Goal: Transaction & Acquisition: Purchase product/service

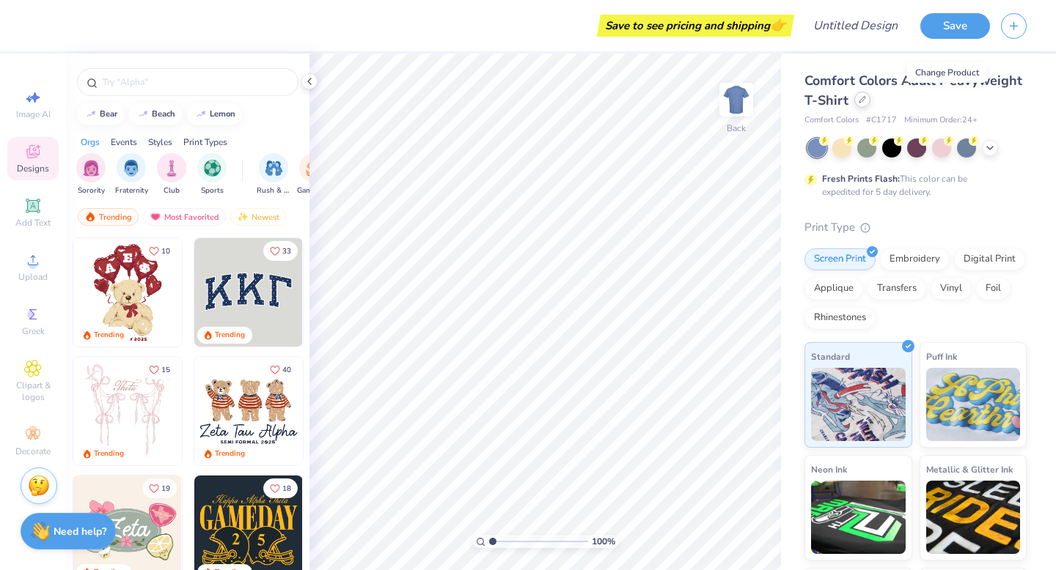
click at [870, 103] on div at bounding box center [862, 100] width 16 height 16
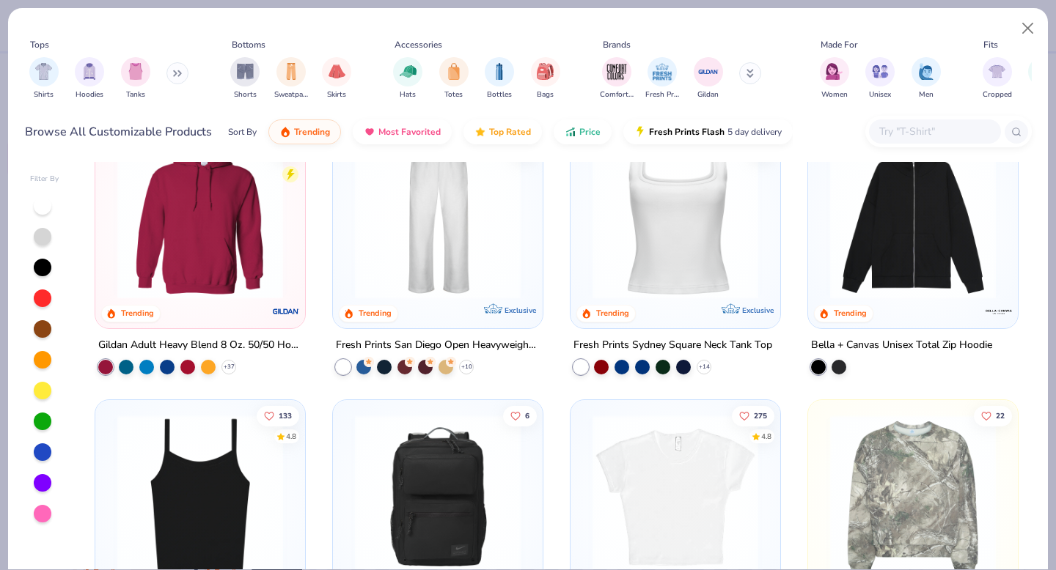
scroll to position [604, 0]
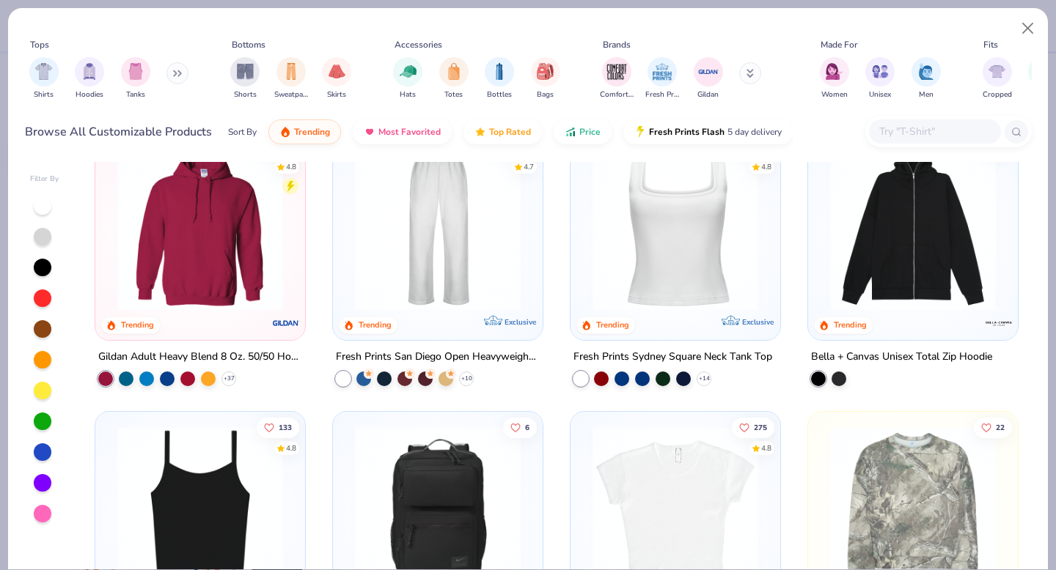
click at [181, 76] on icon at bounding box center [180, 73] width 2 height 5
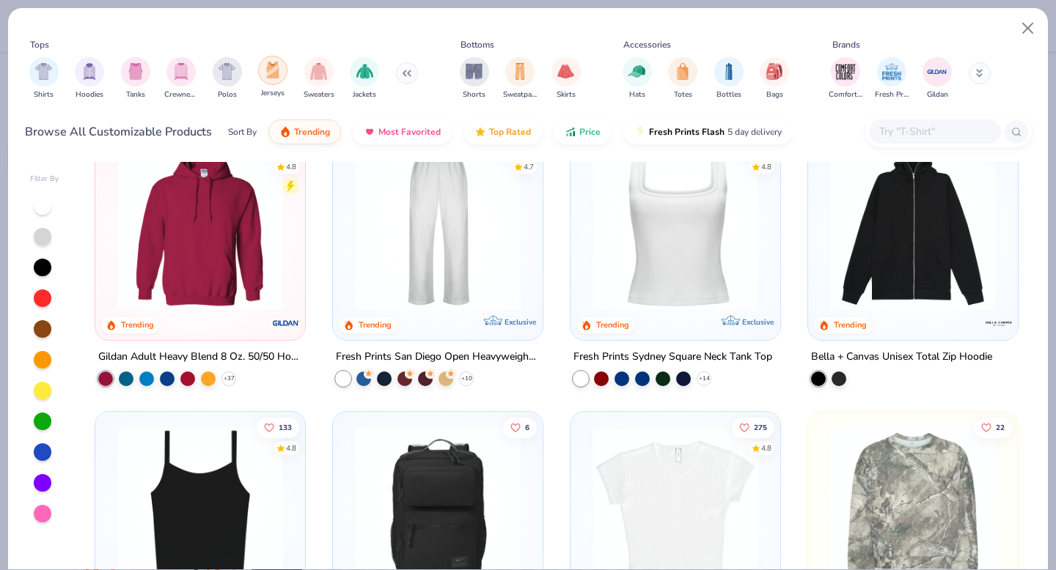
click at [266, 75] on img "filter for Jerseys" at bounding box center [273, 70] width 16 height 17
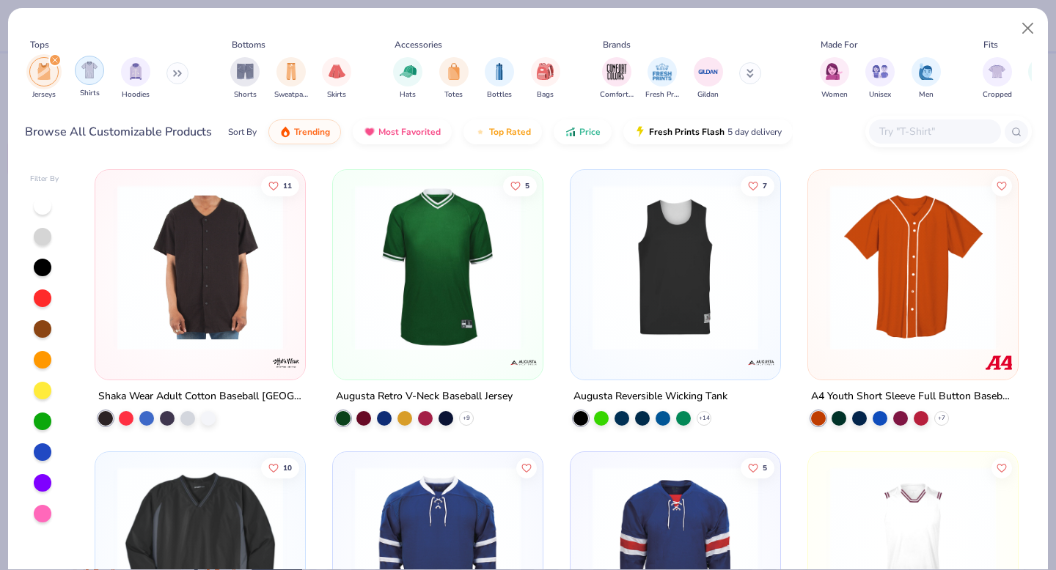
click at [87, 76] on img "filter for Shirts" at bounding box center [89, 70] width 17 height 17
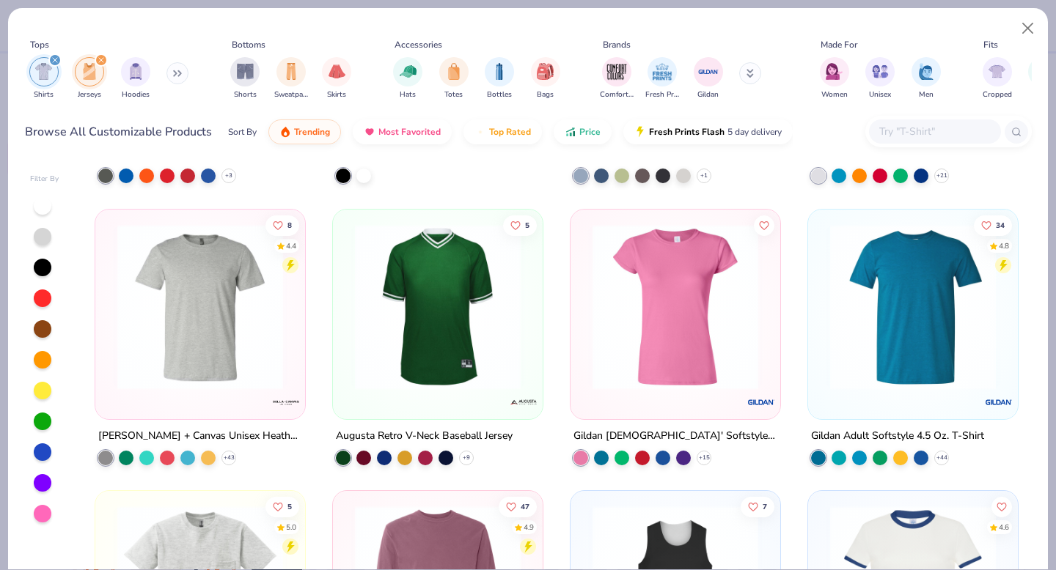
scroll to position [1592, 0]
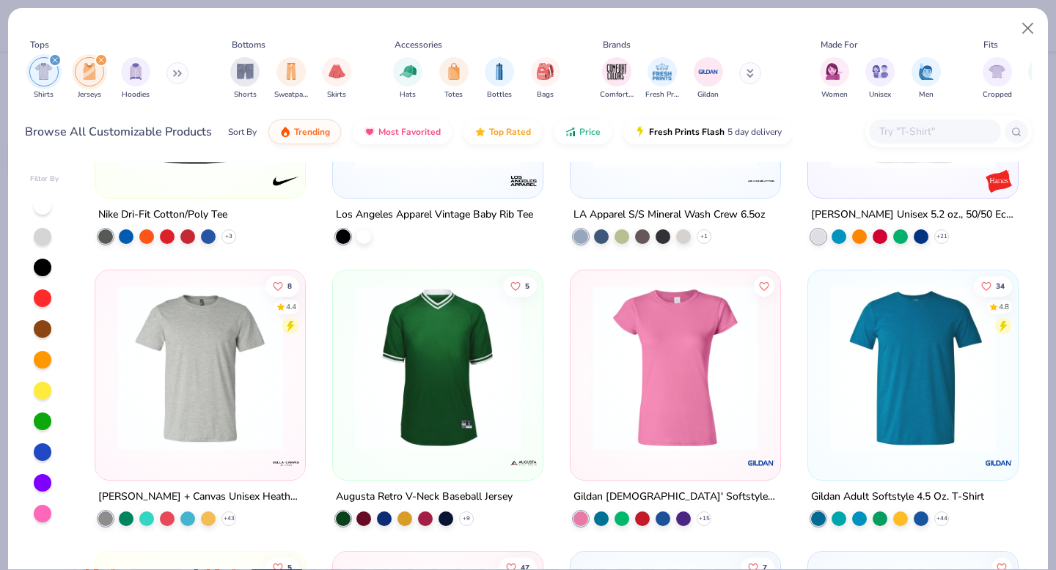
click at [670, 395] on img at bounding box center [675, 367] width 180 height 166
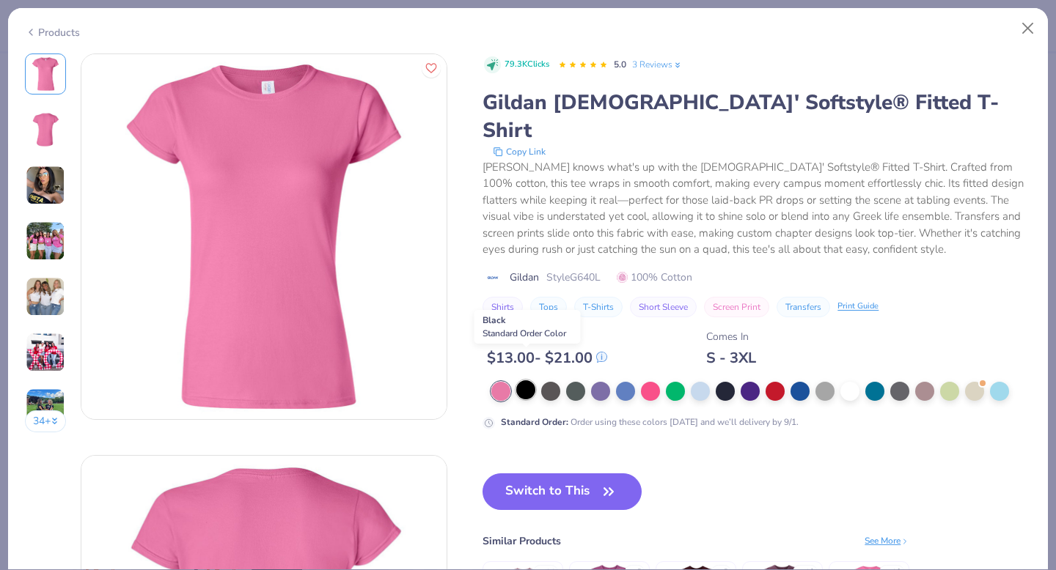
click at [527, 381] on div at bounding box center [525, 390] width 19 height 19
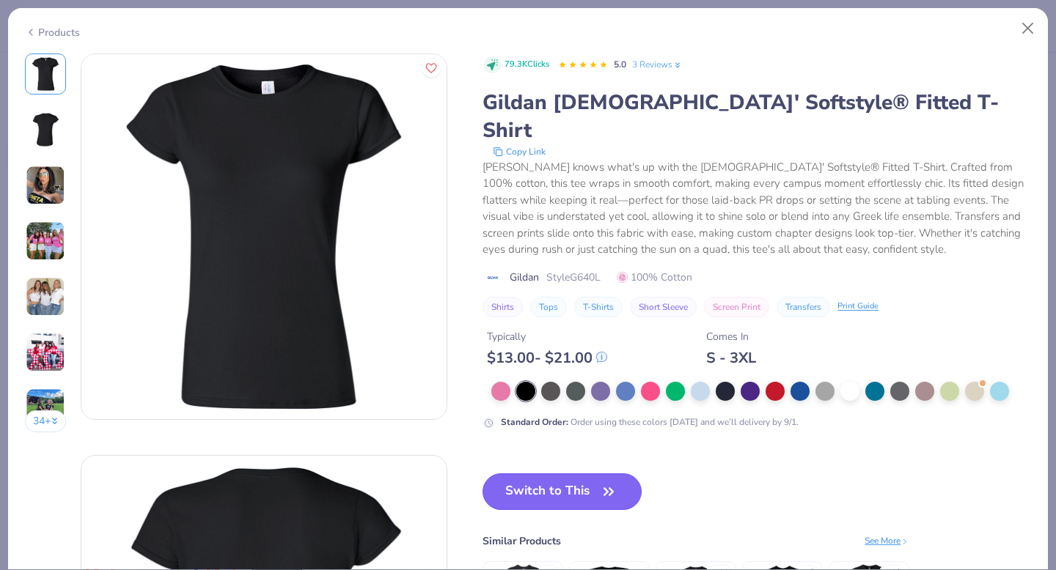
click at [555, 474] on button "Switch to This" at bounding box center [561, 492] width 159 height 37
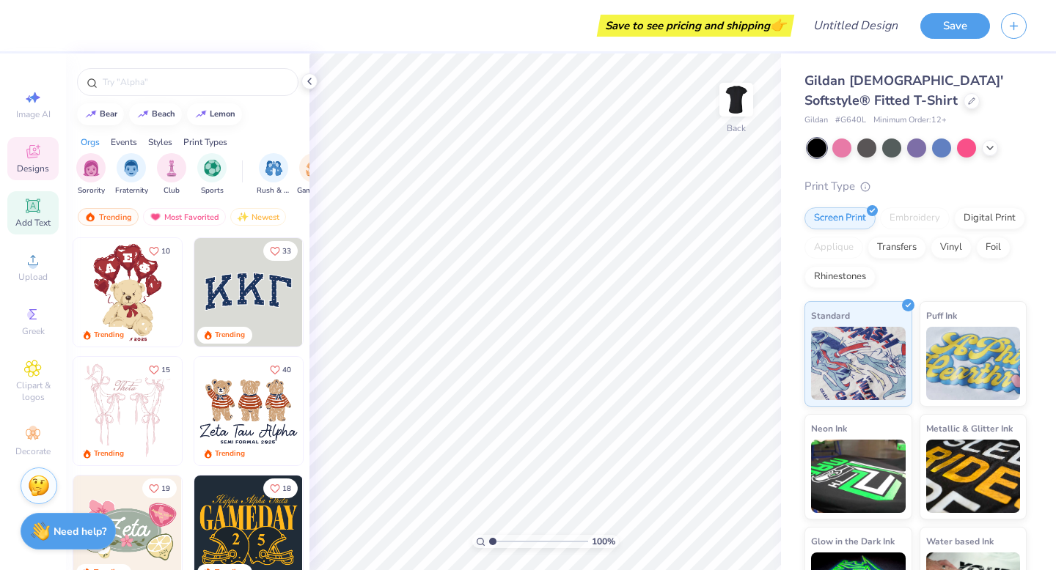
click at [24, 224] on span "Add Text" at bounding box center [32, 223] width 35 height 12
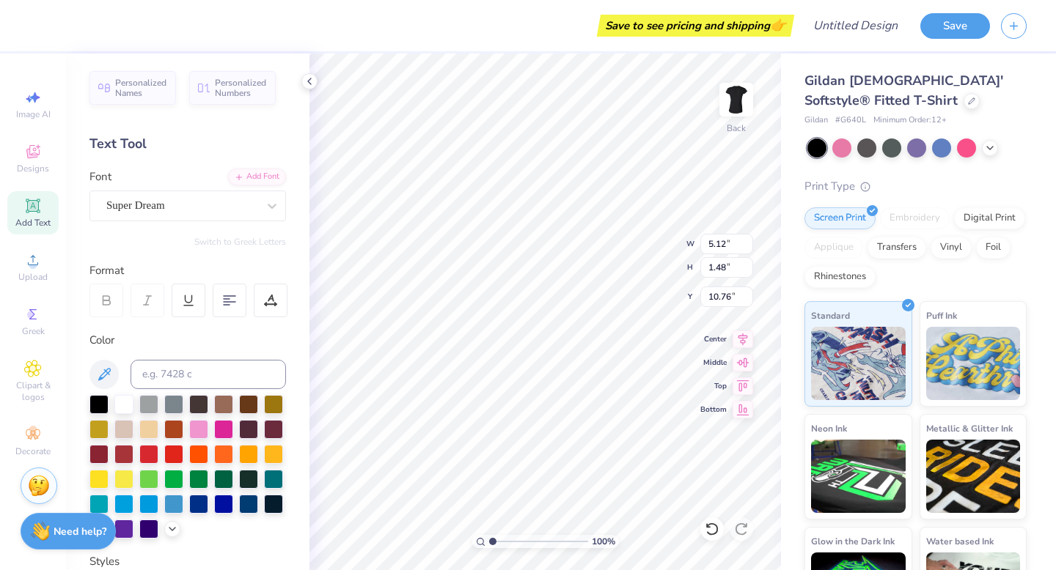
scroll to position [12, 5]
type textarea "The Blowouts"
click at [109, 431] on div at bounding box center [98, 428] width 19 height 19
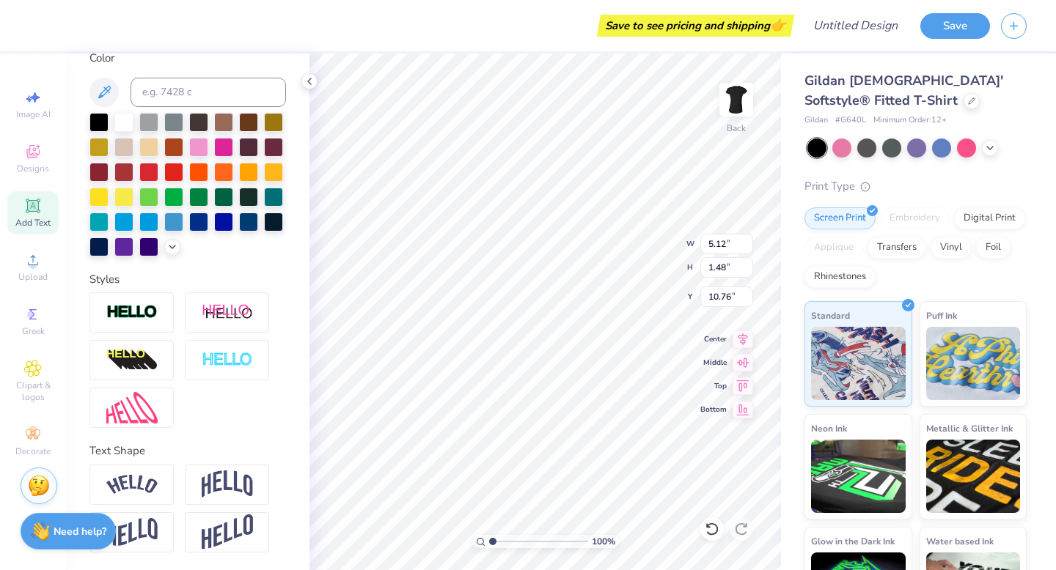
scroll to position [306, 0]
click at [158, 487] on div at bounding box center [131, 485] width 84 height 40
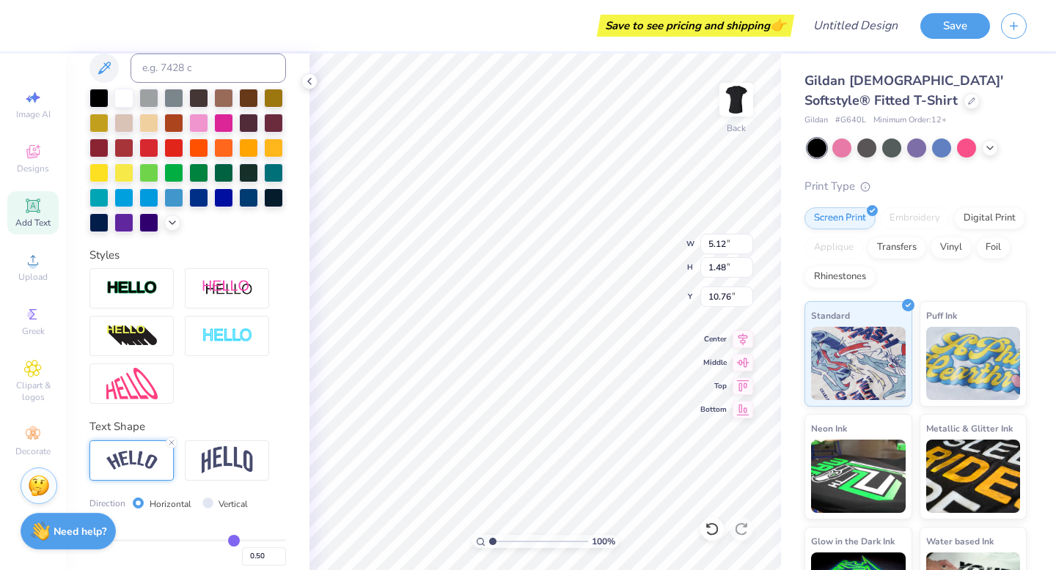
click at [158, 481] on div at bounding box center [131, 461] width 84 height 40
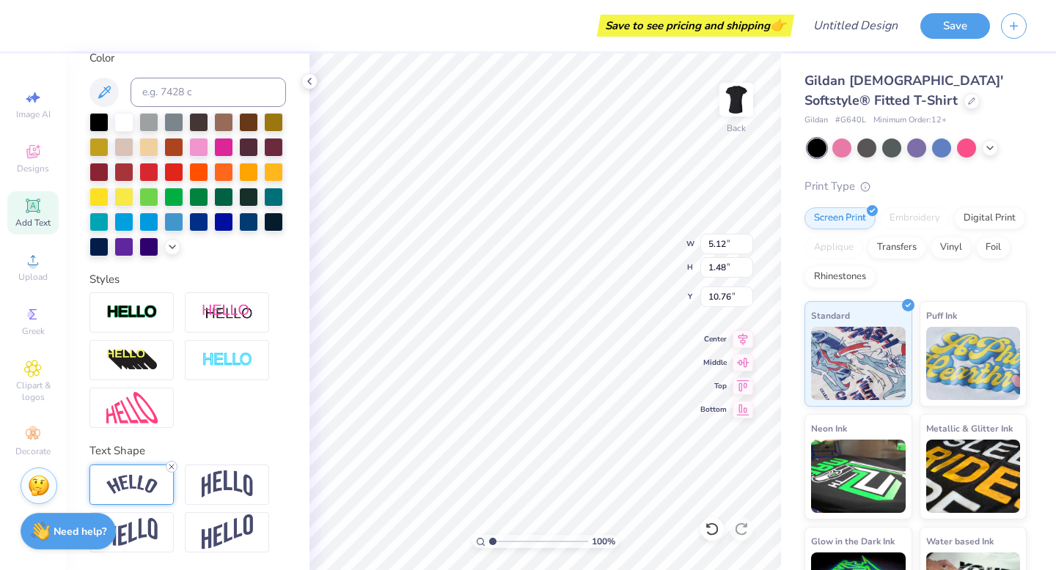
click at [171, 467] on line at bounding box center [171, 467] width 4 height 4
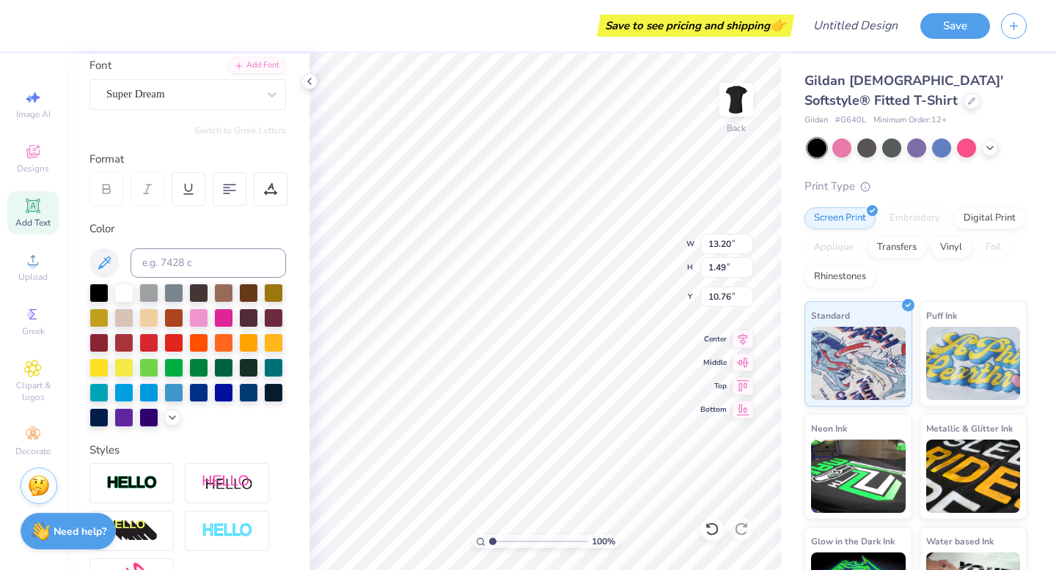
scroll to position [0, 0]
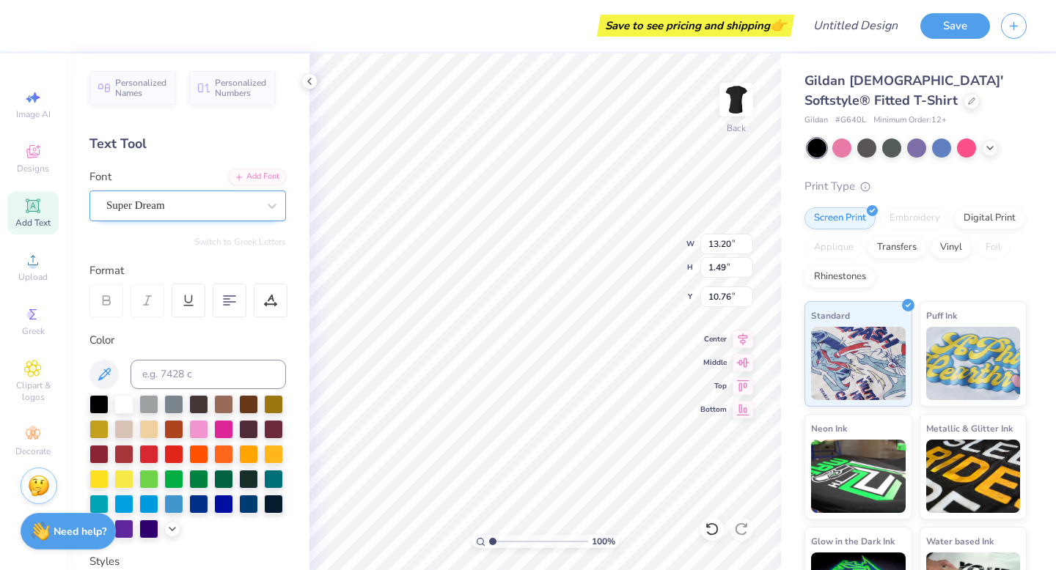
click at [233, 210] on div "Super Dream" at bounding box center [182, 205] width 154 height 23
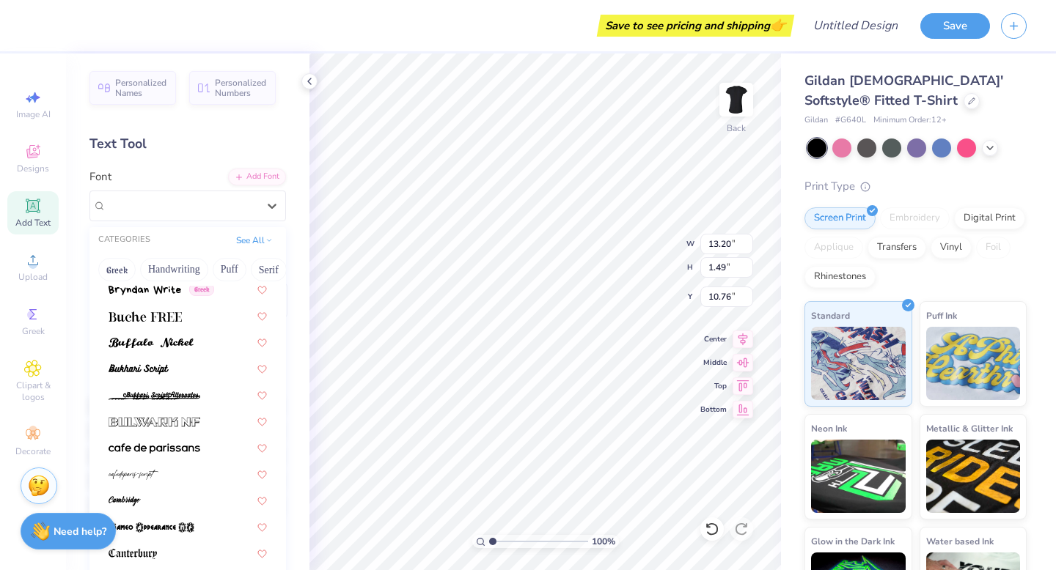
scroll to position [1332, 0]
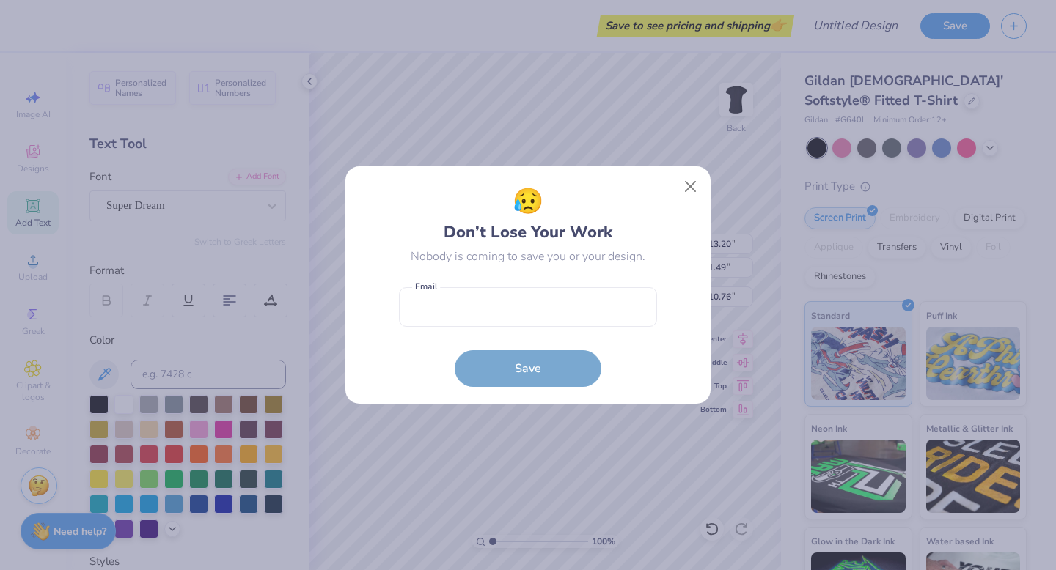
drag, startPoint x: 271, startPoint y: 298, endPoint x: 277, endPoint y: 370, distance: 71.4
click at [683, 196] on button "Close" at bounding box center [691, 187] width 28 height 28
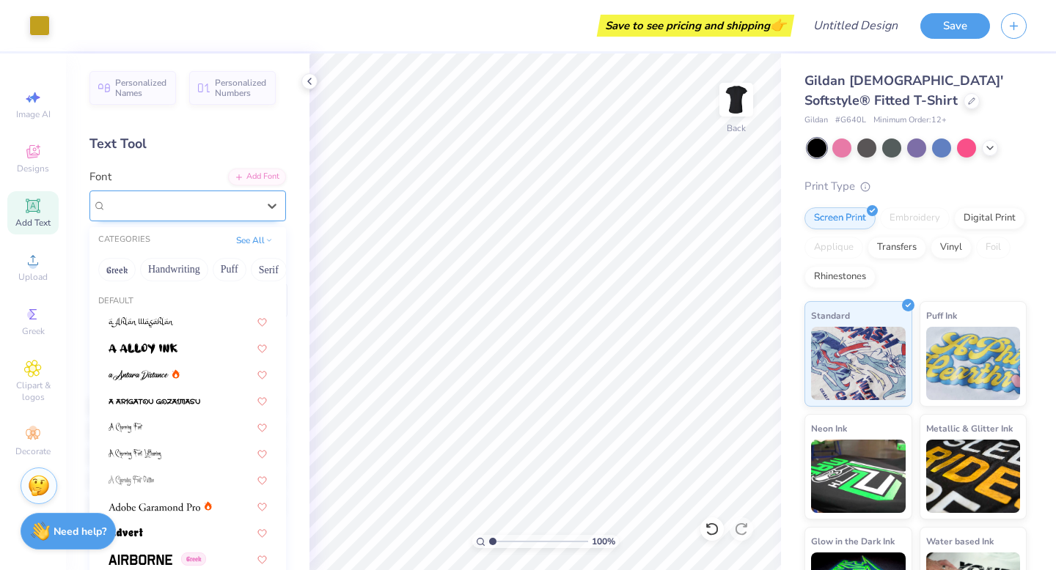
click at [198, 210] on div "Super Dream" at bounding box center [182, 205] width 154 height 23
click at [210, 320] on div at bounding box center [188, 321] width 158 height 15
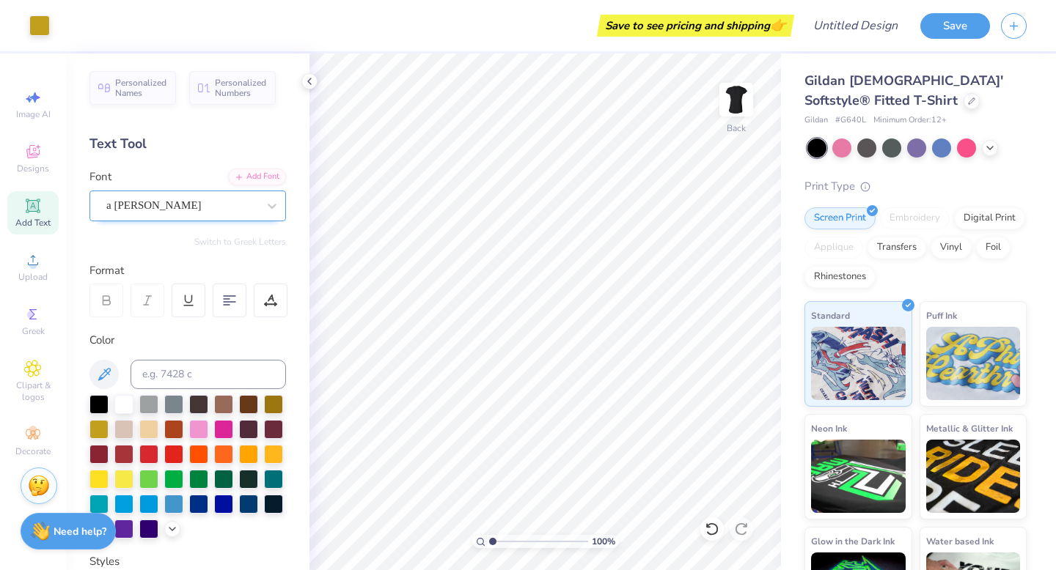
click at [194, 217] on div "a [PERSON_NAME]" at bounding box center [187, 206] width 196 height 31
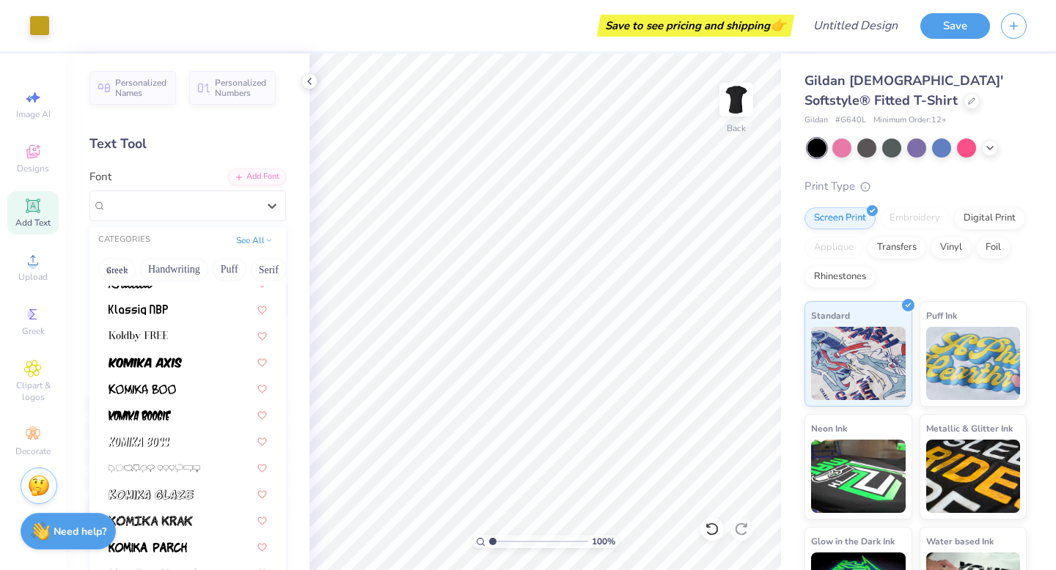
scroll to position [4169, 0]
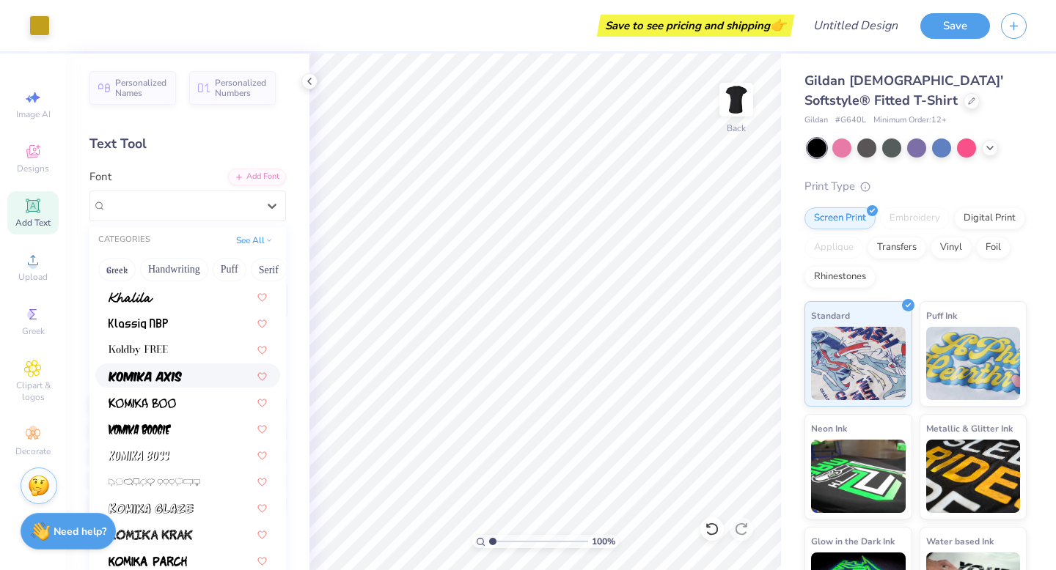
click at [169, 374] on img at bounding box center [145, 377] width 73 height 10
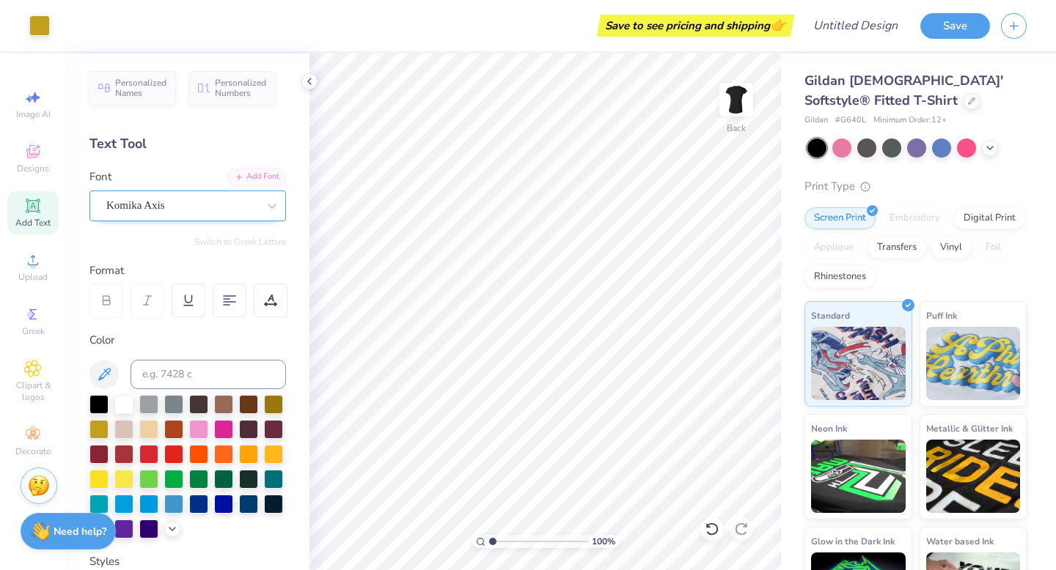
click at [184, 213] on div "Komika Axis" at bounding box center [182, 205] width 154 height 23
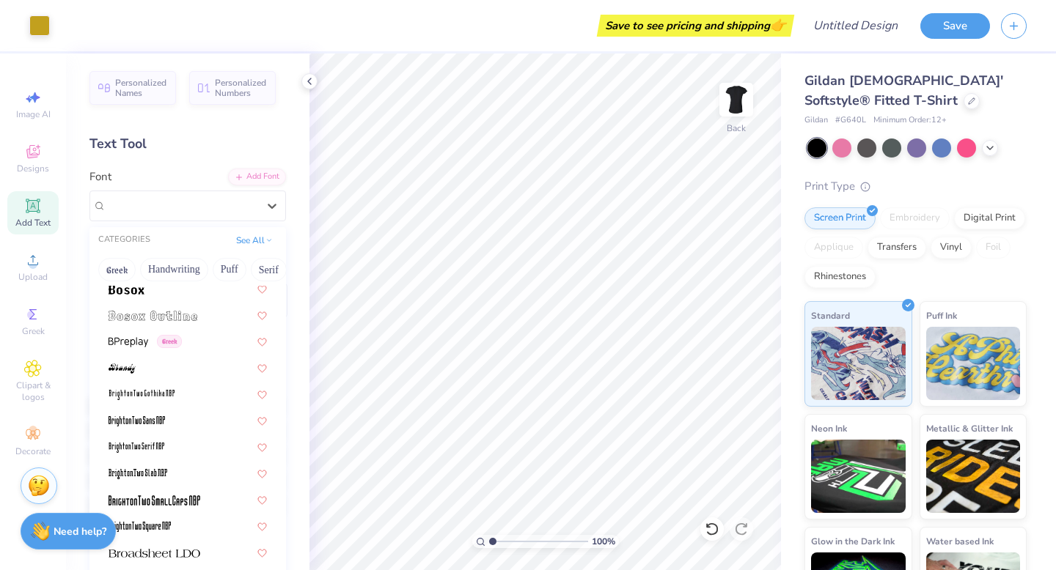
scroll to position [1167, 0]
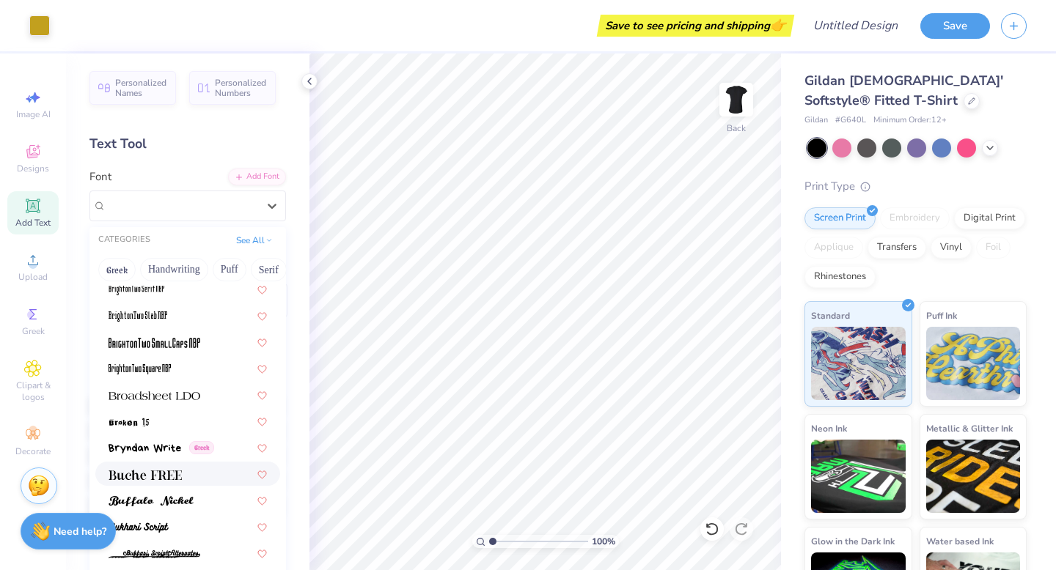
click at [185, 474] on div at bounding box center [188, 473] width 158 height 15
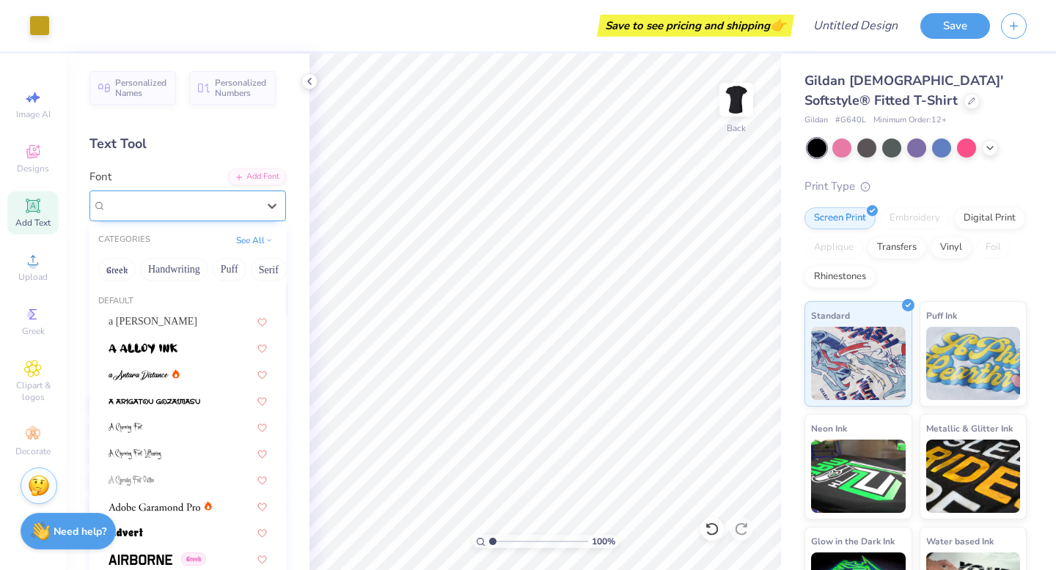
click at [244, 208] on div "Buche FREE" at bounding box center [182, 205] width 154 height 23
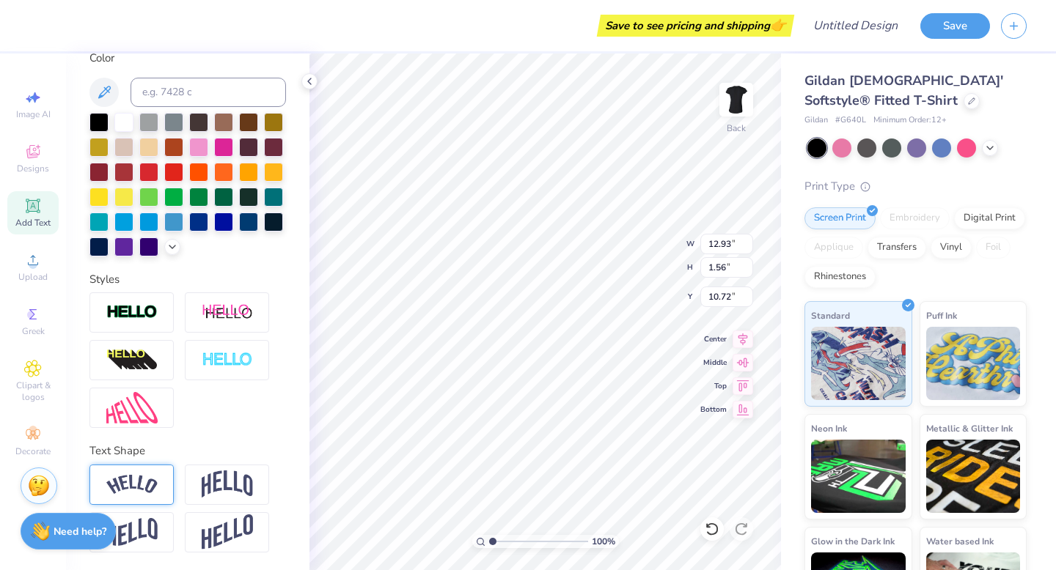
scroll to position [12, 1]
click at [227, 488] on img at bounding box center [227, 485] width 51 height 28
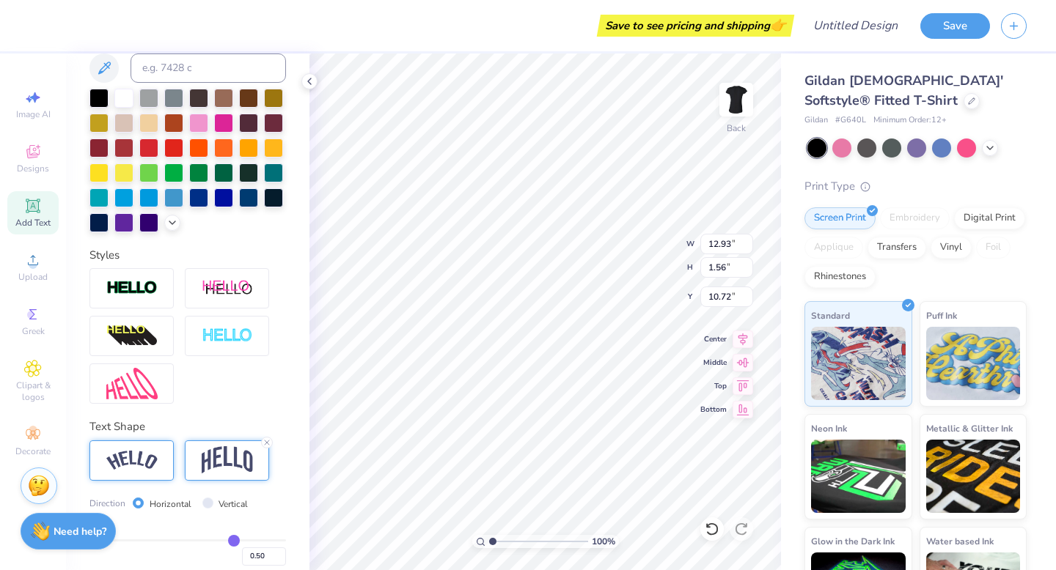
scroll to position [12, 3]
type input "2.14"
type input "8.40"
type input "2.62"
type input "3.95"
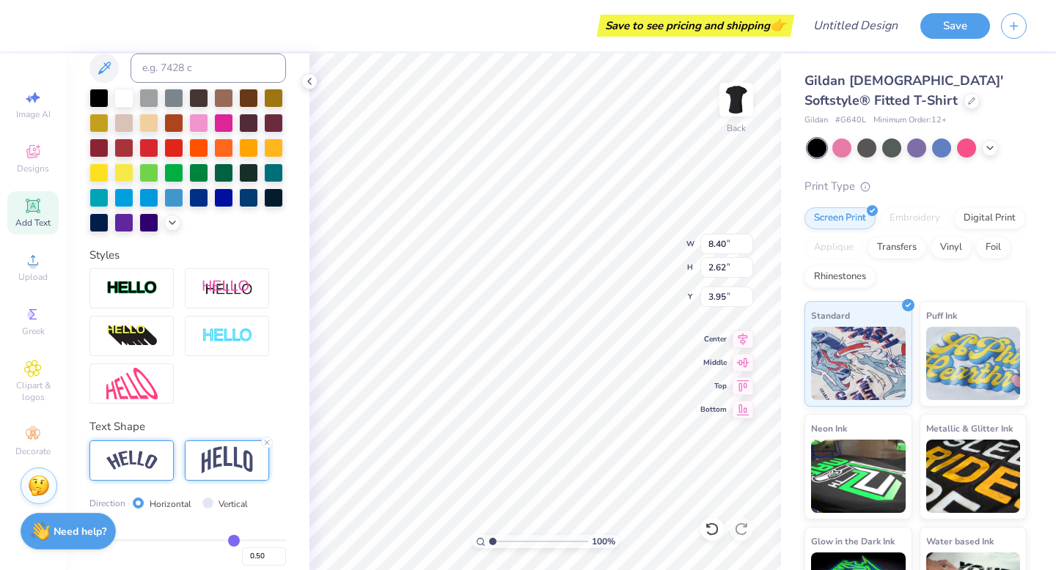
type textarea "Knotty by Nature"
click at [139, 471] on img at bounding box center [131, 461] width 51 height 20
type input "12.41"
type input "2.68"
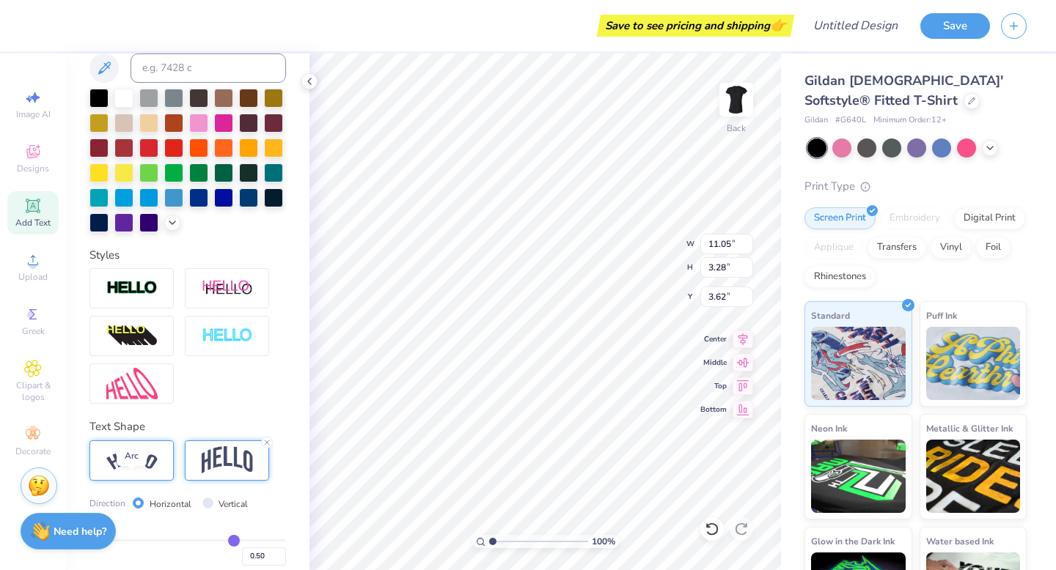
type input "3.92"
type input "10.68"
type input "2.31"
type input "4.25"
type input "4.19"
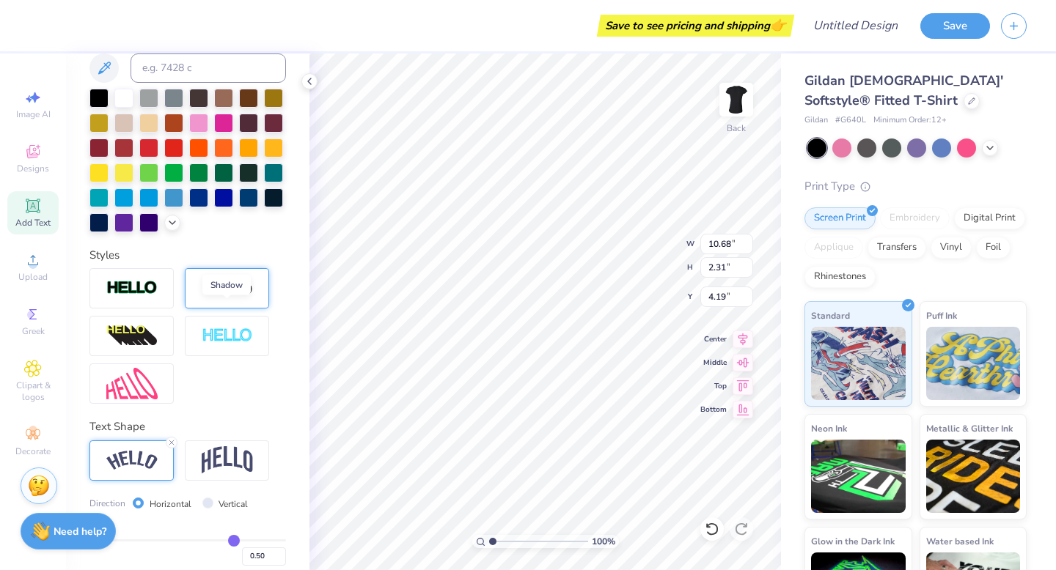
click at [218, 298] on img at bounding box center [227, 288] width 51 height 18
type input "12.81"
type input "2.54"
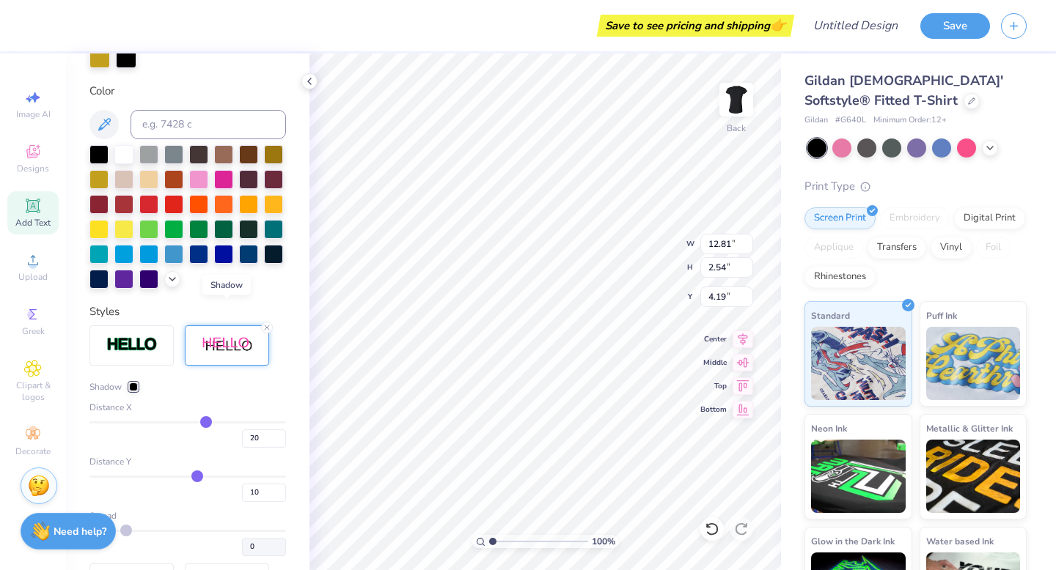
scroll to position [364, 0]
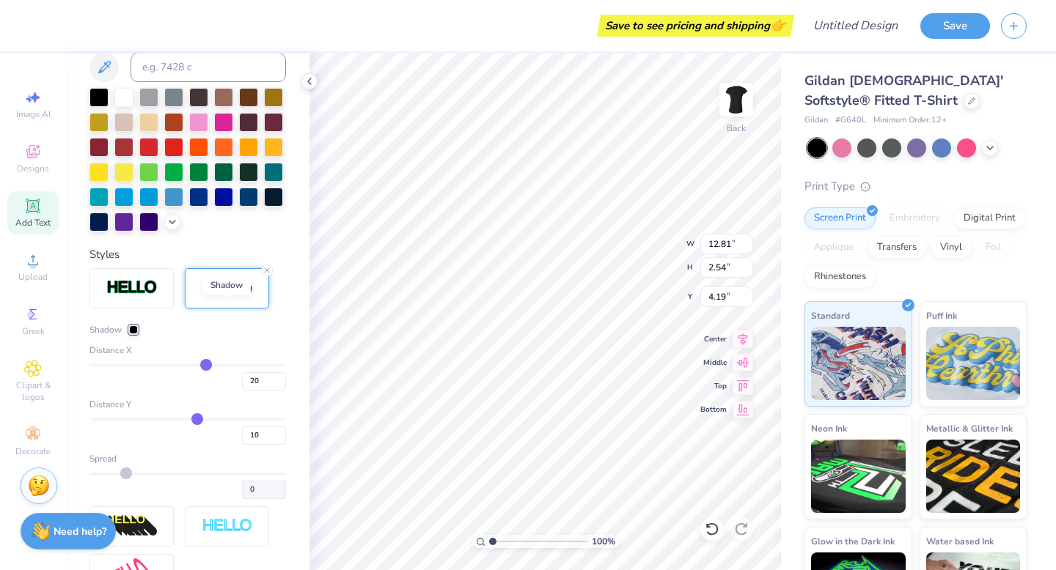
click at [218, 298] on img at bounding box center [227, 288] width 51 height 18
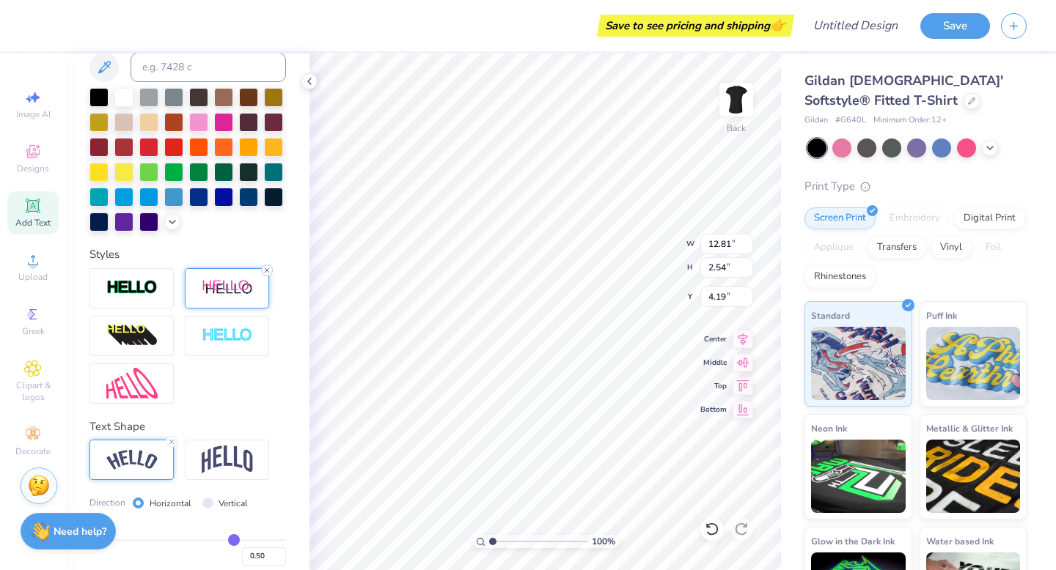
click at [265, 275] on icon at bounding box center [266, 270] width 9 height 9
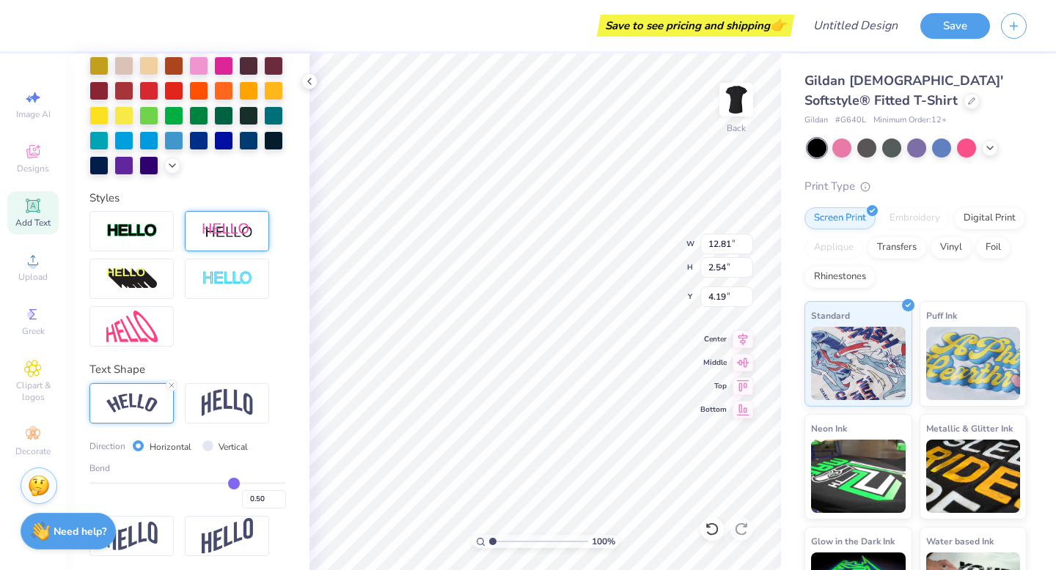
type input "10.68"
type input "2.31"
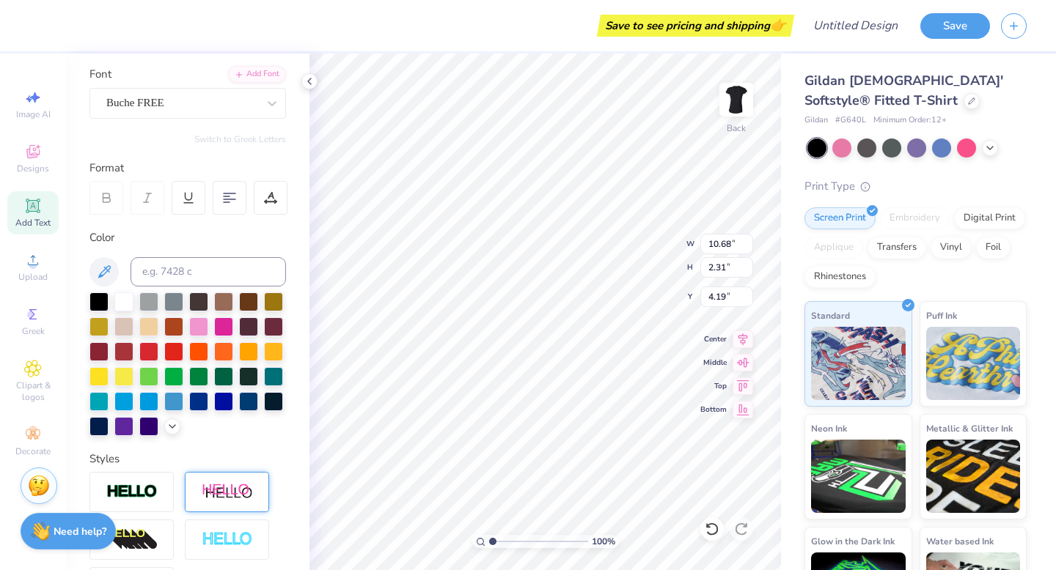
scroll to position [97, 0]
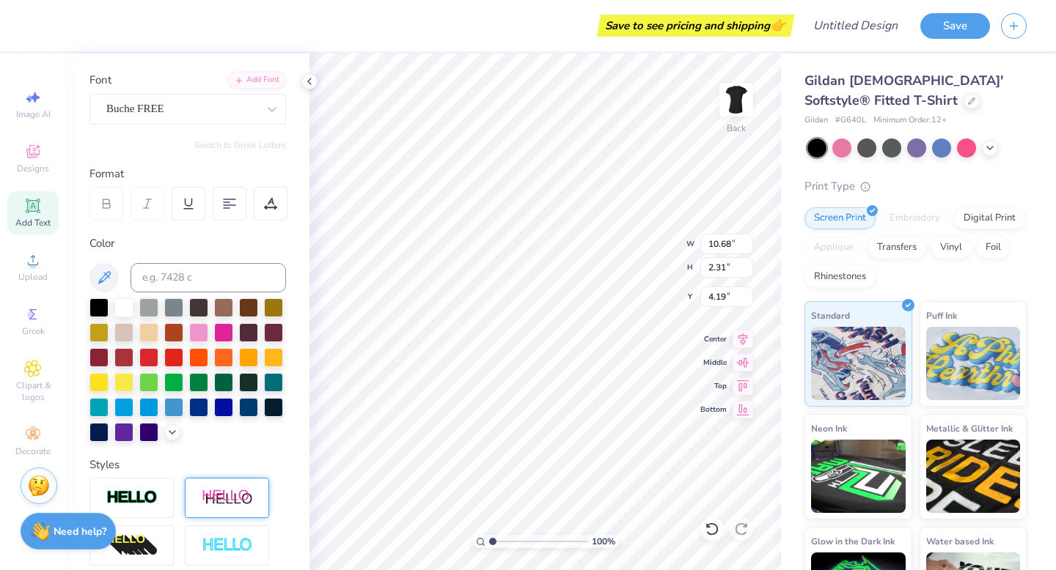
type input "4.16"
click at [264, 316] on div at bounding box center [273, 306] width 19 height 19
click at [109, 332] on div at bounding box center [98, 331] width 19 height 19
click at [166, 437] on icon at bounding box center [172, 431] width 12 height 12
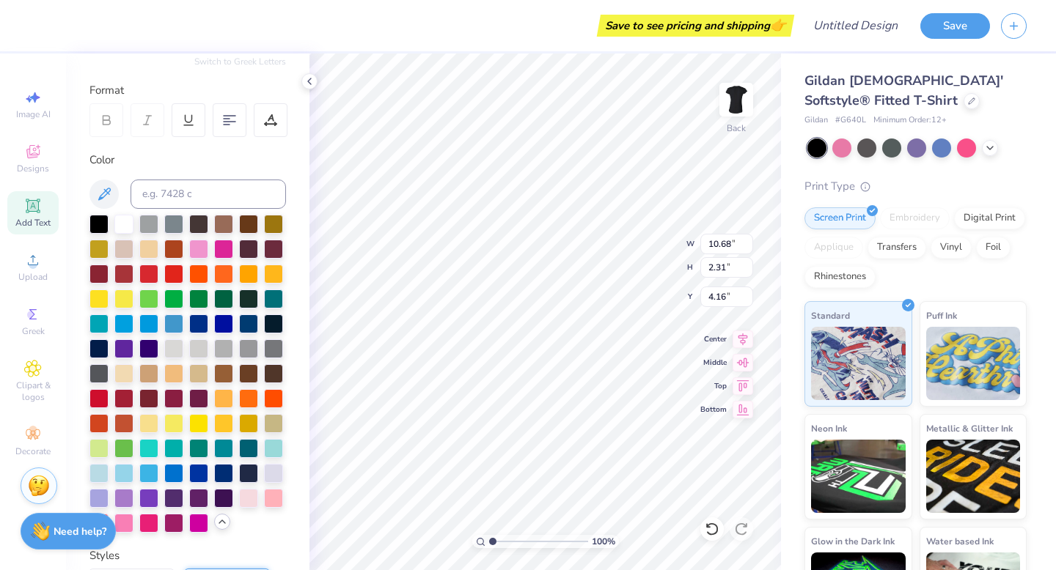
scroll to position [180, 0]
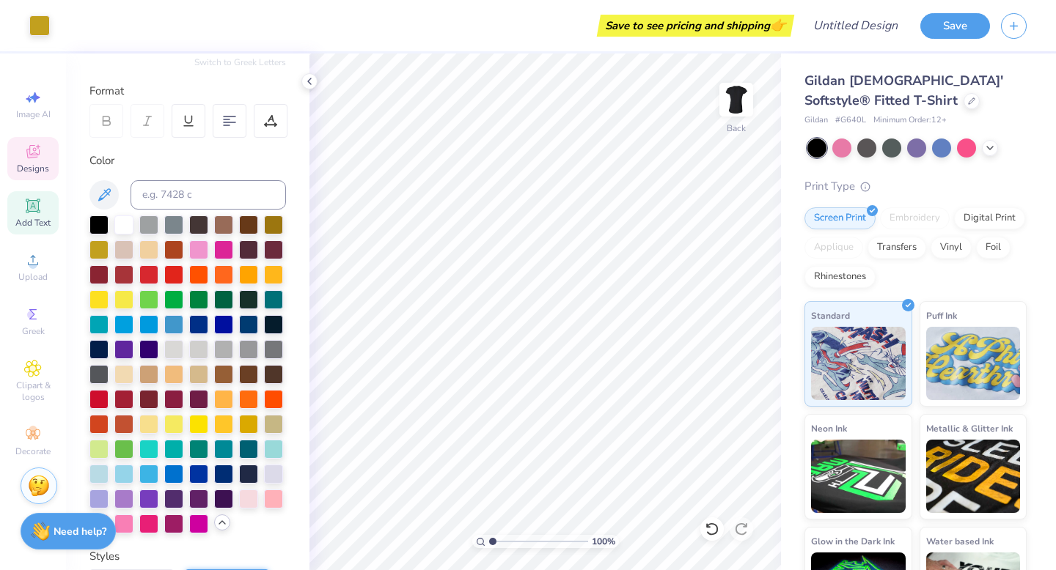
click at [30, 155] on icon at bounding box center [32, 151] width 13 height 13
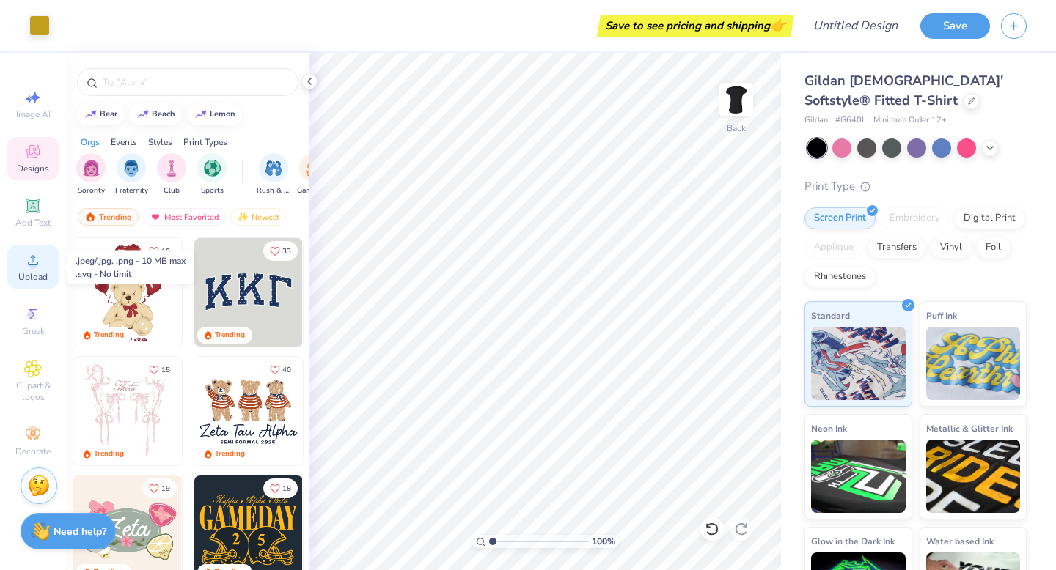
click at [32, 256] on icon at bounding box center [33, 260] width 10 height 10
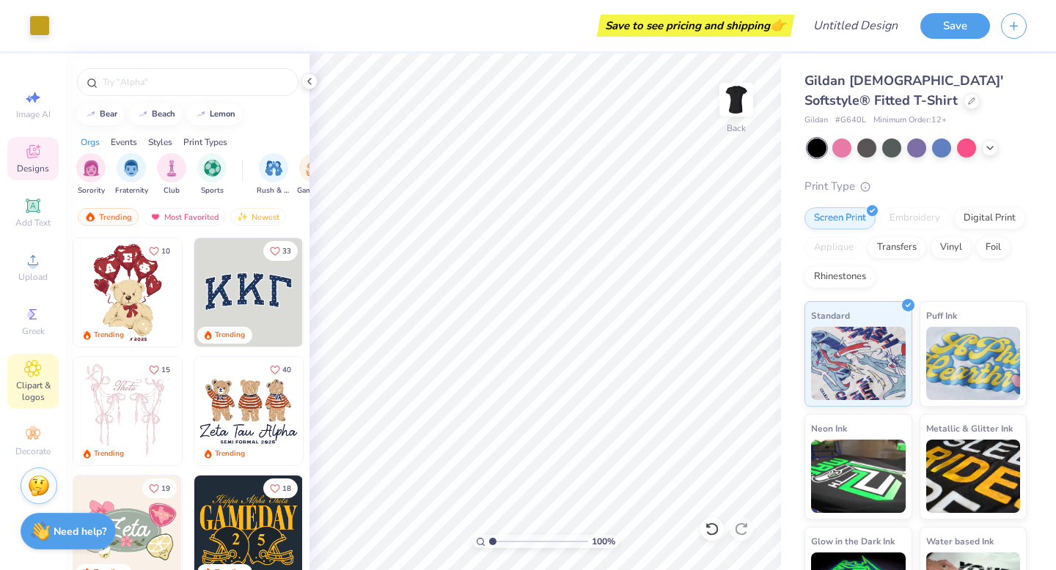
click at [27, 386] on span "Clipart & logos" at bounding box center [32, 391] width 51 height 23
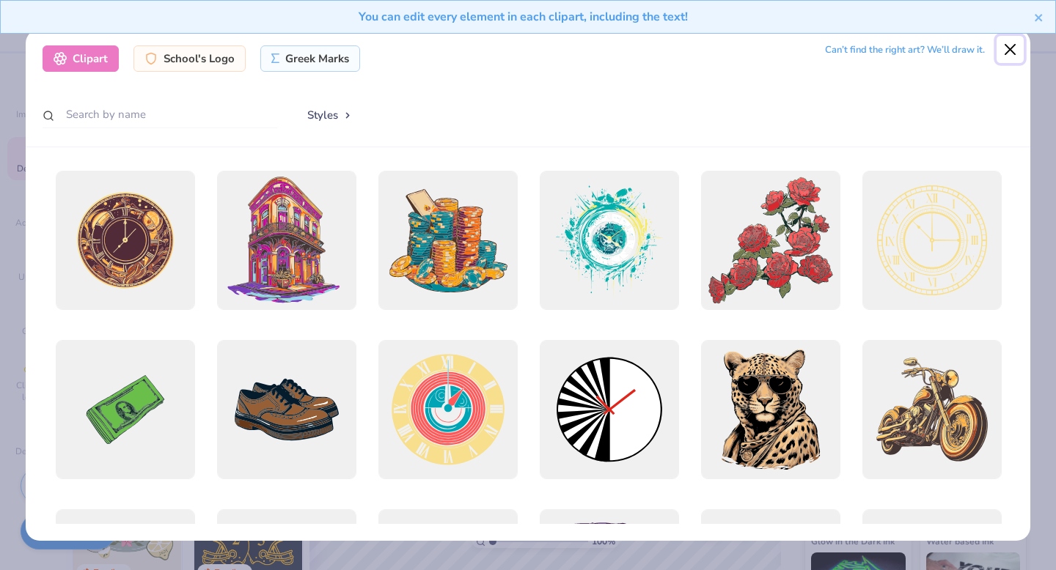
click at [1000, 49] on button "Close" at bounding box center [1010, 50] width 28 height 28
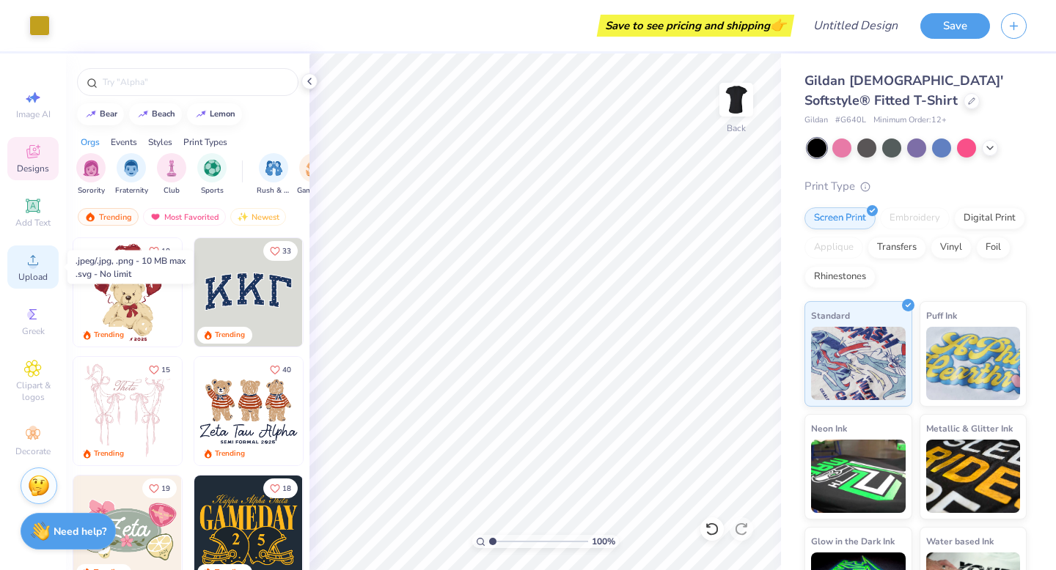
click at [33, 260] on icon at bounding box center [33, 260] width 18 height 18
click at [29, 265] on icon at bounding box center [33, 260] width 18 height 18
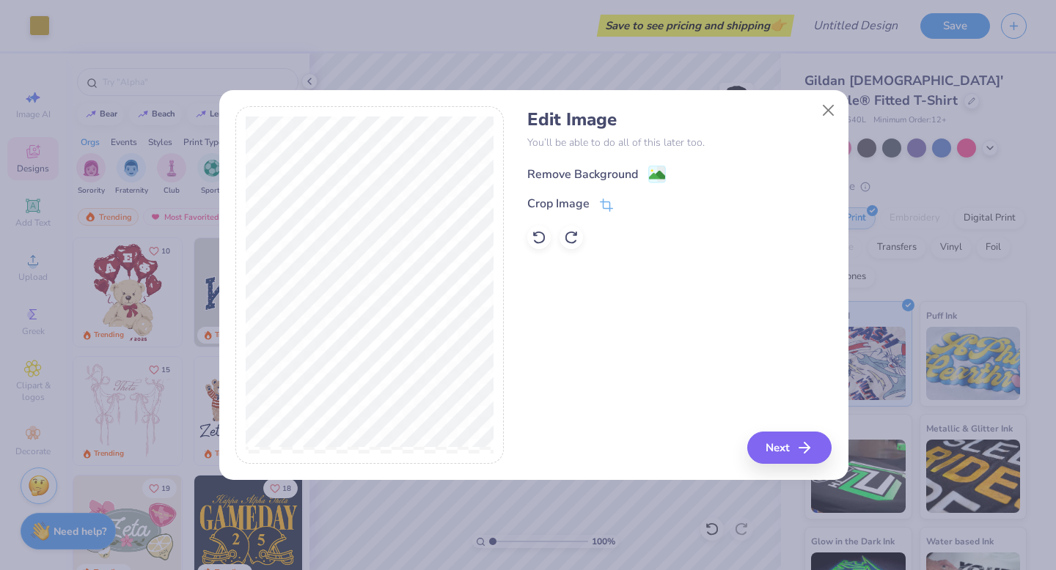
click at [651, 172] on image at bounding box center [657, 175] width 16 height 16
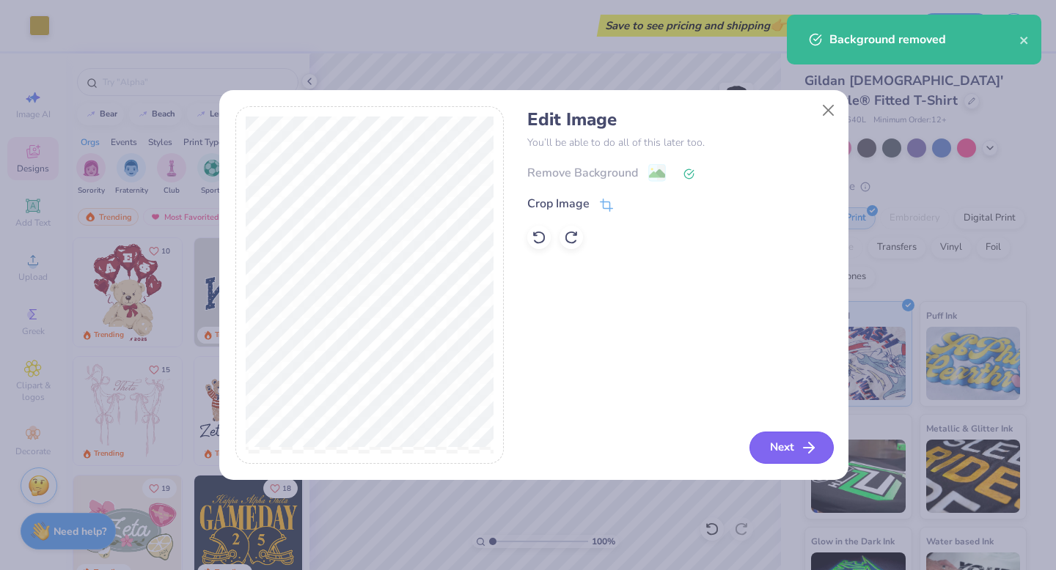
click at [771, 444] on button "Next" at bounding box center [791, 448] width 84 height 32
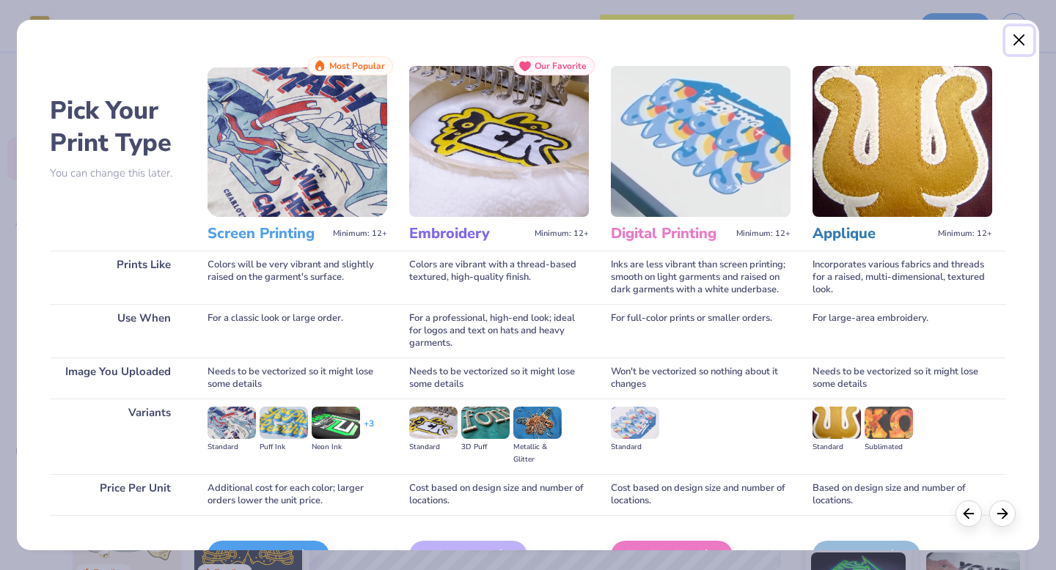
click at [1021, 40] on button "Close" at bounding box center [1019, 40] width 28 height 28
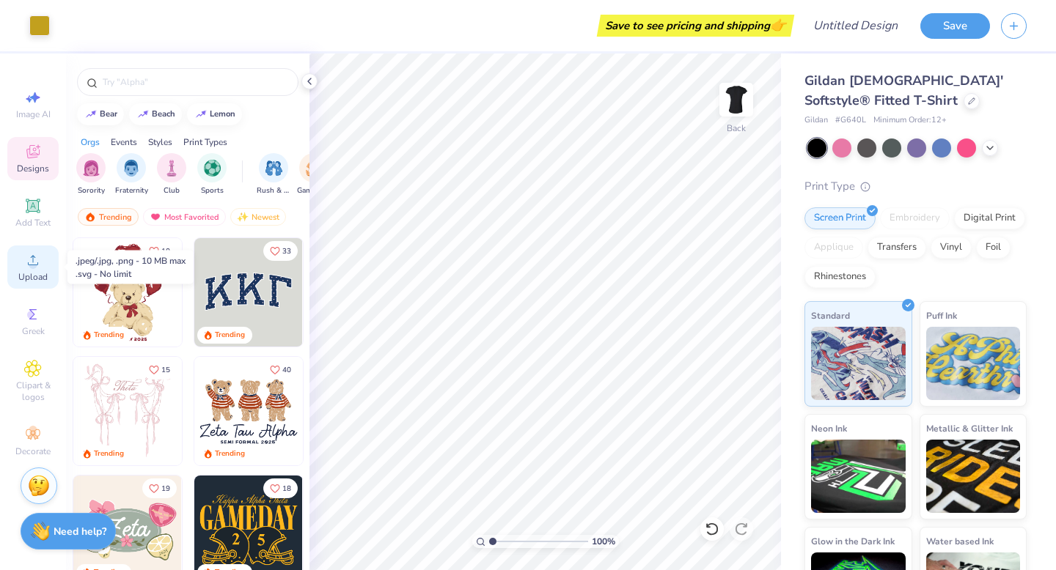
click at [20, 274] on span "Upload" at bounding box center [32, 277] width 29 height 12
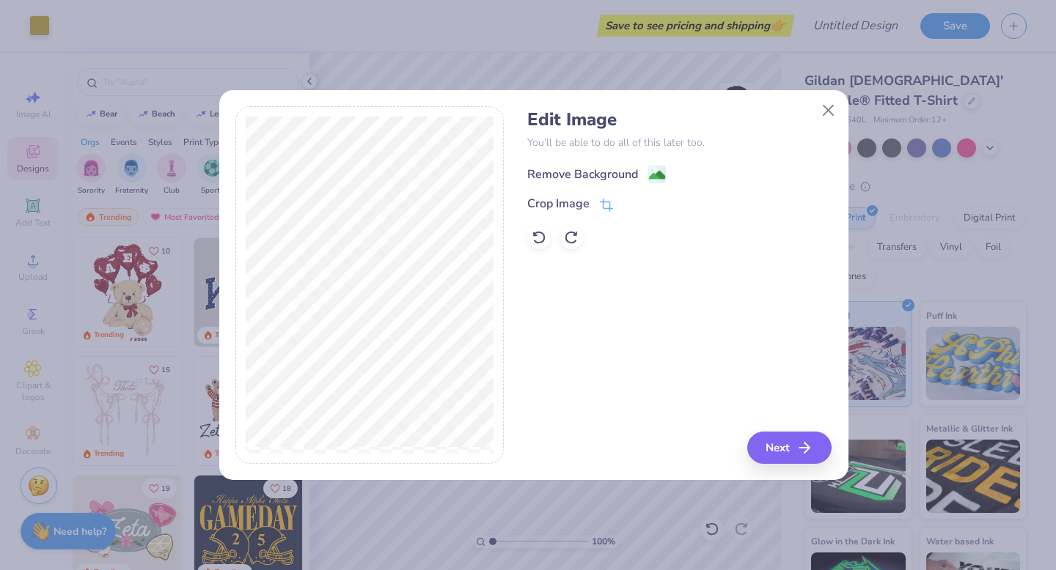
click at [650, 172] on image at bounding box center [657, 175] width 16 height 16
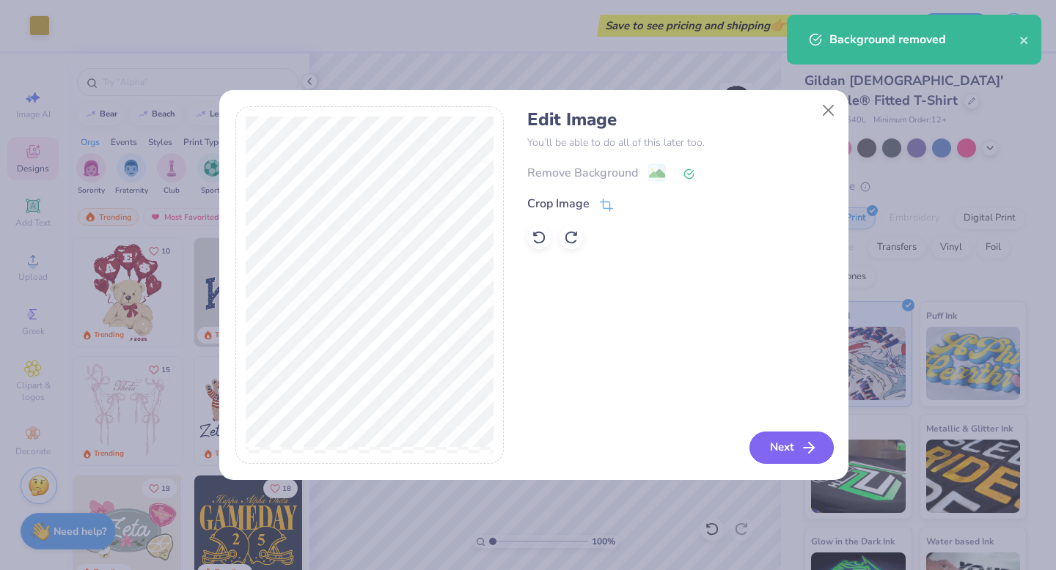
click at [767, 452] on button "Next" at bounding box center [791, 448] width 84 height 32
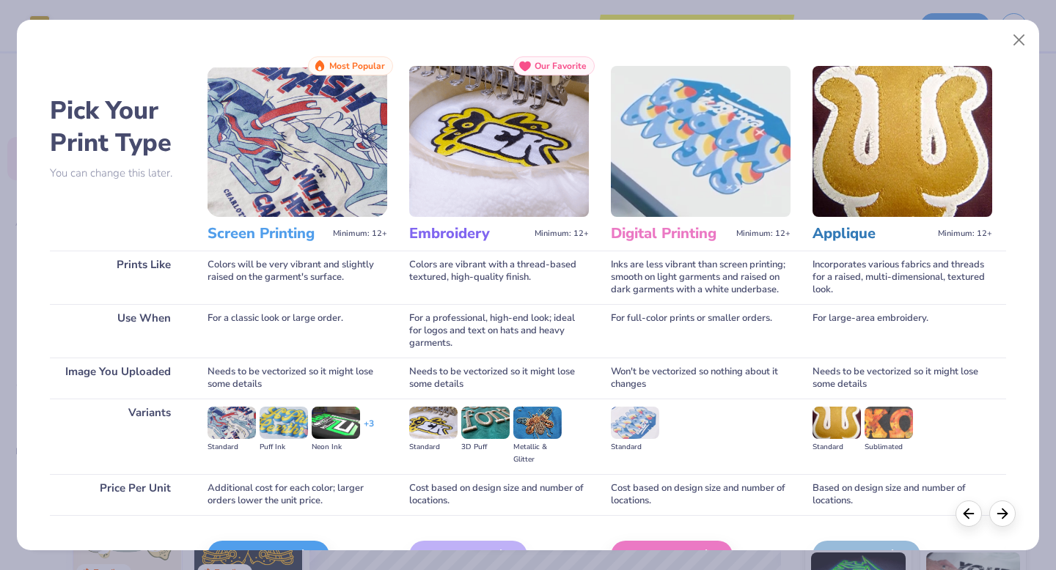
click at [305, 188] on img at bounding box center [297, 141] width 180 height 151
click at [306, 547] on icon at bounding box center [307, 556] width 18 height 18
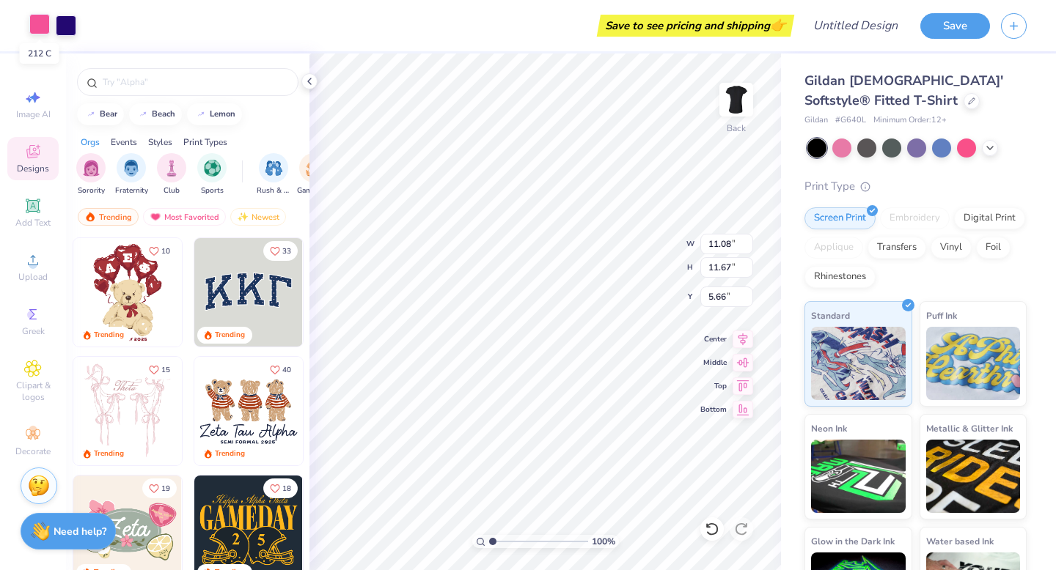
click at [45, 34] on div at bounding box center [39, 24] width 21 height 21
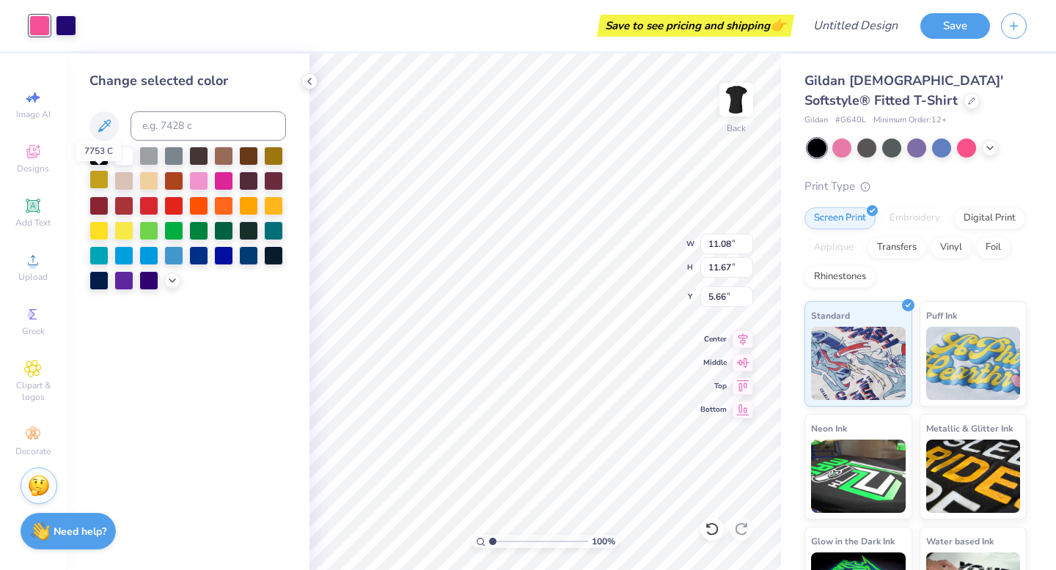
click at [101, 182] on div at bounding box center [98, 179] width 19 height 19
click at [70, 32] on div at bounding box center [66, 24] width 21 height 21
click at [96, 184] on div at bounding box center [98, 179] width 19 height 19
type input "6.34"
type input "6.68"
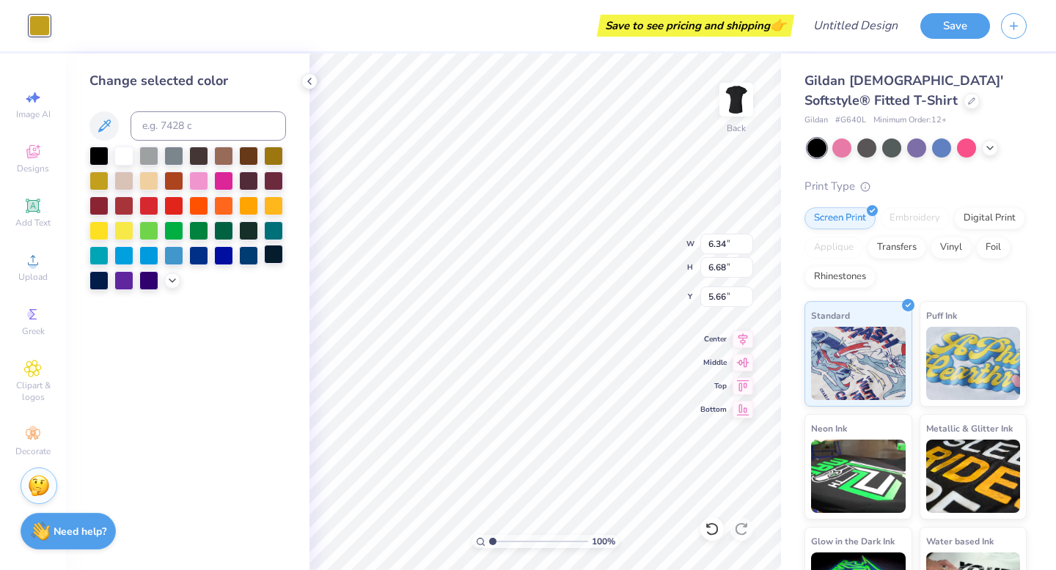
type input "5.67"
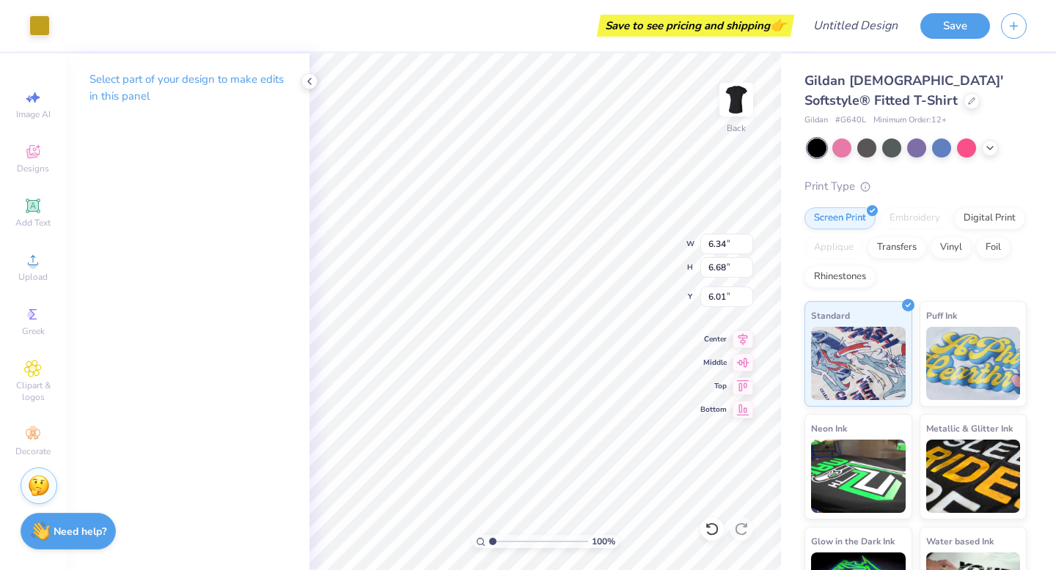
type input "6.01"
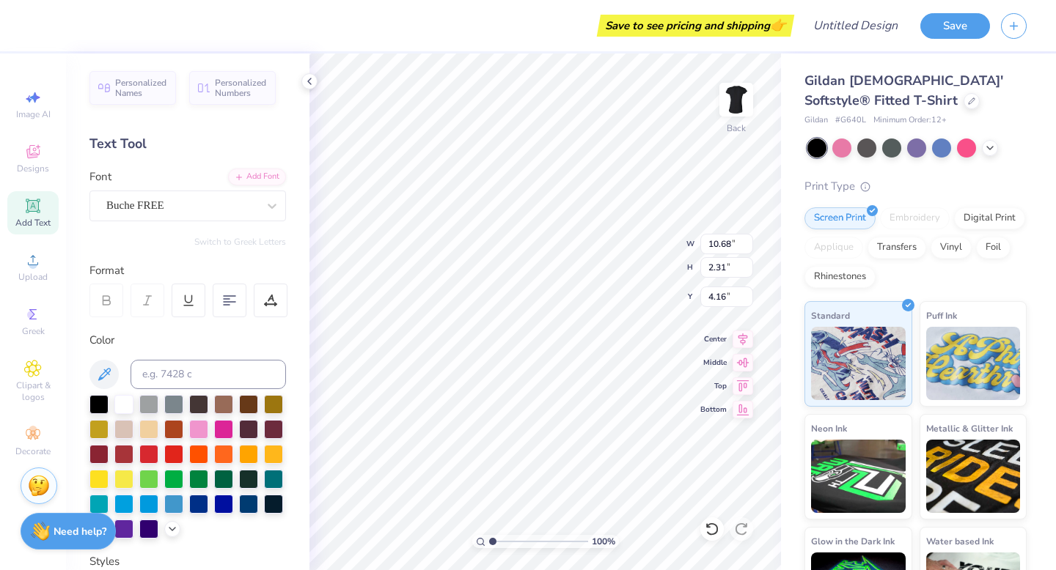
type input "4.30"
click at [32, 260] on icon at bounding box center [33, 260] width 18 height 18
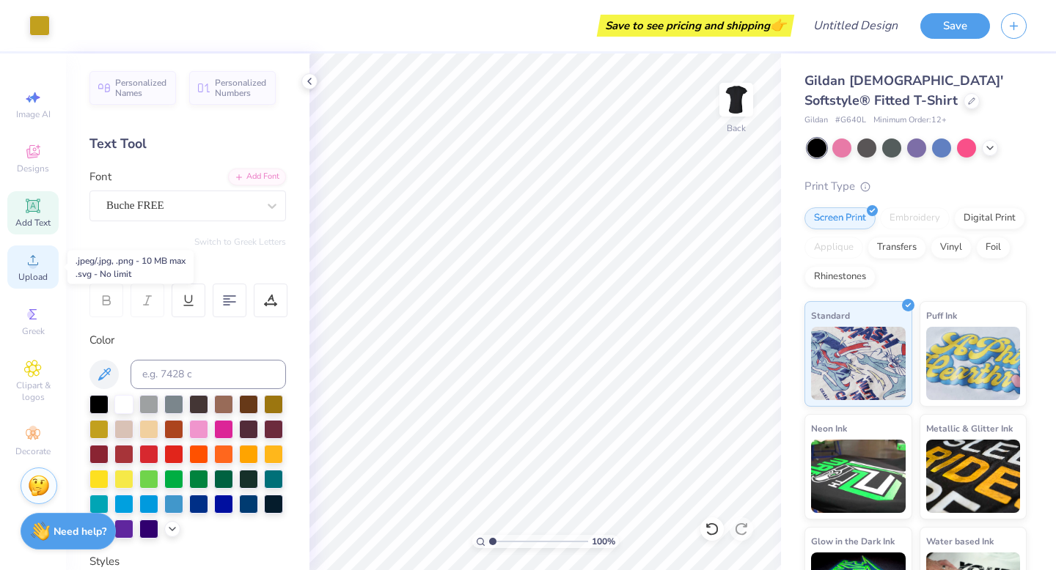
click at [32, 270] on div "Upload" at bounding box center [32, 267] width 51 height 43
click at [29, 273] on span "Upload" at bounding box center [32, 277] width 29 height 12
click at [38, 177] on div "Designs" at bounding box center [32, 158] width 51 height 43
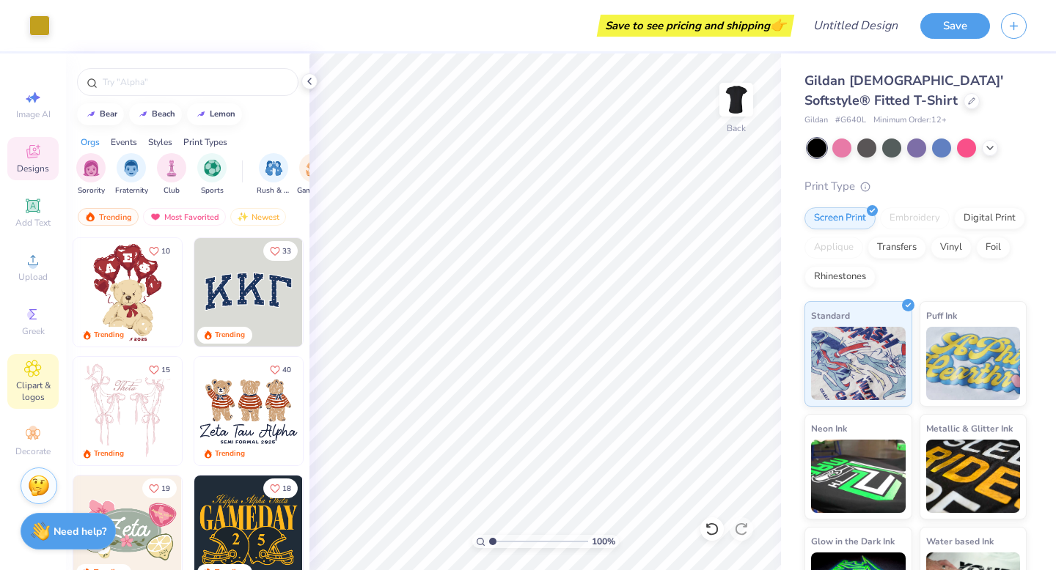
click at [48, 400] on span "Clipart & logos" at bounding box center [32, 391] width 51 height 23
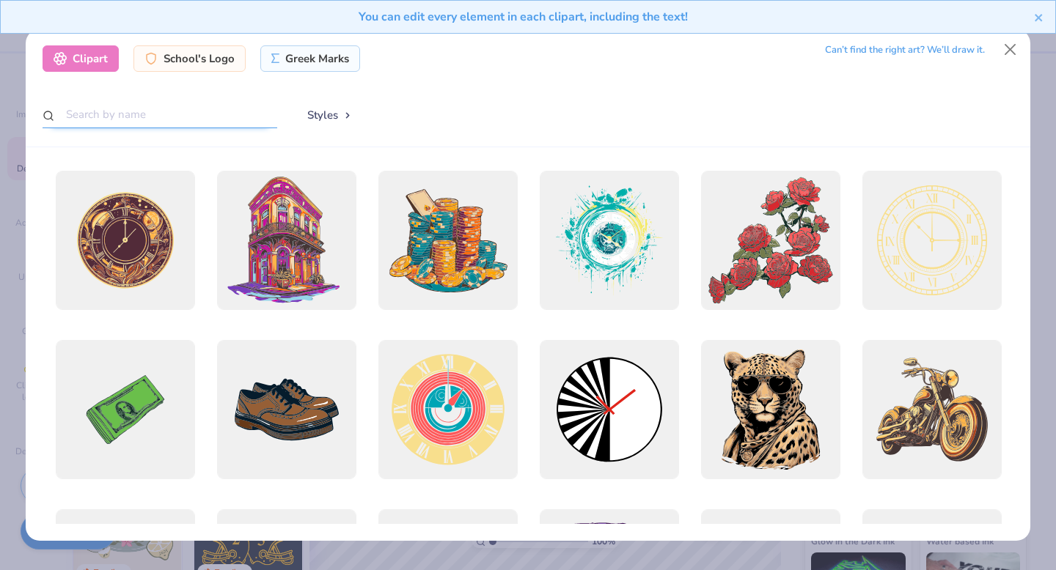
click at [199, 119] on input "text" at bounding box center [160, 114] width 235 height 27
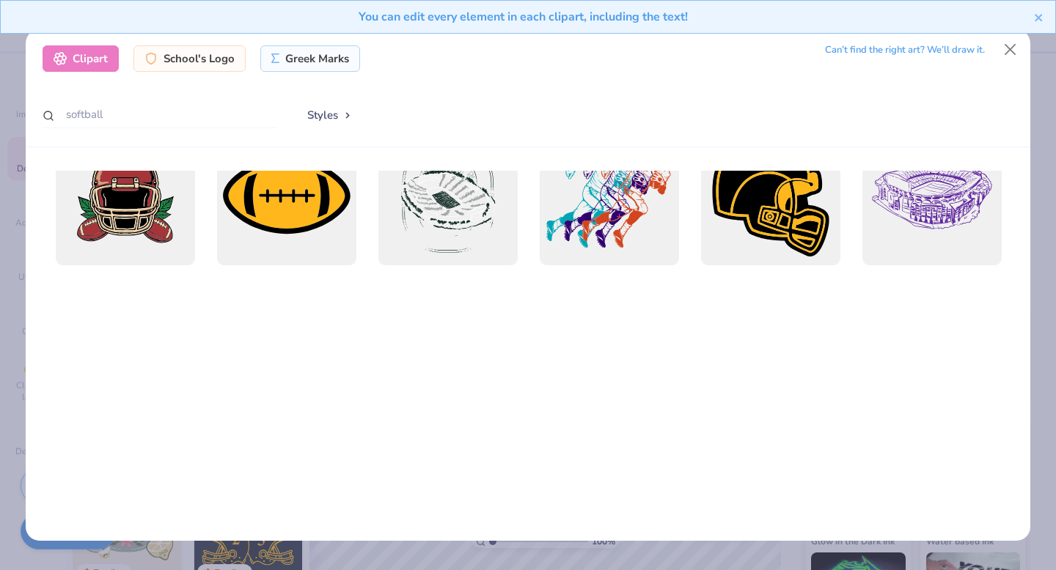
scroll to position [0, 0]
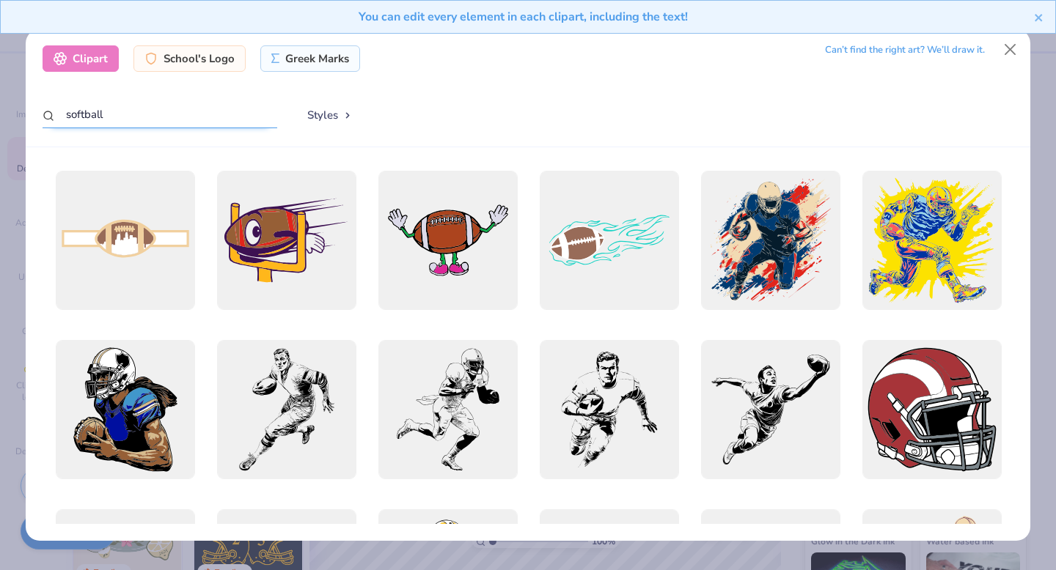
click at [217, 121] on input "softball" at bounding box center [160, 114] width 235 height 27
type input "s"
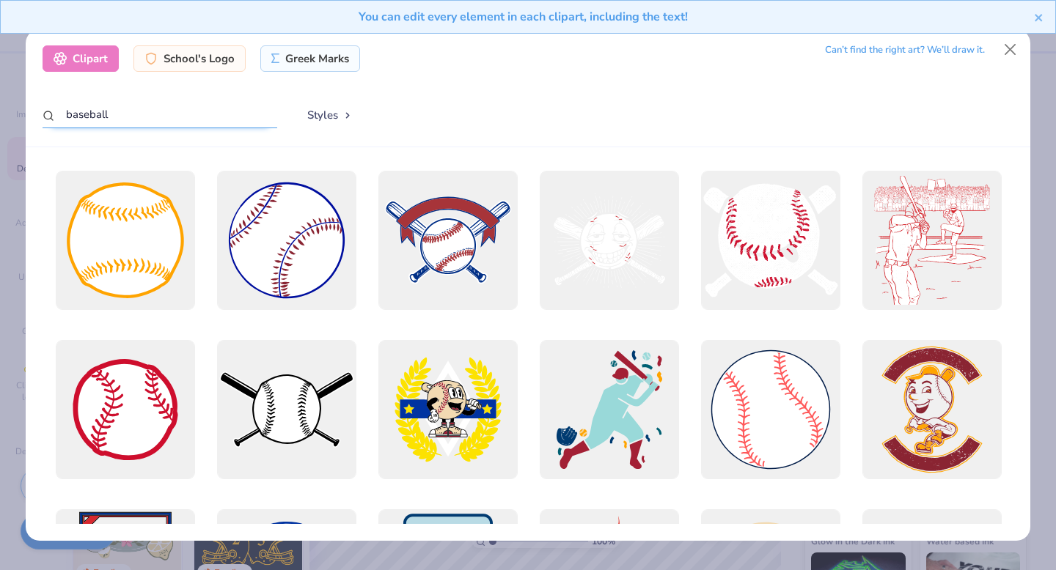
click at [251, 118] on input "baseball" at bounding box center [160, 114] width 235 height 27
type input "baseball bow"
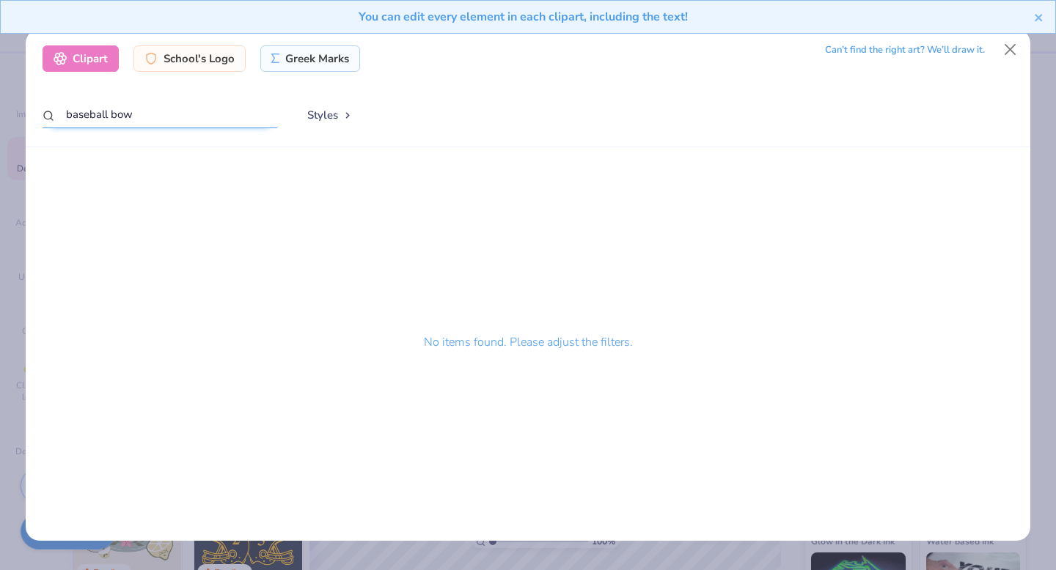
drag, startPoint x: 254, startPoint y: 118, endPoint x: 3, endPoint y: 118, distance: 250.7
click at [3, 118] on div "Clipart School's Logo Greek Marks Can’t find the right art? We’ll draw it. base…" at bounding box center [528, 285] width 1056 height 570
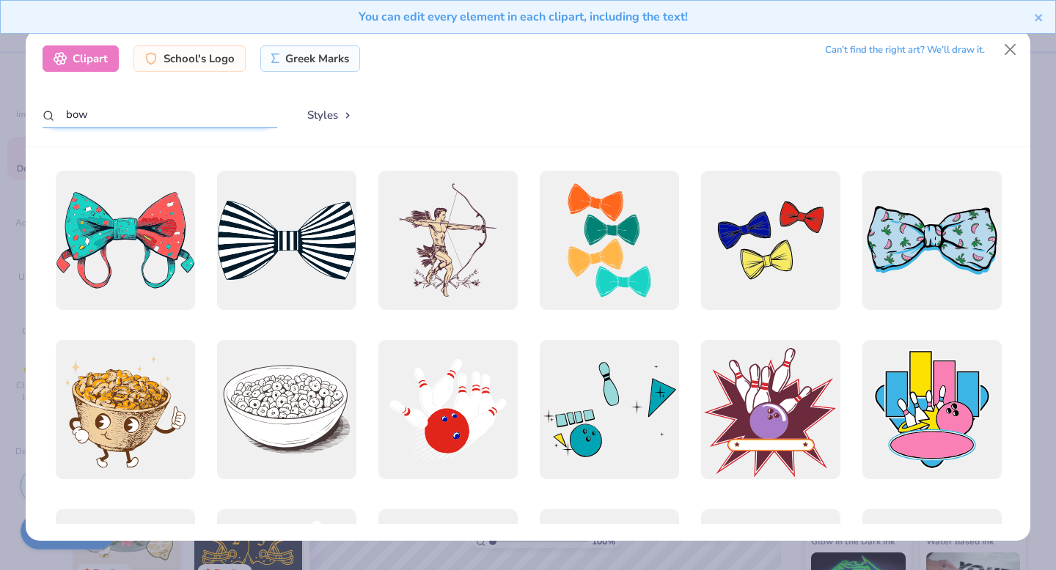
type input "bow"
click at [106, 54] on div "Clipart" at bounding box center [81, 58] width 76 height 26
click at [1007, 53] on button "Close" at bounding box center [1010, 50] width 28 height 28
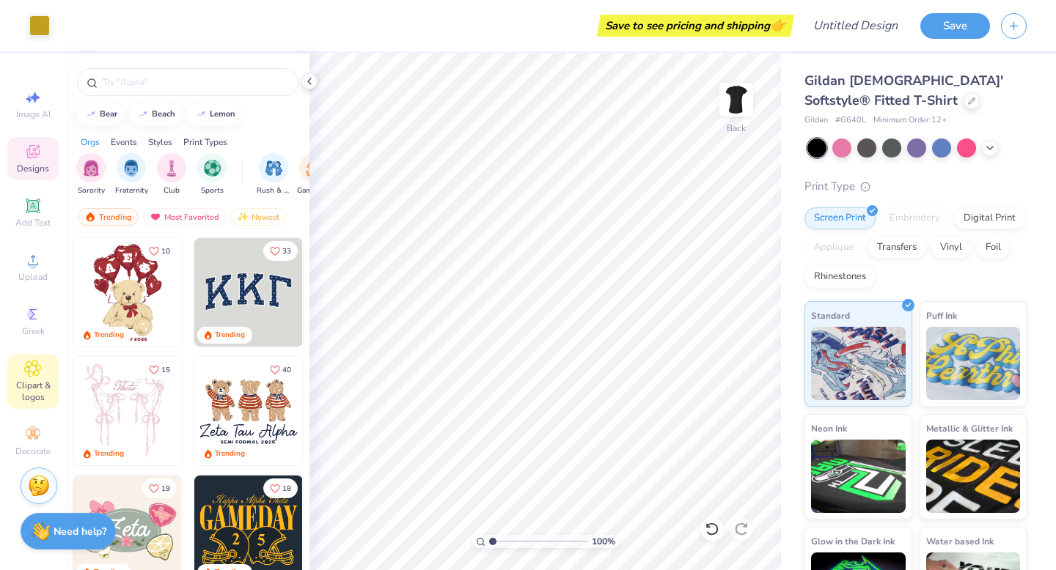
click at [29, 375] on icon at bounding box center [32, 369] width 17 height 18
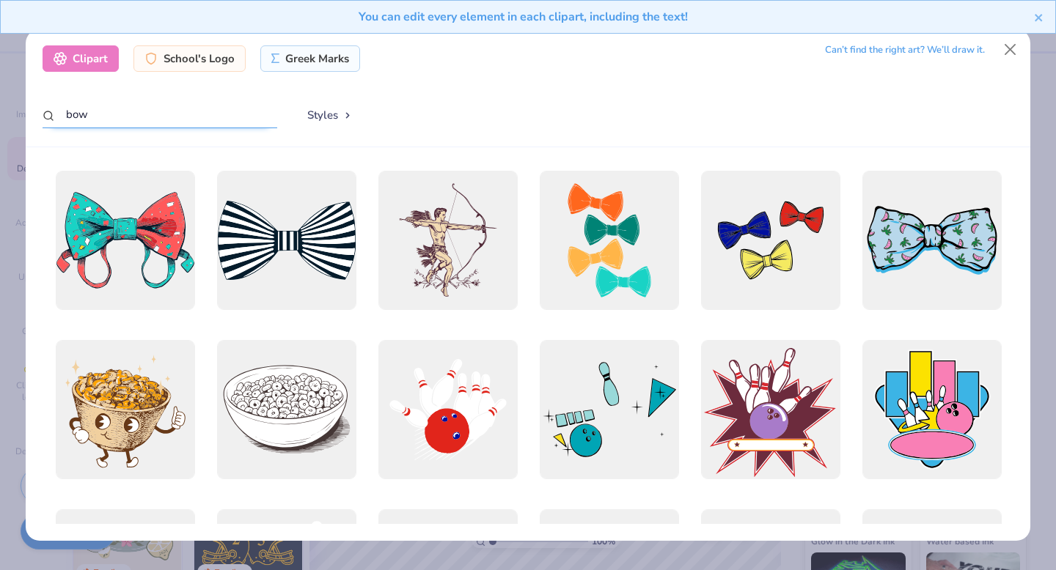
click at [196, 128] on input "bow" at bounding box center [160, 114] width 235 height 27
drag, startPoint x: 196, startPoint y: 128, endPoint x: 0, endPoint y: 128, distance: 195.7
click at [0, 128] on div "Clipart School's Logo Greek Marks Can’t find the right art? We’ll draw it. bow …" at bounding box center [528, 285] width 1056 height 570
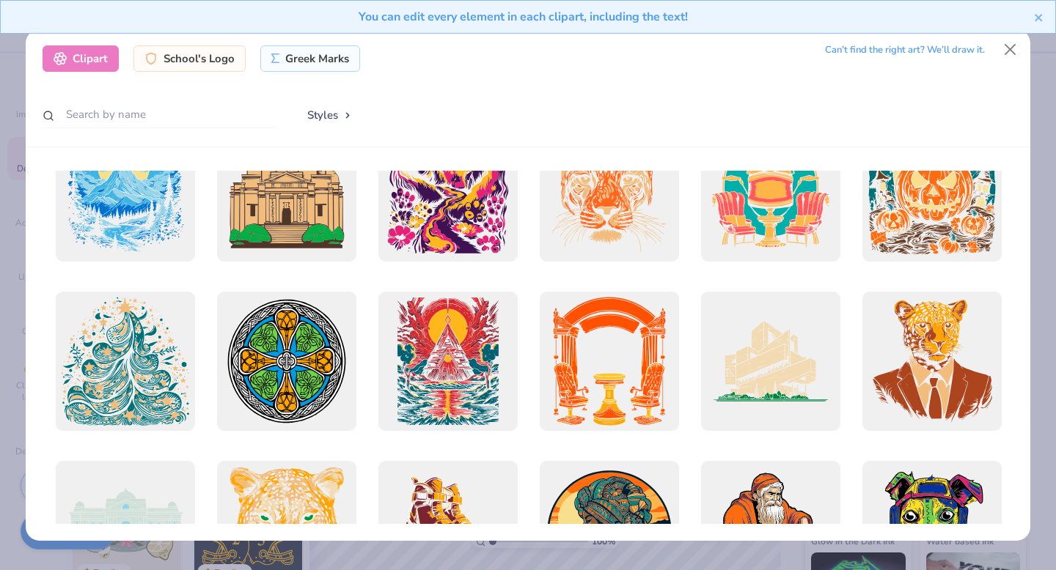
scroll to position [1573, 0]
click at [1011, 54] on button "Close" at bounding box center [1010, 50] width 28 height 28
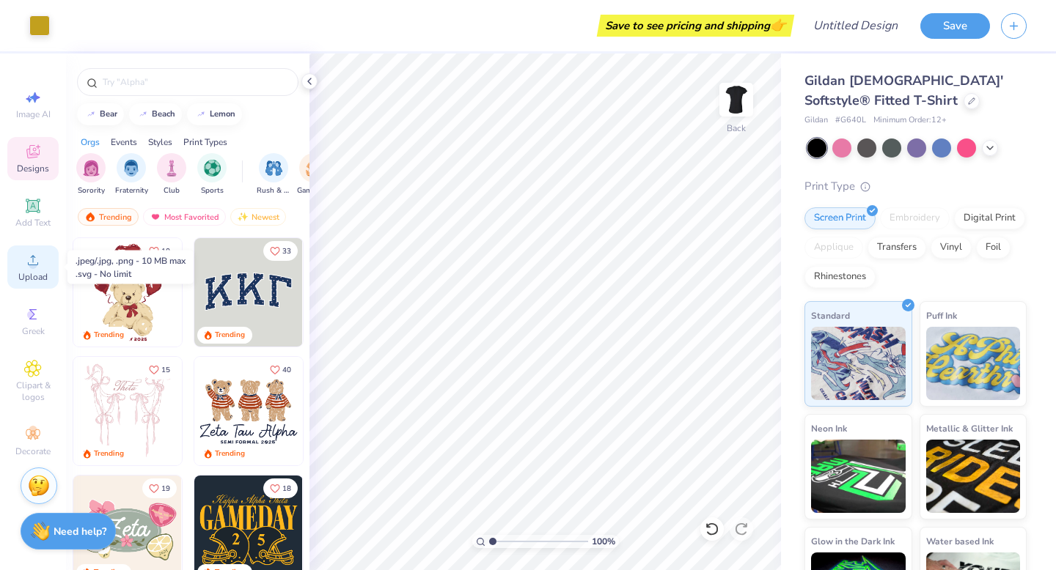
click at [17, 267] on div "Upload" at bounding box center [32, 267] width 51 height 43
click at [37, 282] on span "Upload" at bounding box center [32, 277] width 29 height 12
click at [32, 276] on span "Upload" at bounding box center [32, 277] width 29 height 12
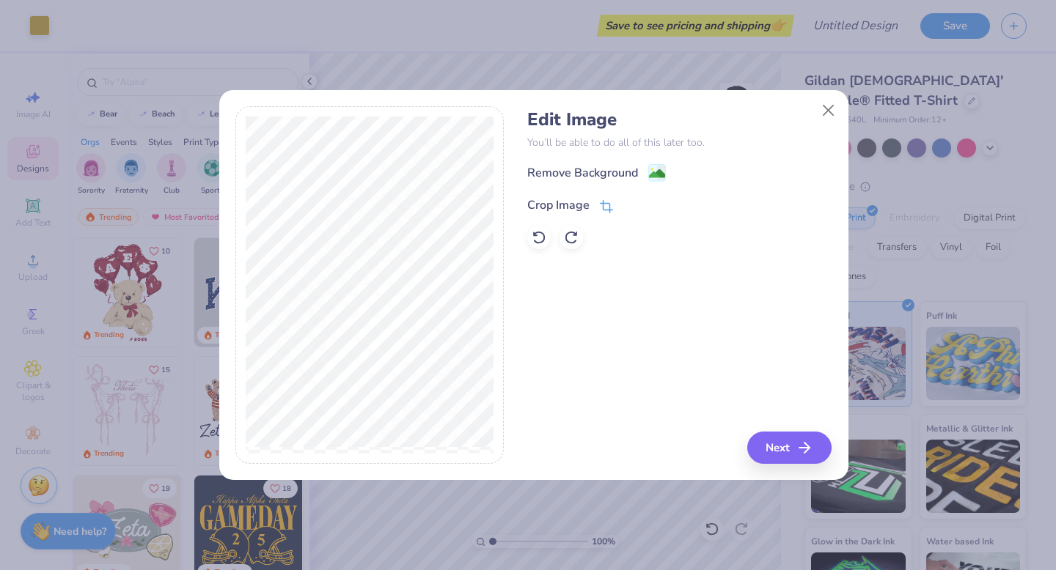
click at [607, 209] on icon at bounding box center [606, 206] width 13 height 13
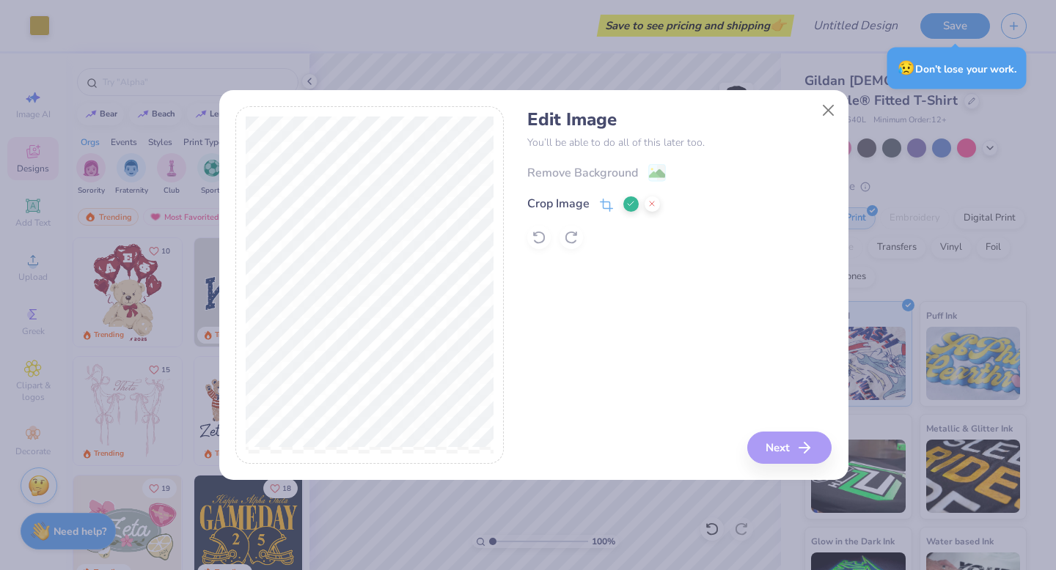
click at [687, 234] on div "Remove Background Crop Image" at bounding box center [679, 206] width 304 height 86
click at [628, 210] on button at bounding box center [630, 203] width 15 height 15
click at [655, 175] on image at bounding box center [657, 175] width 16 height 16
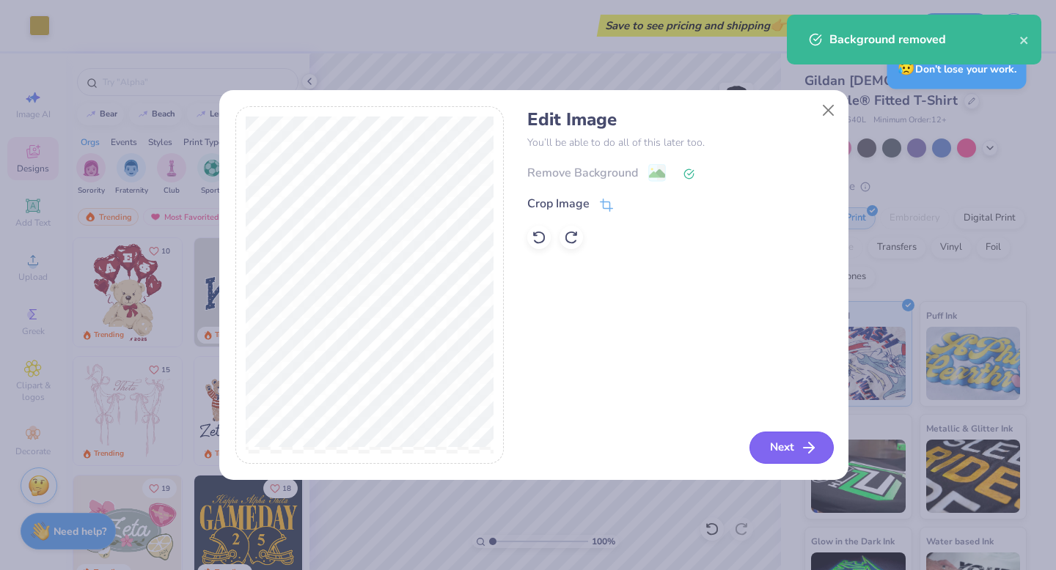
click at [772, 453] on button "Next" at bounding box center [791, 448] width 84 height 32
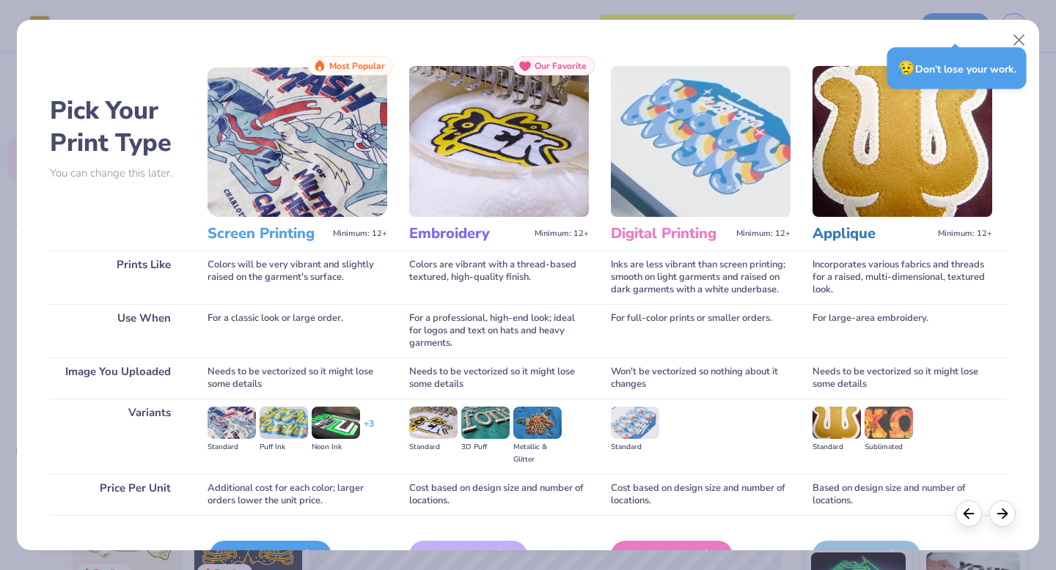
click at [266, 545] on div "Screen Print" at bounding box center [271, 555] width 122 height 29
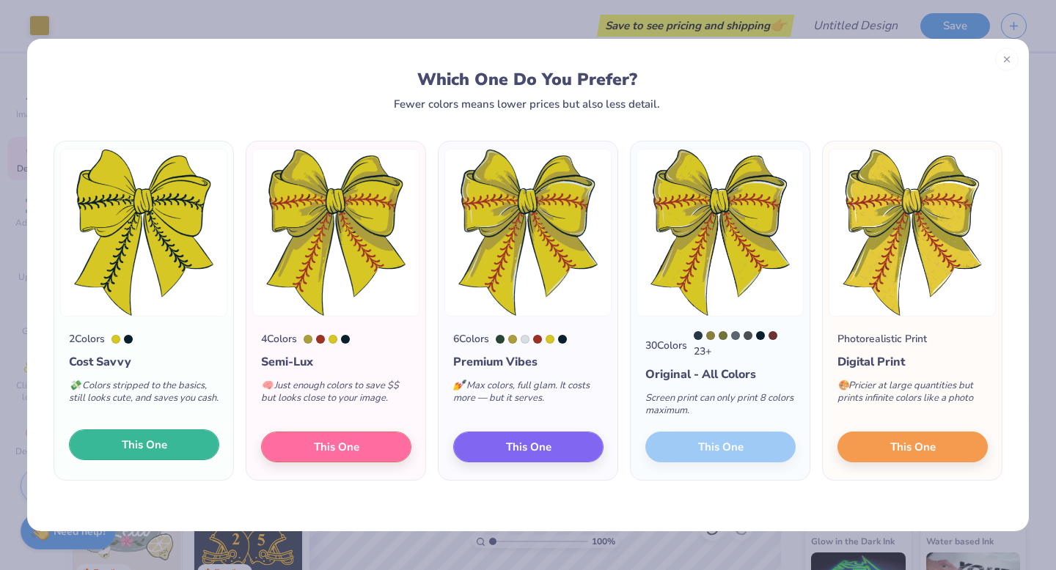
click at [210, 446] on button "This One" at bounding box center [144, 445] width 150 height 31
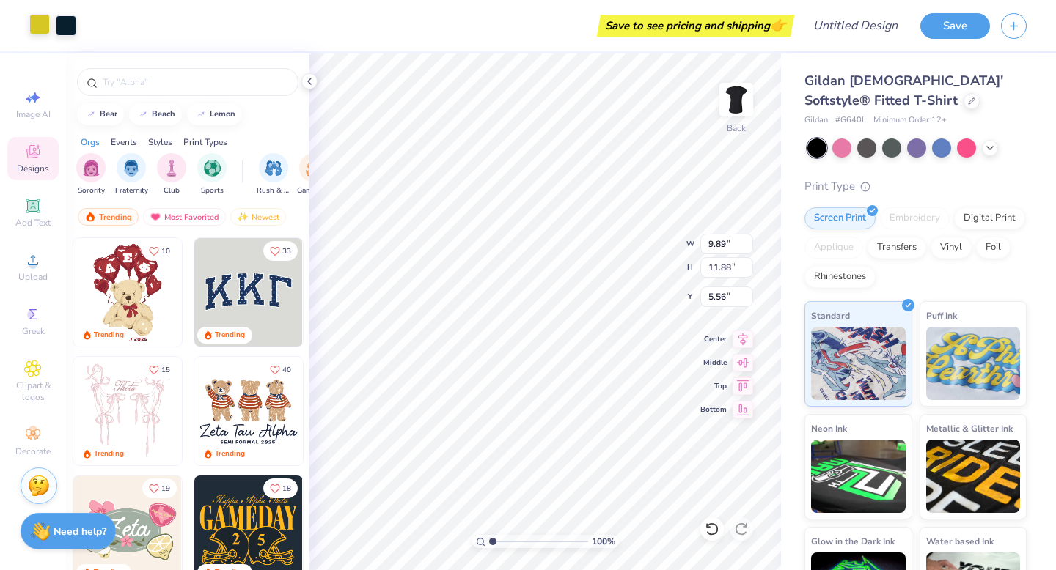
click at [42, 24] on div at bounding box center [39, 24] width 21 height 21
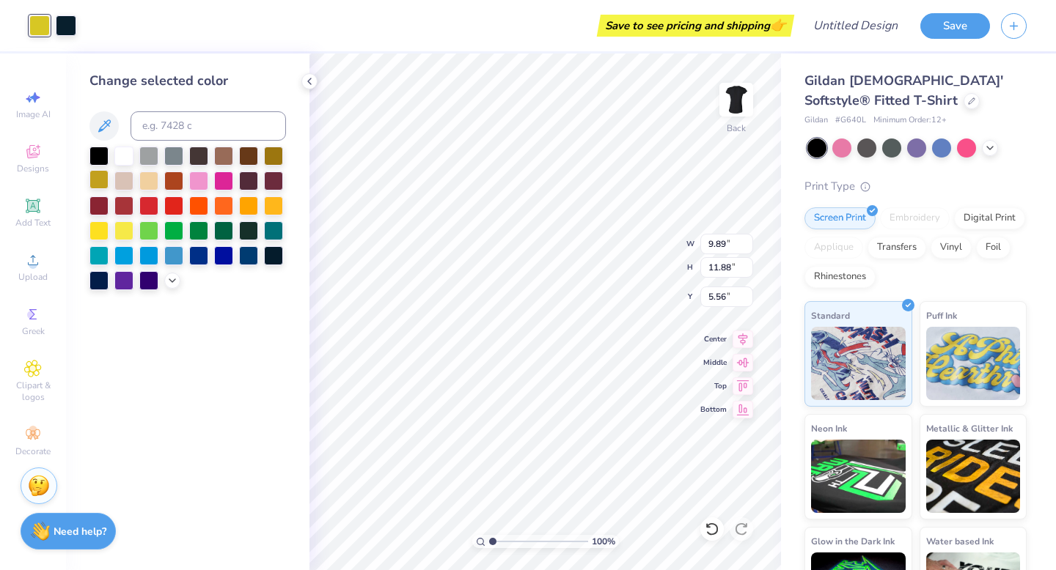
click at [94, 179] on div at bounding box center [98, 179] width 19 height 19
type input "6.71"
type input "8.06"
type input "5.73"
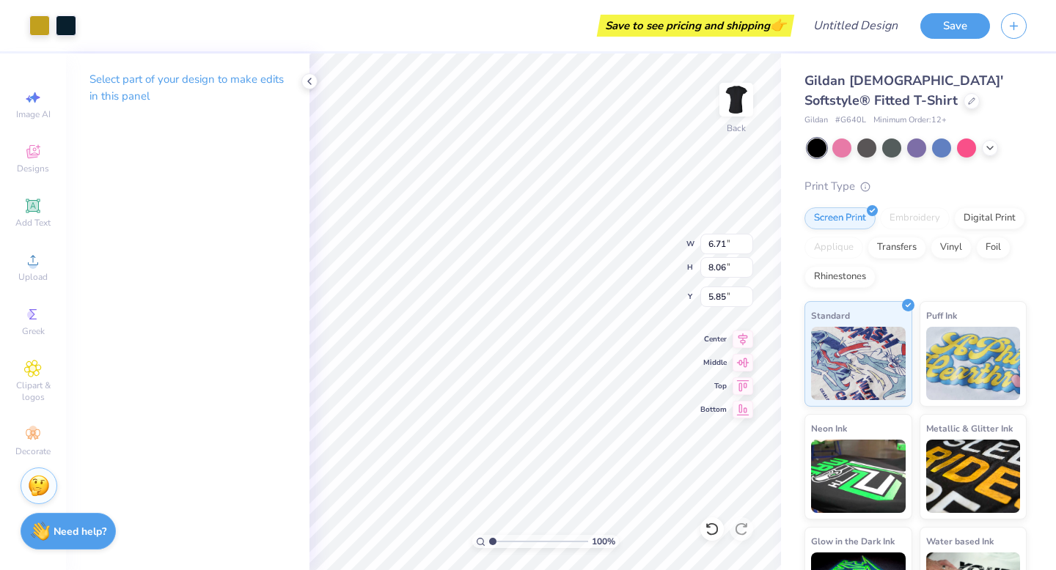
type input "5.85"
type input "5.86"
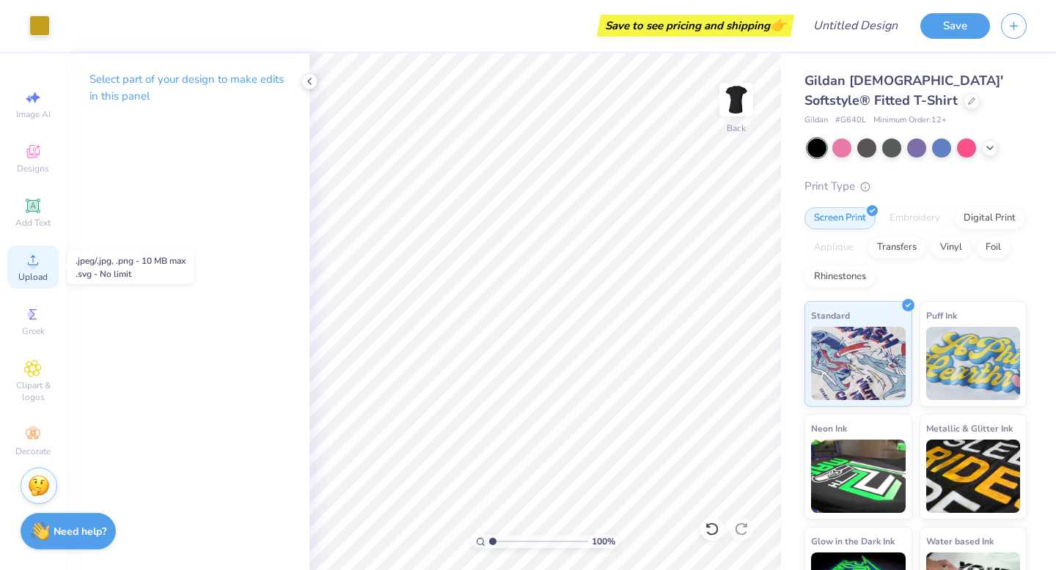
click at [28, 279] on span "Upload" at bounding box center [32, 277] width 29 height 12
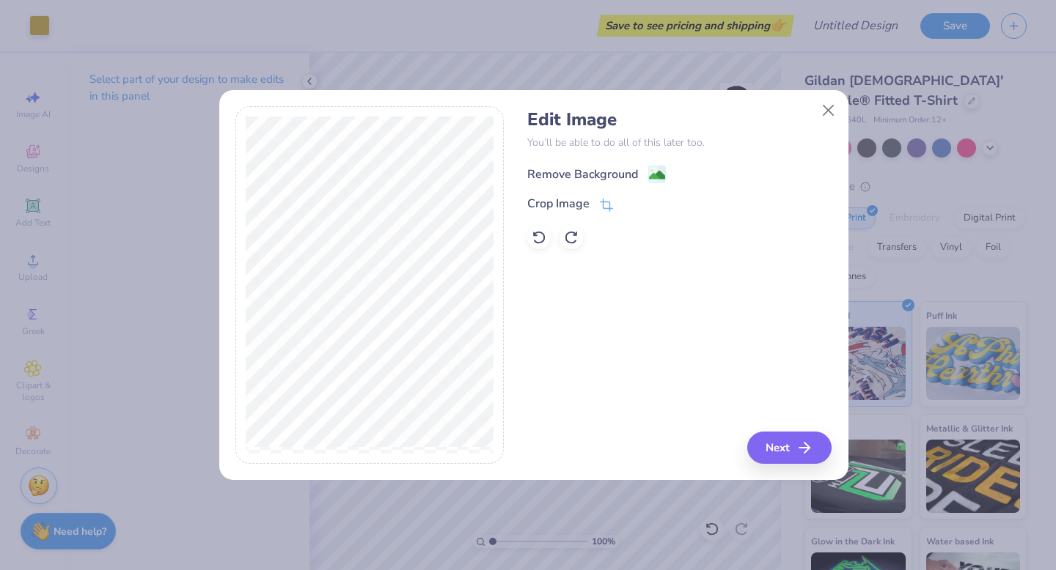
click at [657, 176] on image at bounding box center [657, 175] width 16 height 16
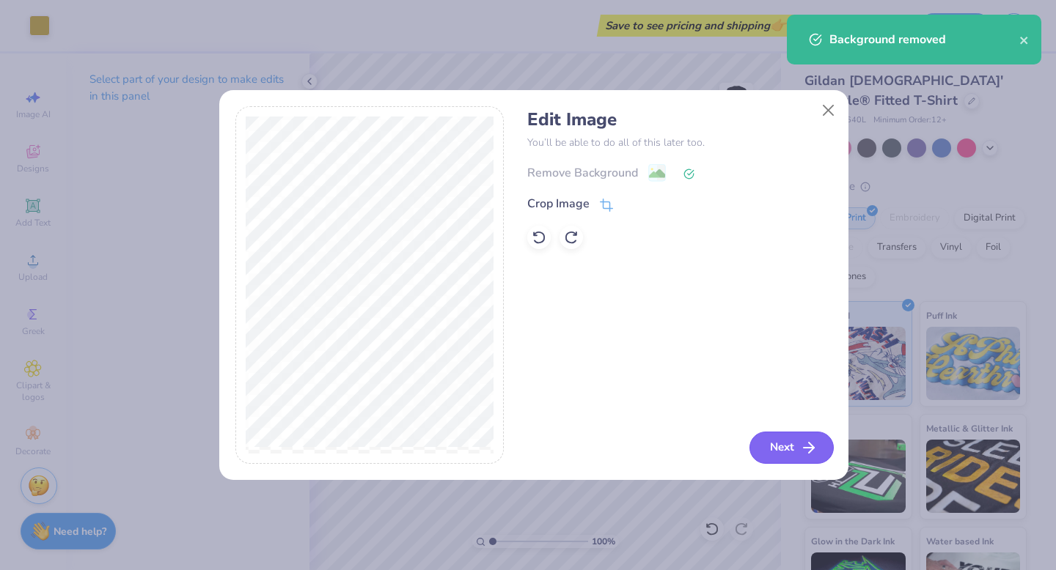
click at [780, 444] on button "Next" at bounding box center [791, 448] width 84 height 32
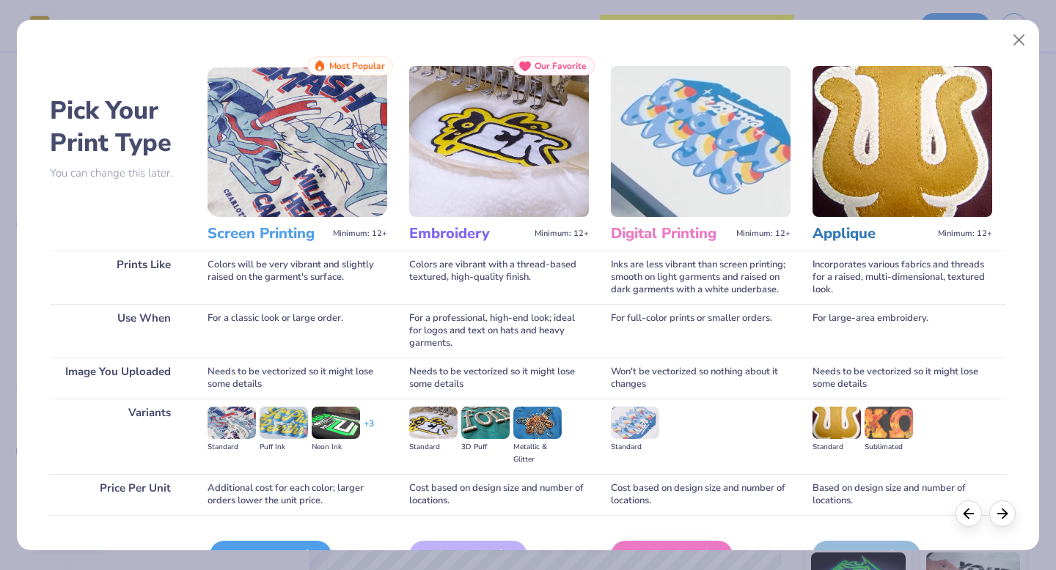
click at [253, 544] on div "Screen Print" at bounding box center [271, 555] width 122 height 29
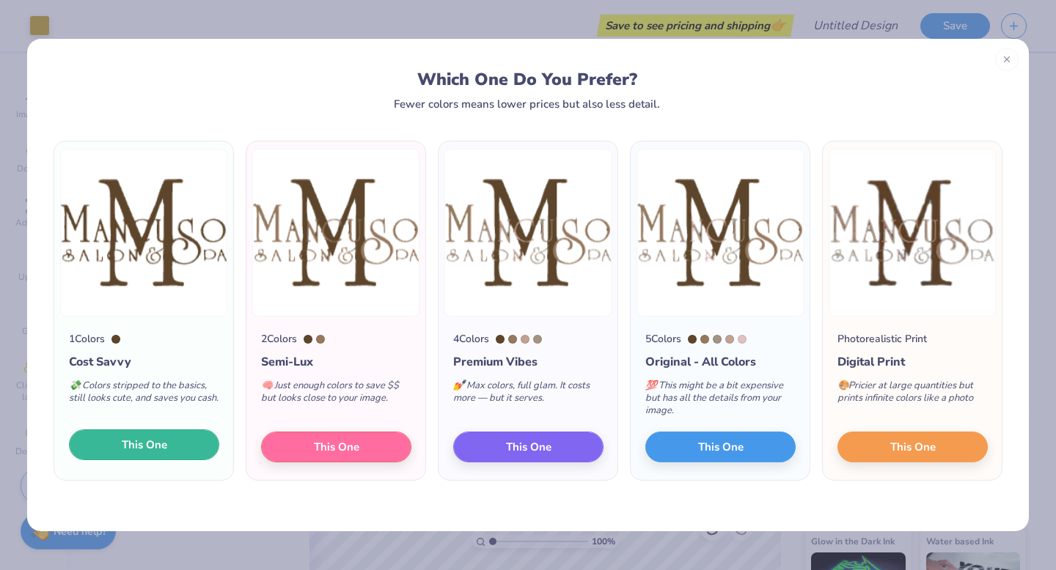
click at [162, 445] on span "This One" at bounding box center [144, 445] width 45 height 17
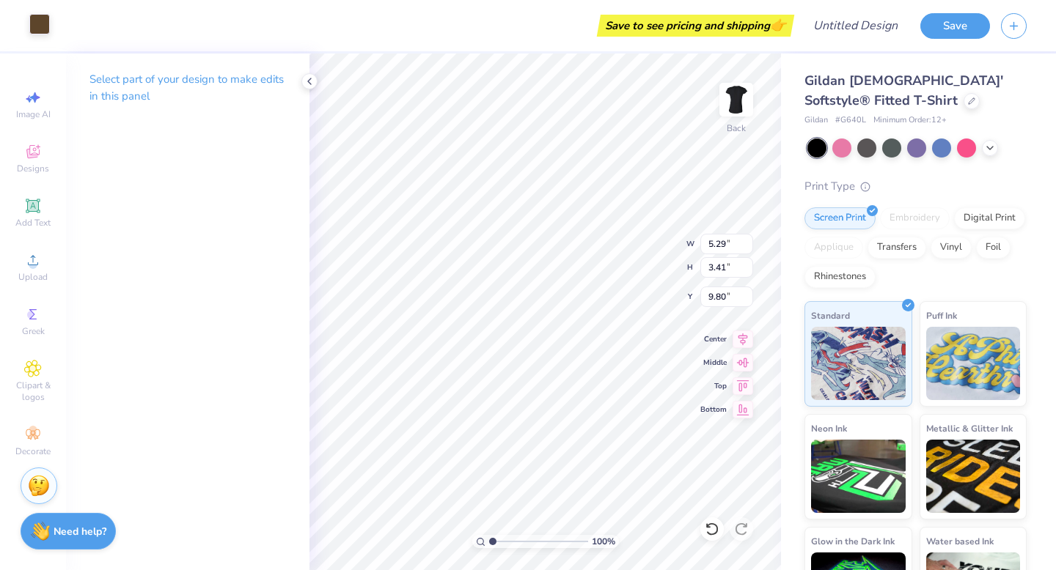
click at [42, 26] on div at bounding box center [39, 24] width 21 height 21
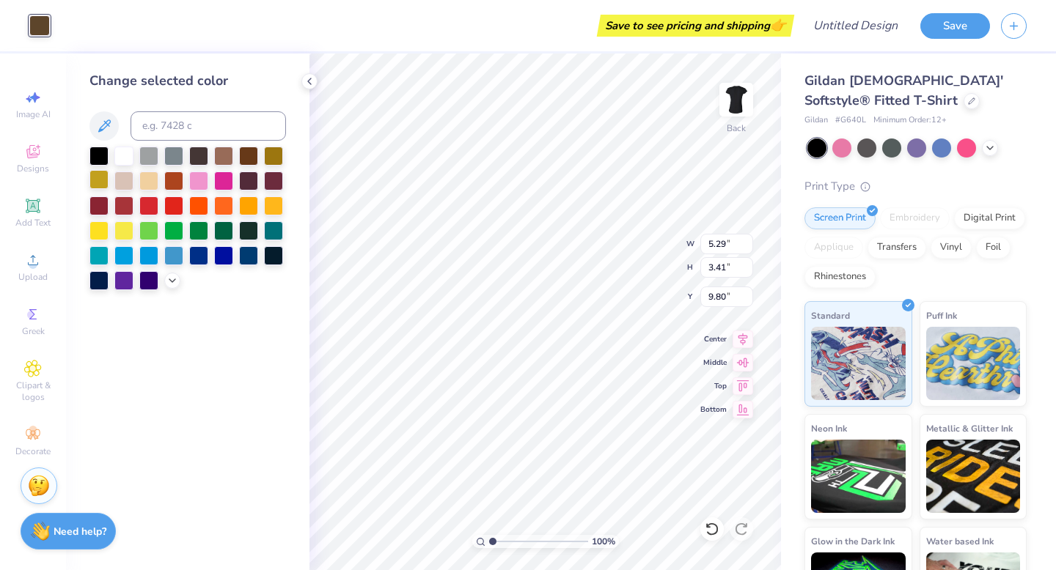
click at [95, 182] on div at bounding box center [98, 179] width 19 height 19
type input "7.25"
type input "4.67"
type input "6.61"
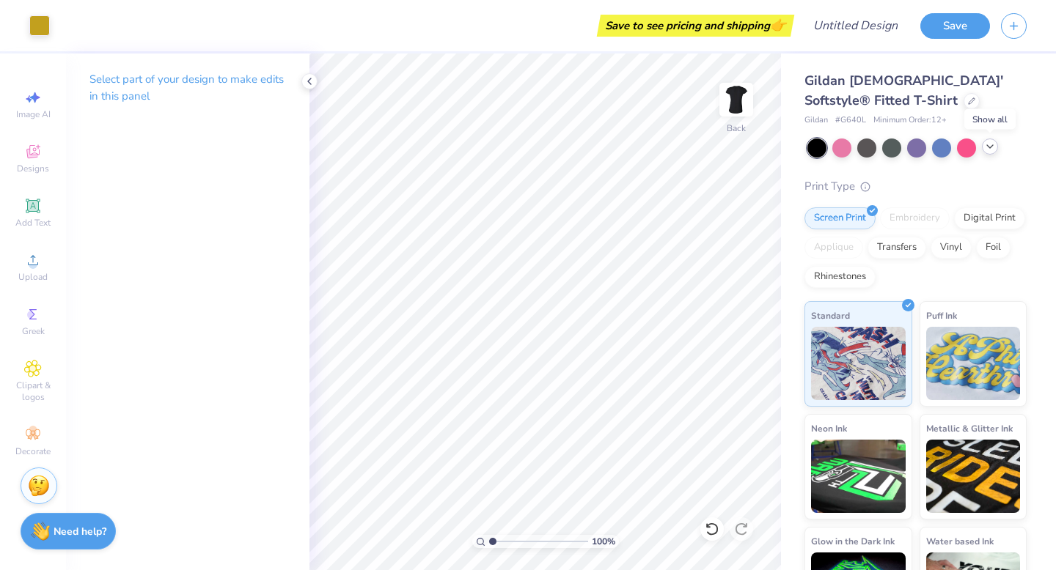
click at [990, 144] on icon at bounding box center [990, 147] width 12 height 12
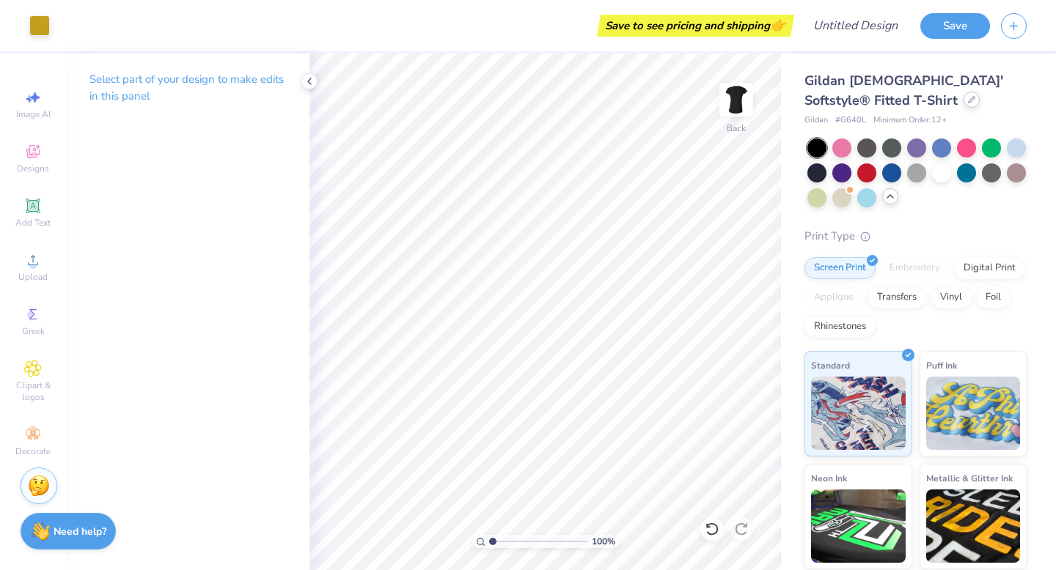
click at [963, 103] on div at bounding box center [971, 100] width 16 height 16
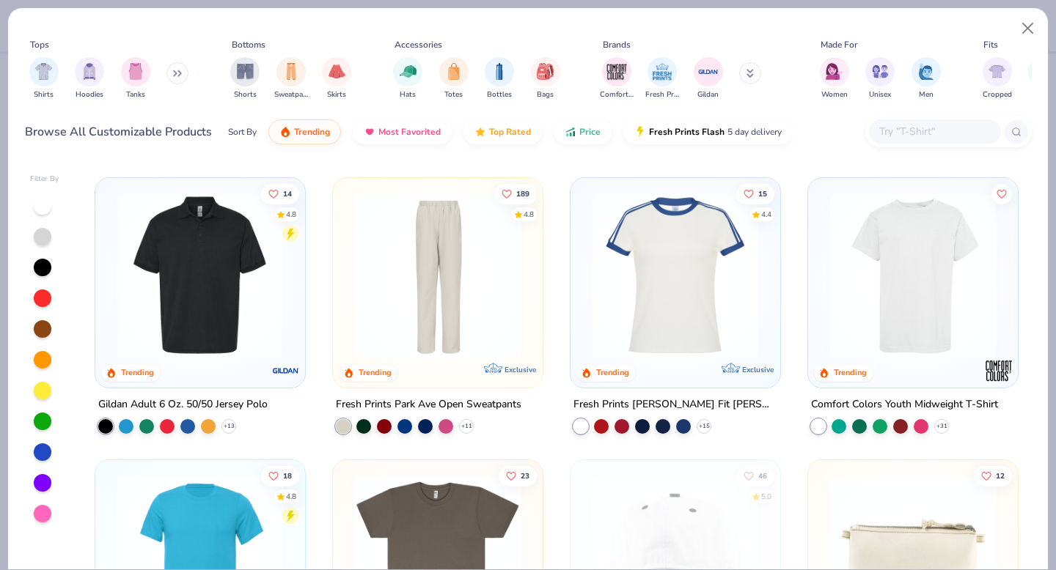
scroll to position [2253, 0]
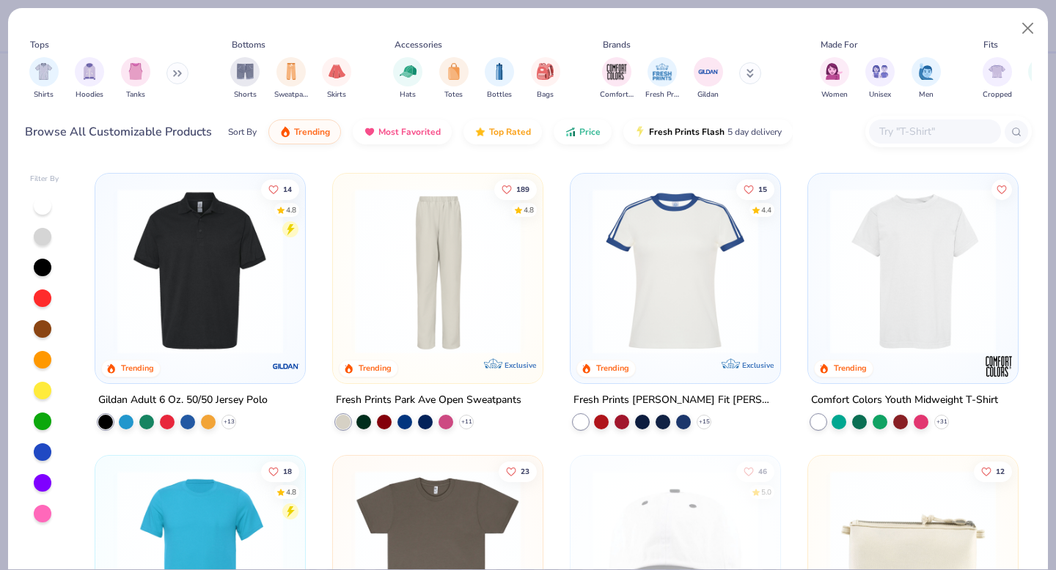
click at [637, 316] on img at bounding box center [675, 271] width 180 height 166
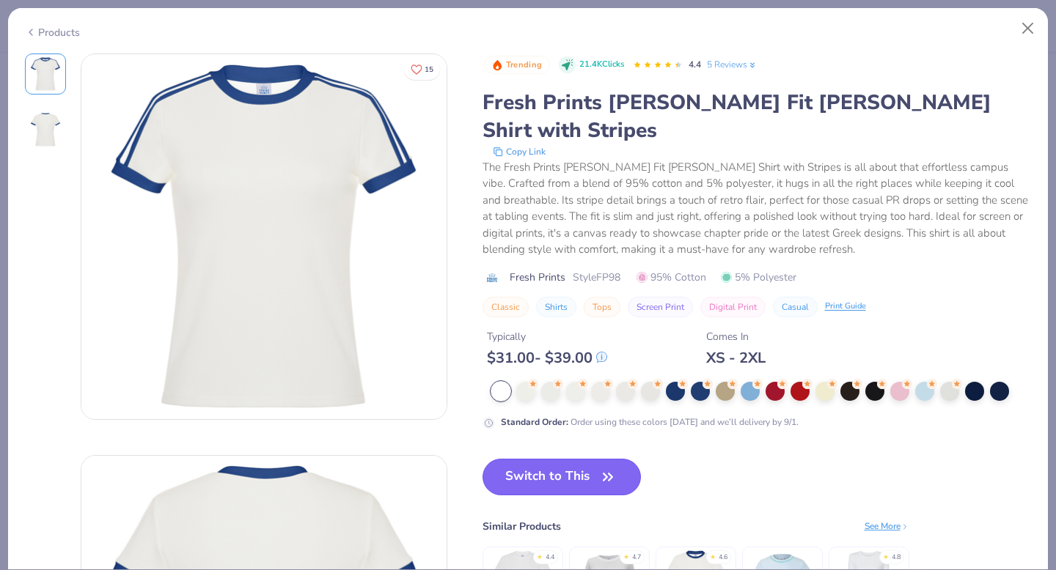
click at [583, 459] on button "Switch to This" at bounding box center [561, 477] width 159 height 37
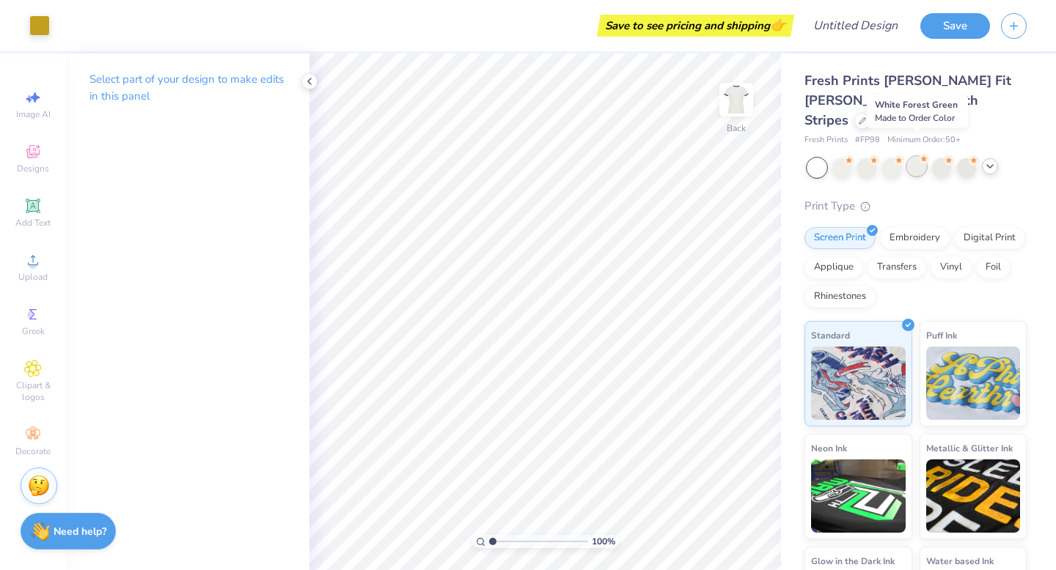
click at [913, 157] on div at bounding box center [916, 166] width 19 height 19
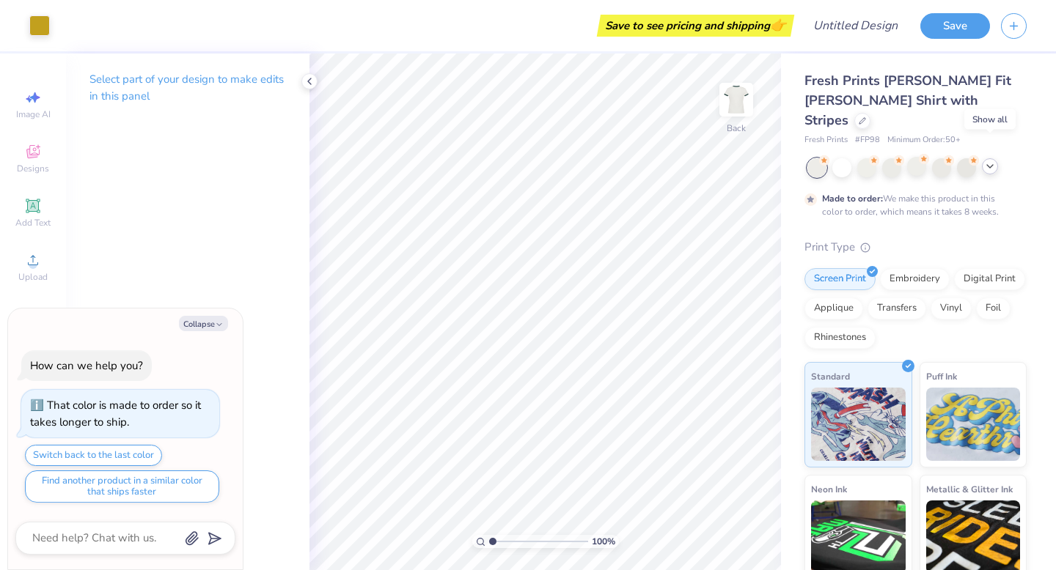
click at [987, 161] on icon at bounding box center [990, 167] width 12 height 12
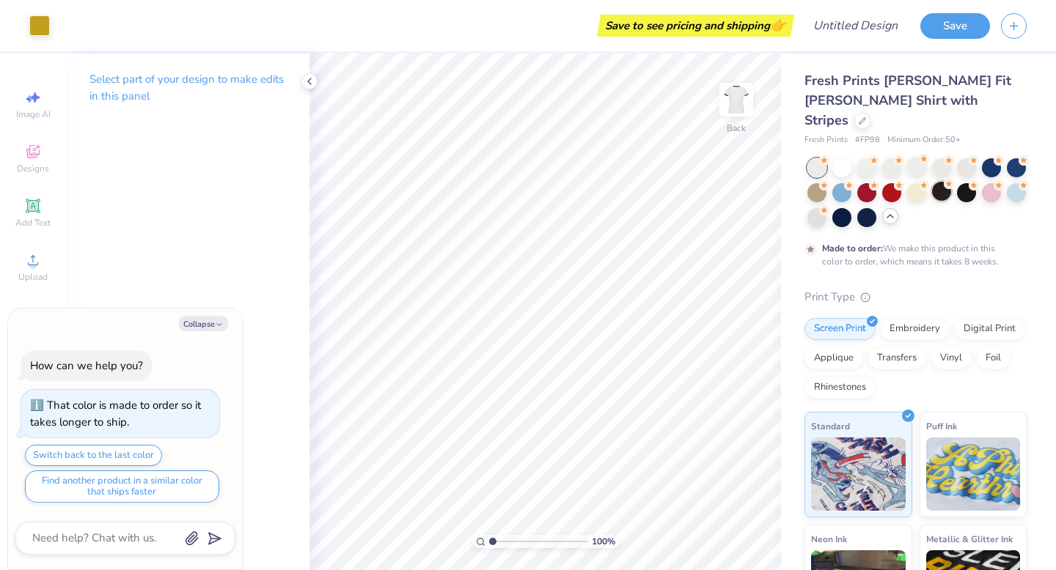
click at [951, 182] on div at bounding box center [941, 191] width 19 height 19
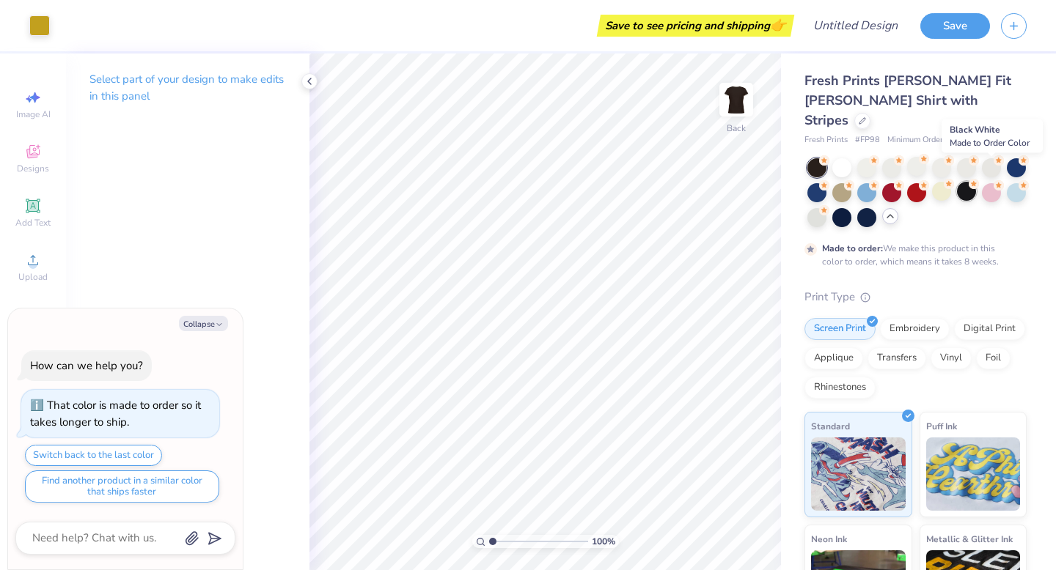
click at [976, 182] on div at bounding box center [966, 191] width 19 height 19
click at [951, 182] on div at bounding box center [941, 191] width 19 height 19
click at [976, 182] on div at bounding box center [966, 191] width 19 height 19
click at [870, 111] on div at bounding box center [862, 119] width 16 height 16
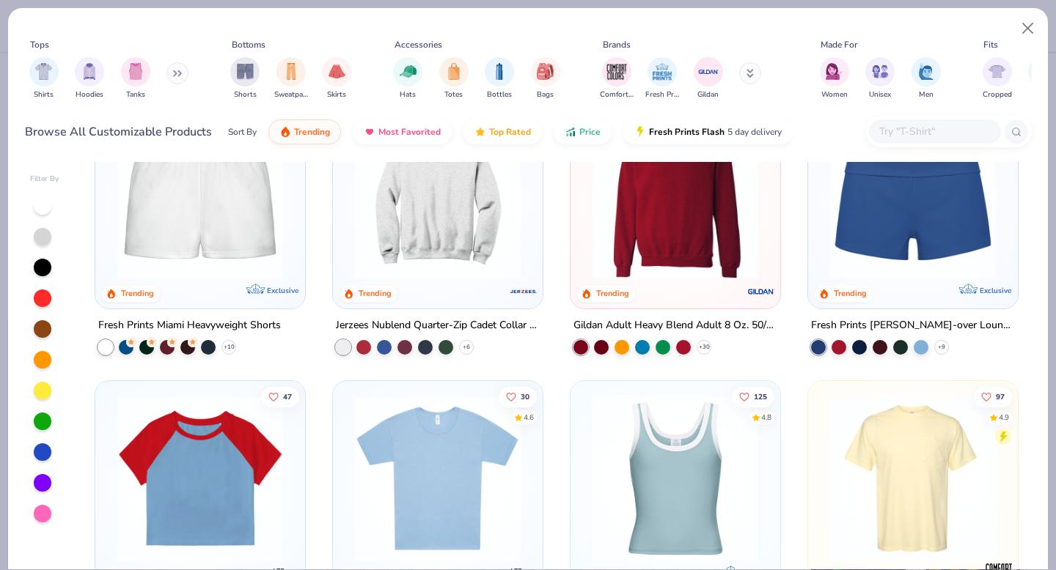
scroll to position [1227, 0]
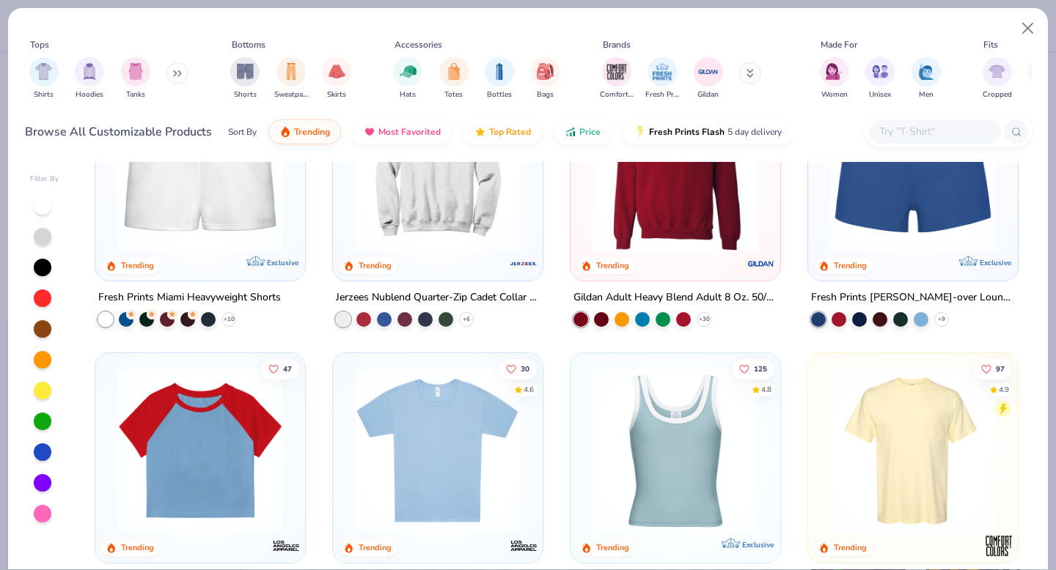
click at [224, 468] on img at bounding box center [200, 451] width 180 height 166
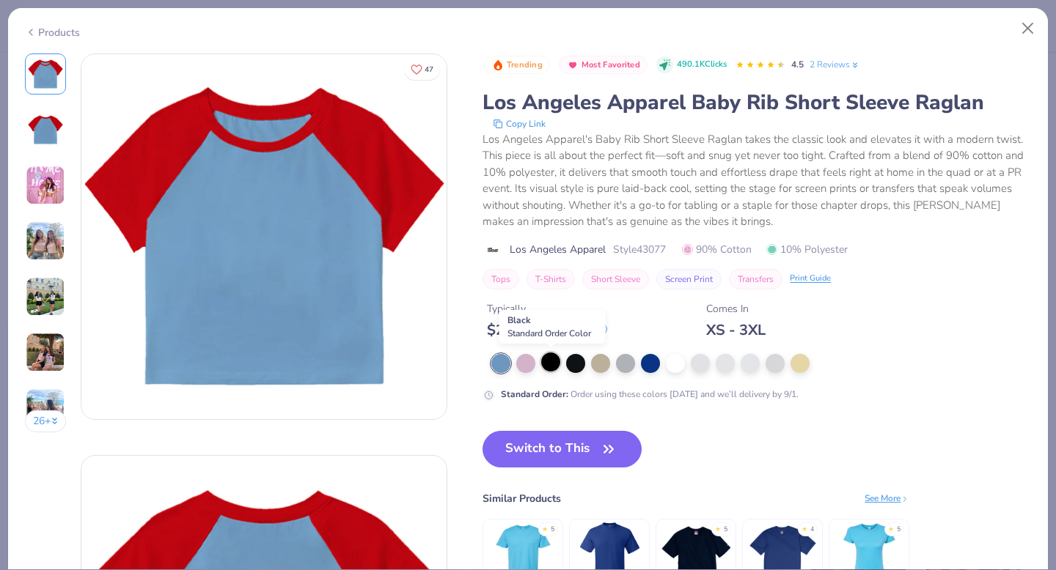
click at [549, 367] on div at bounding box center [550, 362] width 19 height 19
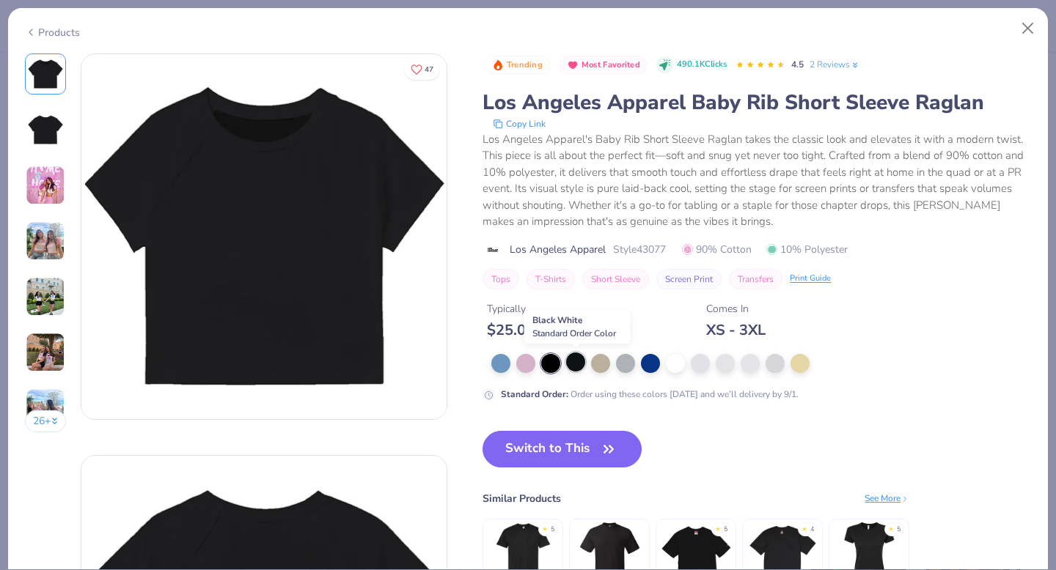
click at [571, 364] on div at bounding box center [575, 362] width 19 height 19
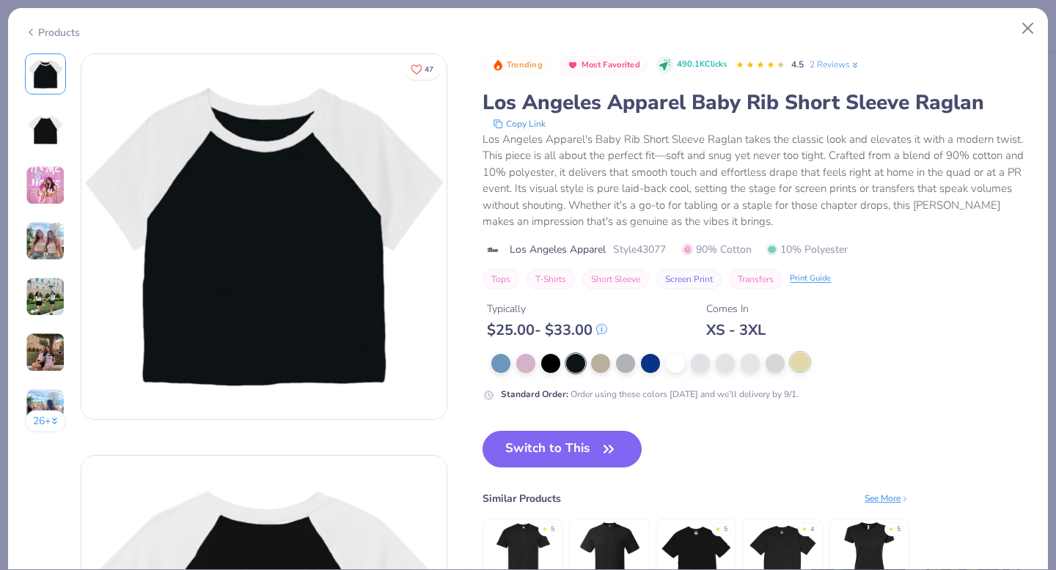
click at [803, 359] on div at bounding box center [799, 362] width 19 height 19
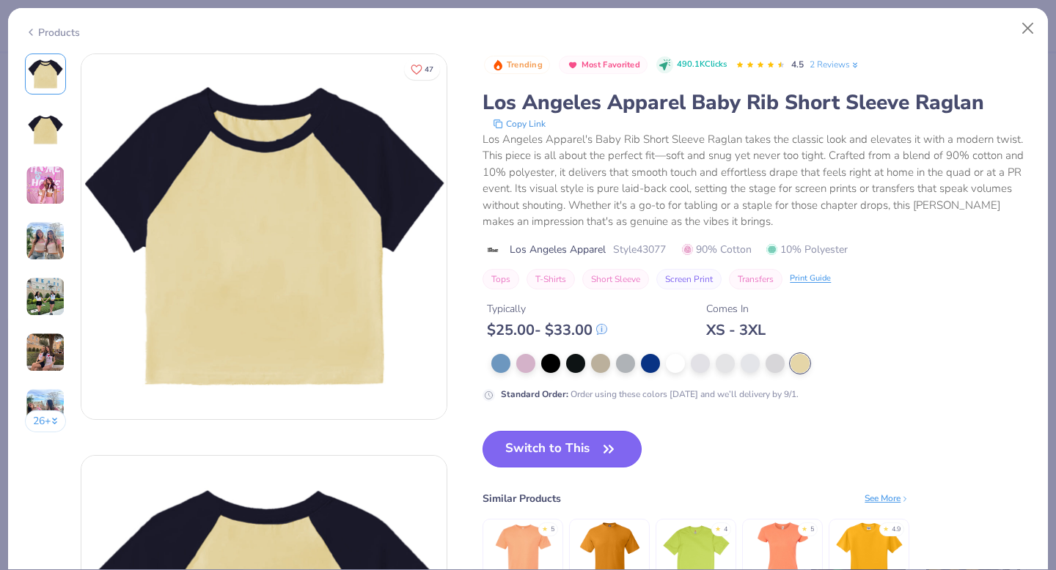
click at [574, 449] on button "Switch to This" at bounding box center [561, 449] width 159 height 37
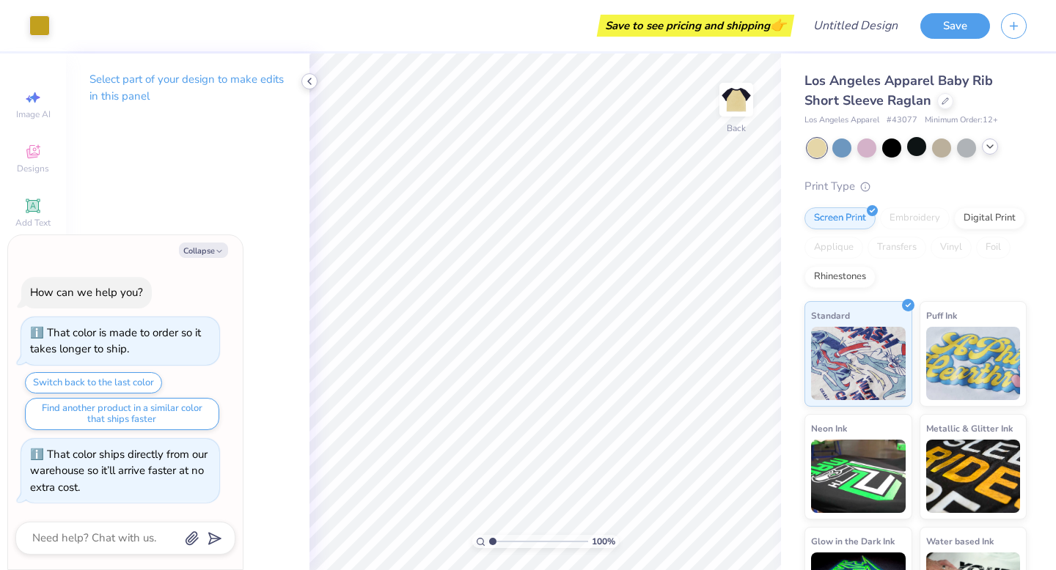
click at [314, 81] on icon at bounding box center [310, 82] width 12 height 12
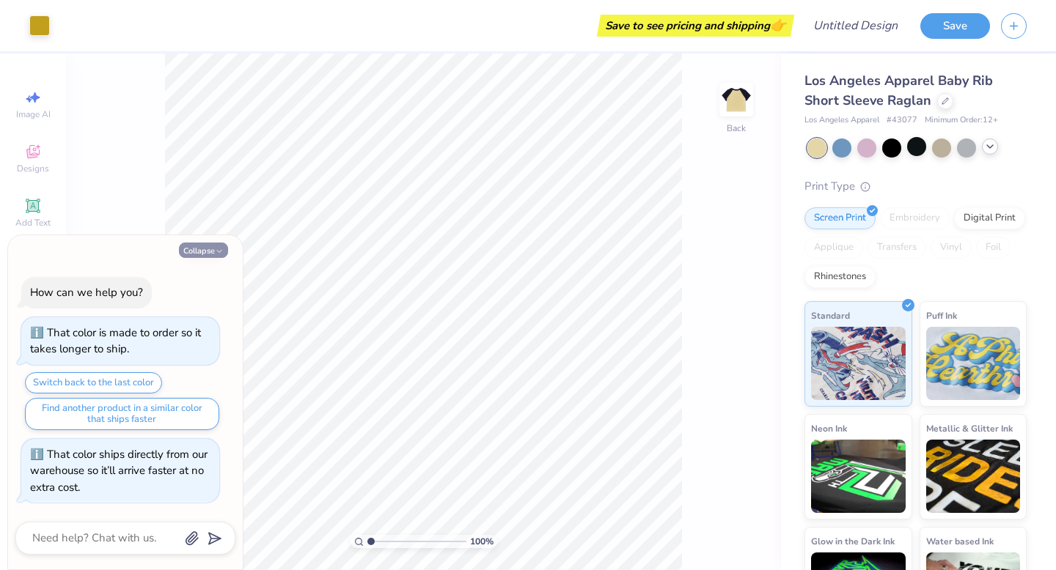
click at [207, 254] on button "Collapse" at bounding box center [203, 250] width 49 height 15
type textarea "x"
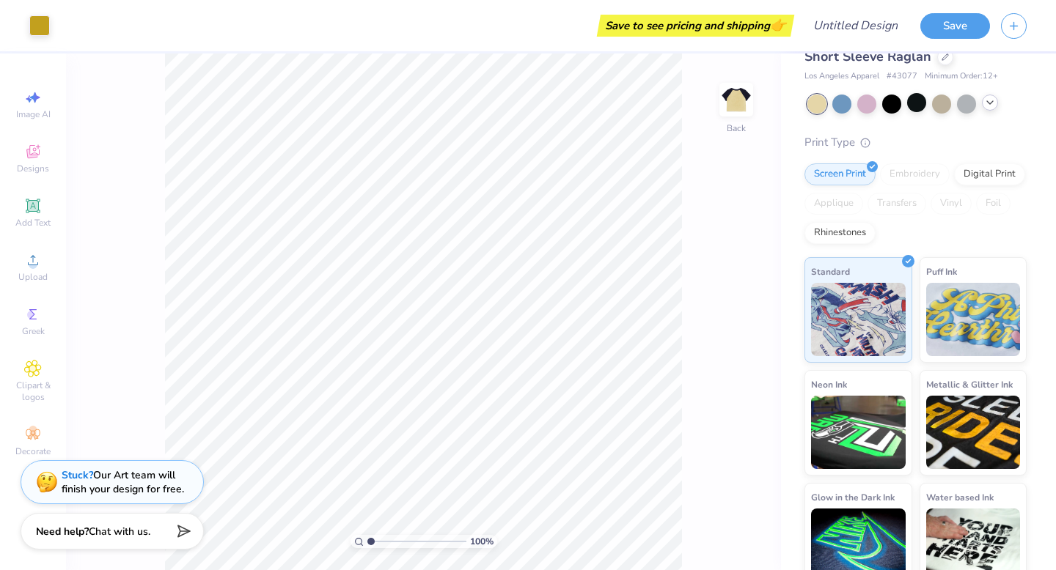
scroll to position [62, 0]
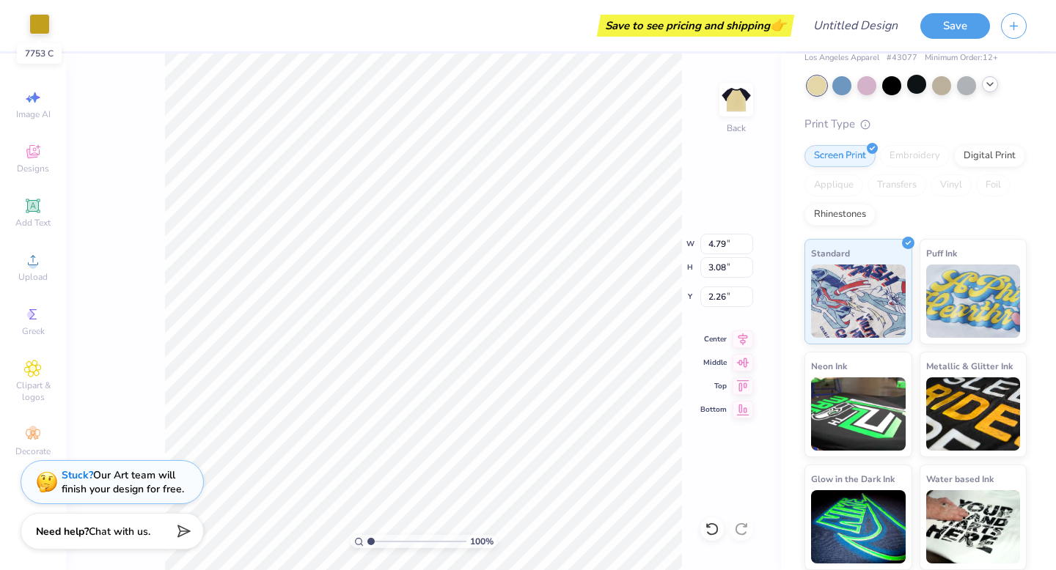
click at [37, 24] on div at bounding box center [39, 24] width 21 height 21
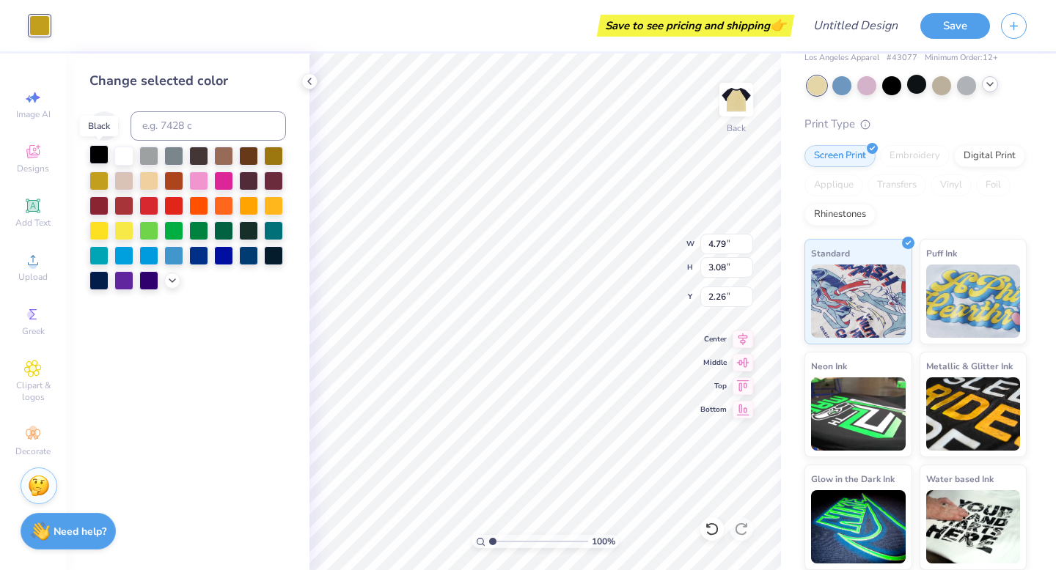
click at [98, 154] on div at bounding box center [98, 154] width 19 height 19
type input "7.05"
type input "1.52"
type input "0.74"
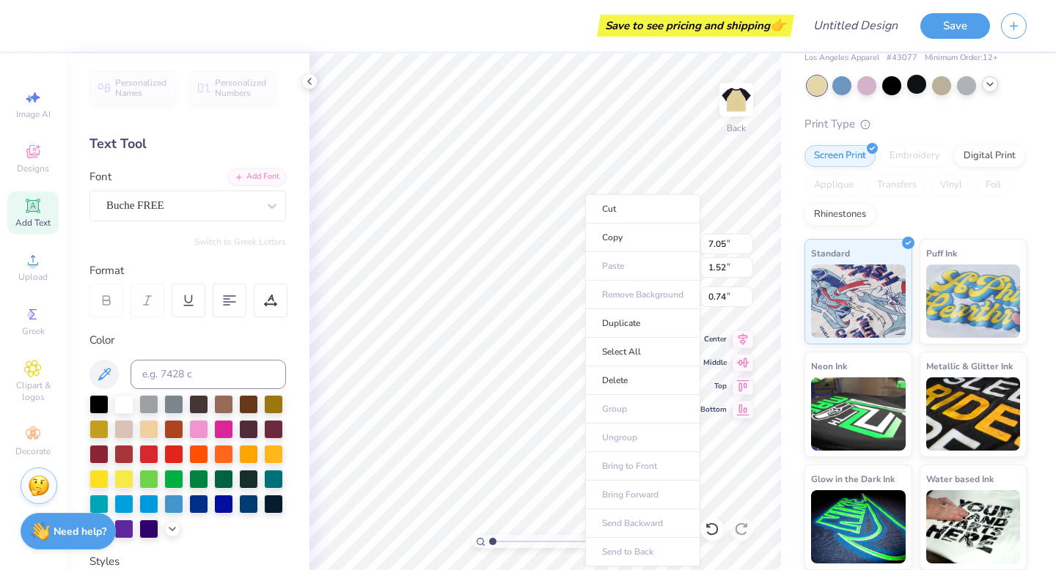
scroll to position [12, 1]
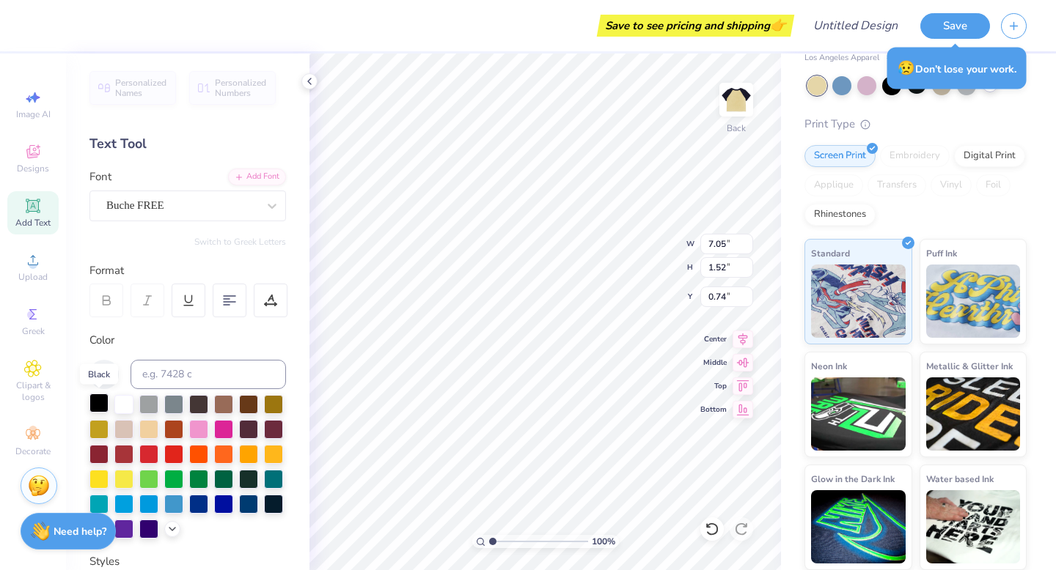
click at [98, 405] on div at bounding box center [98, 403] width 19 height 19
type input "2.53"
click at [93, 405] on div at bounding box center [98, 403] width 19 height 19
click at [39, 23] on div at bounding box center [39, 24] width 21 height 21
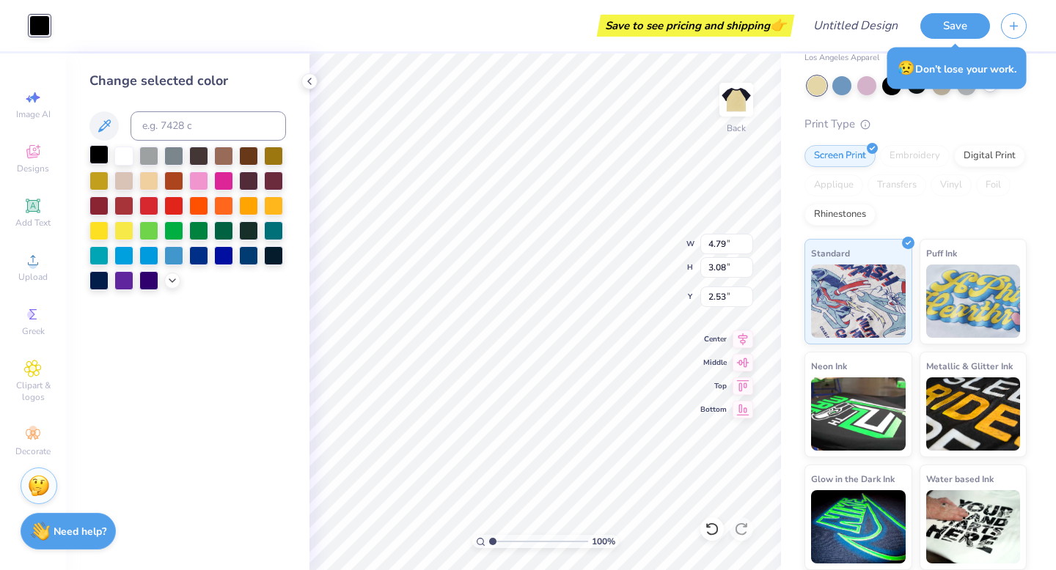
click at [95, 151] on div at bounding box center [98, 154] width 19 height 19
click at [420, 32] on div "Save to see pricing and shipping 👉" at bounding box center [425, 25] width 729 height 51
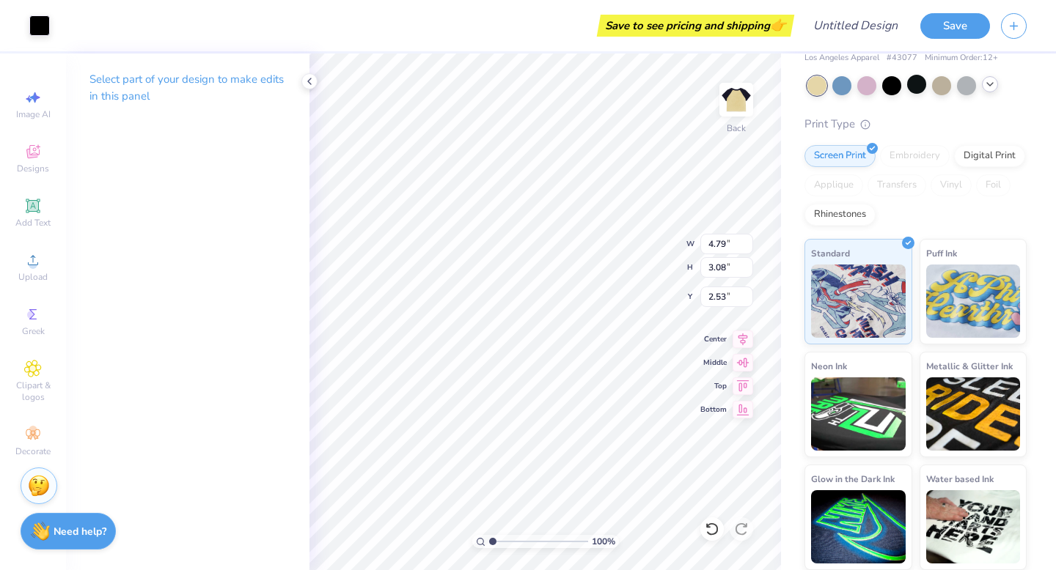
type input "3.92"
type input "7.05"
type input "1.52"
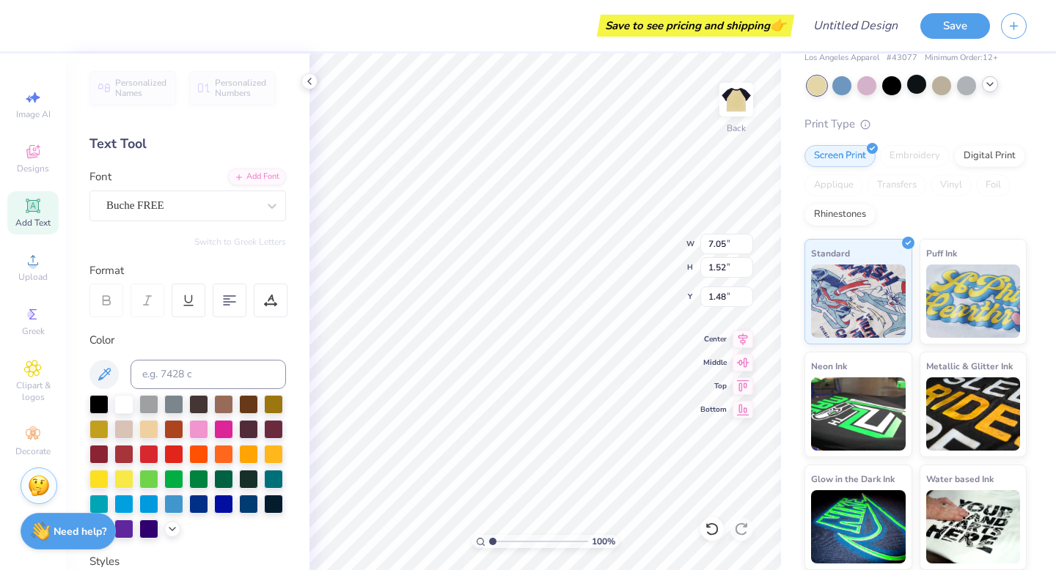
type input "1.75"
click at [265, 205] on icon at bounding box center [272, 206] width 15 height 15
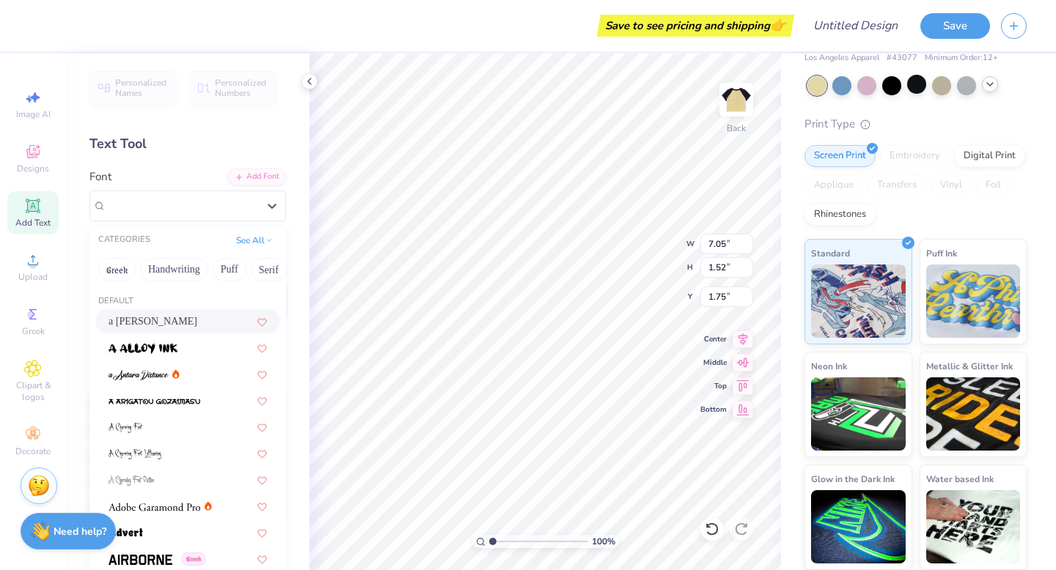
scroll to position [76, 0]
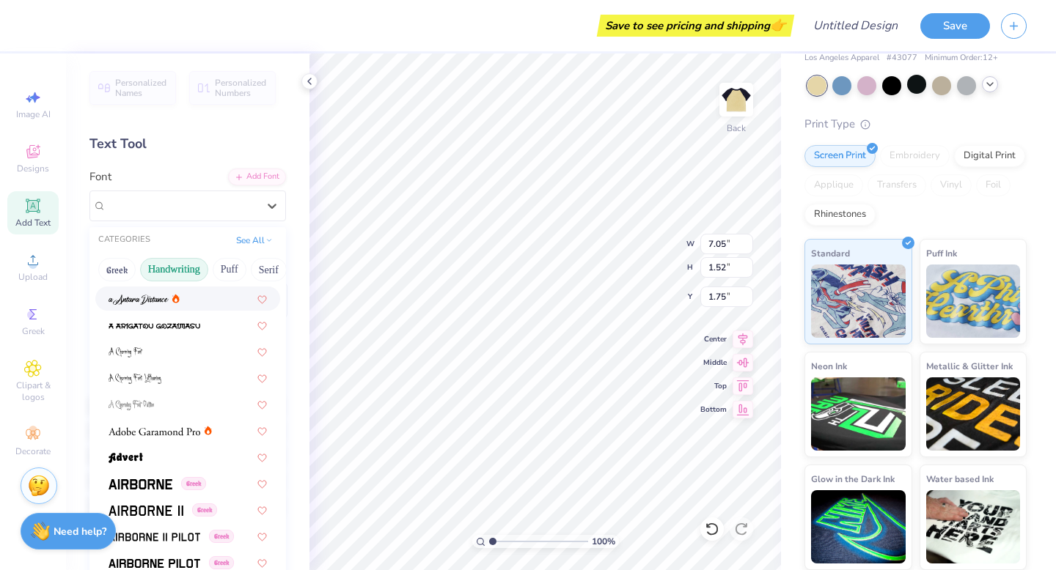
click at [183, 271] on button "Handwriting" at bounding box center [174, 269] width 68 height 23
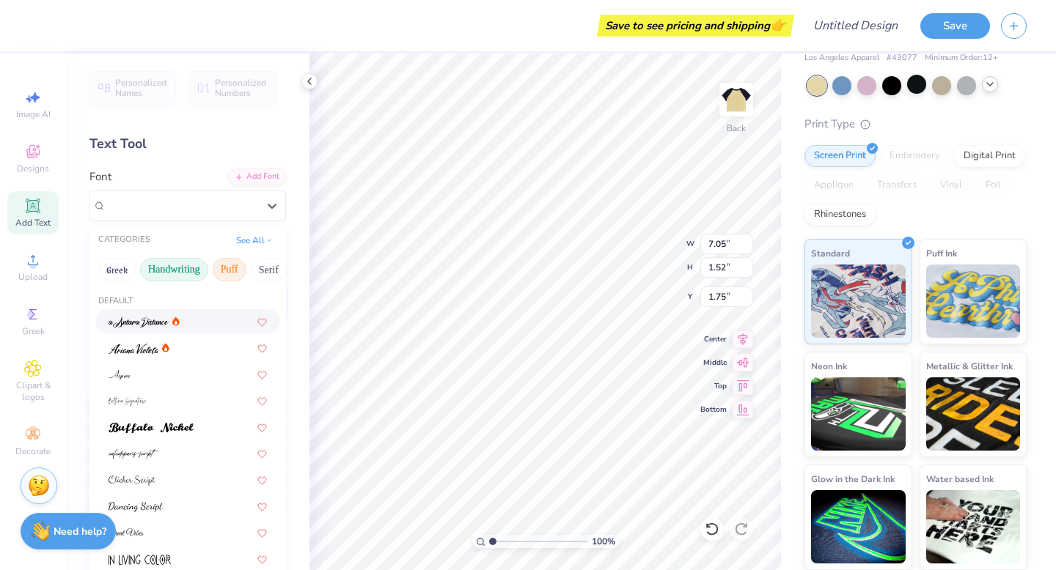
click at [232, 274] on button "Puff" at bounding box center [230, 269] width 34 height 23
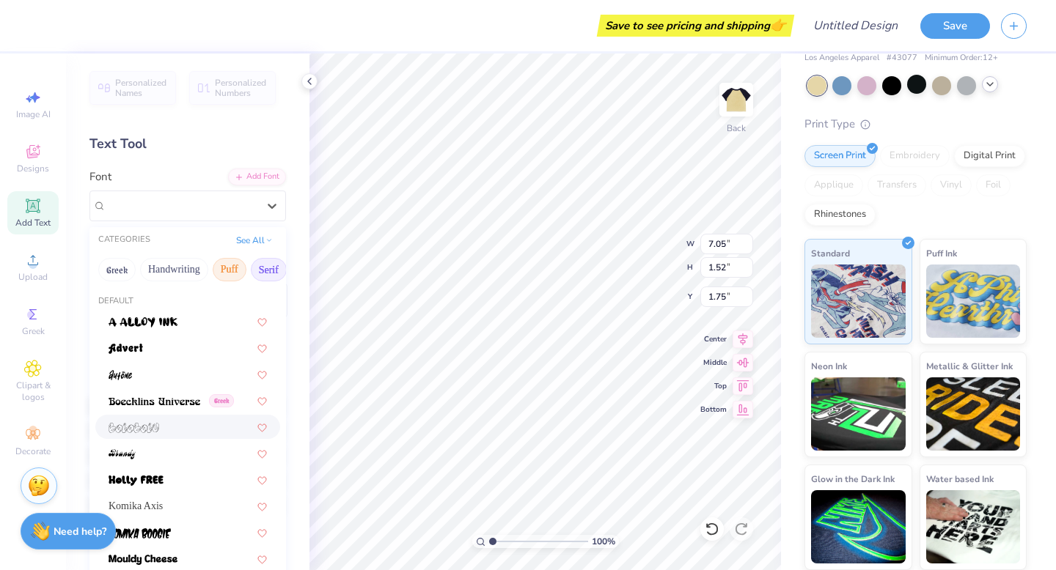
click at [262, 271] on button "Serif" at bounding box center [269, 269] width 36 height 23
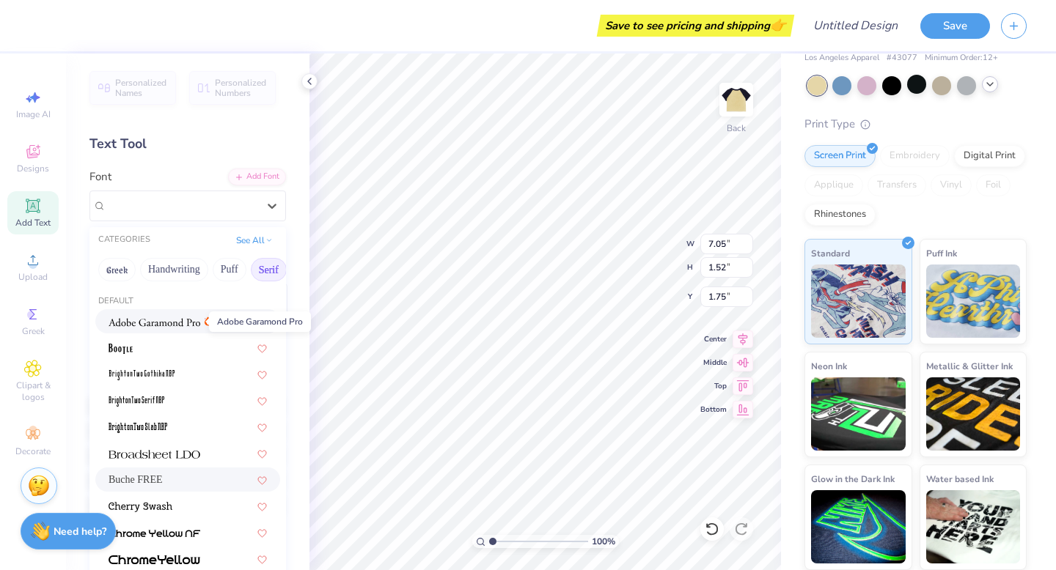
click at [187, 323] on img at bounding box center [155, 322] width 92 height 10
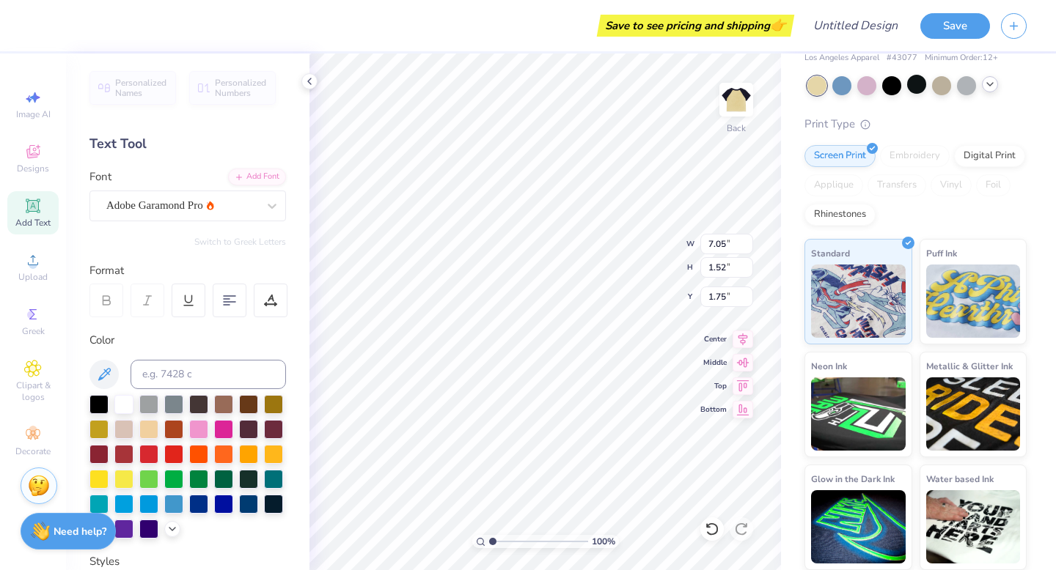
type input "6.13"
type input "1.38"
type input "1.82"
click at [179, 194] on div "Adobe Garamond Pro" at bounding box center [182, 205] width 154 height 23
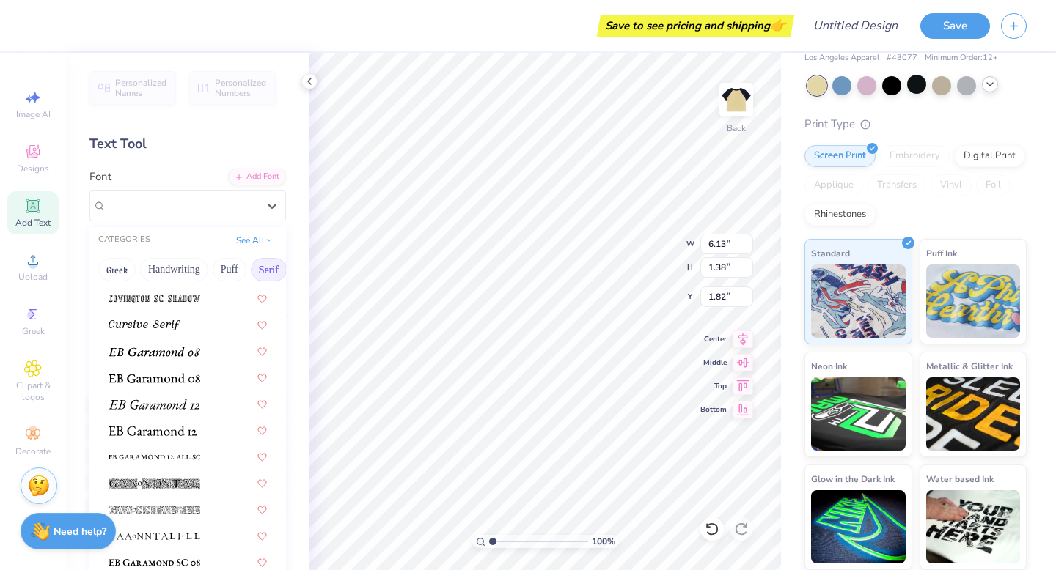
scroll to position [853, 0]
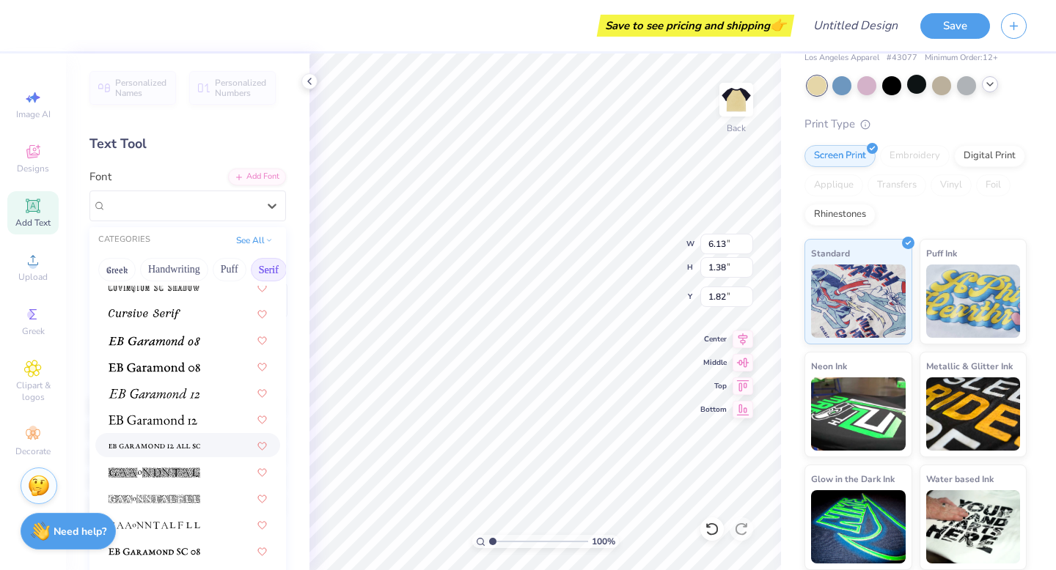
click at [168, 437] on div at bounding box center [187, 445] width 185 height 24
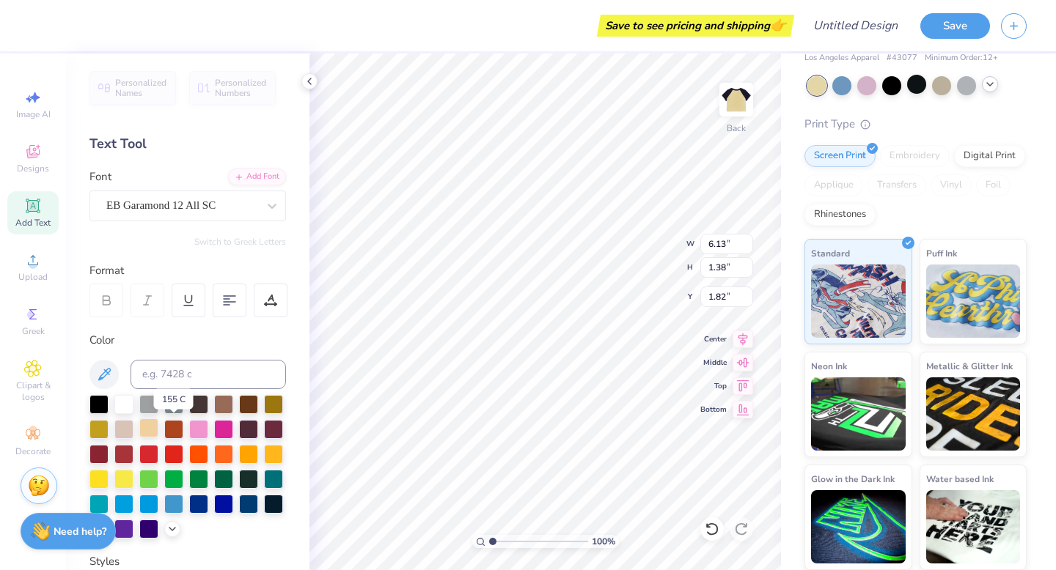
type input "6.50"
type input "1.24"
type input "1.90"
type input "2.38"
click at [987, 83] on polyline at bounding box center [990, 84] width 6 height 3
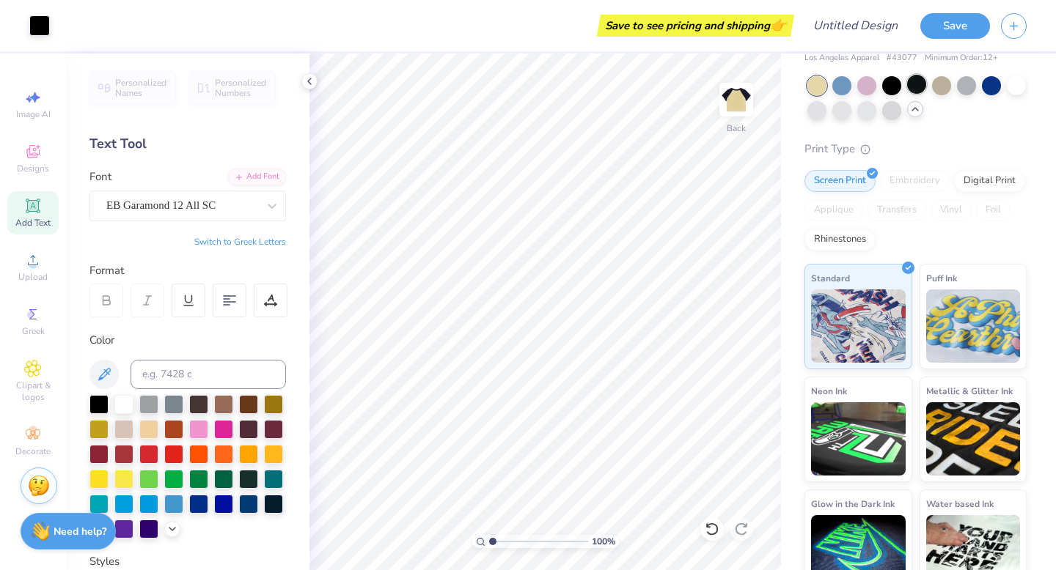
click at [914, 82] on div at bounding box center [916, 84] width 19 height 19
click at [901, 108] on div at bounding box center [891, 109] width 19 height 19
click at [876, 111] on div at bounding box center [866, 109] width 19 height 19
click at [851, 115] on div at bounding box center [841, 109] width 19 height 19
click at [826, 113] on div at bounding box center [816, 109] width 19 height 19
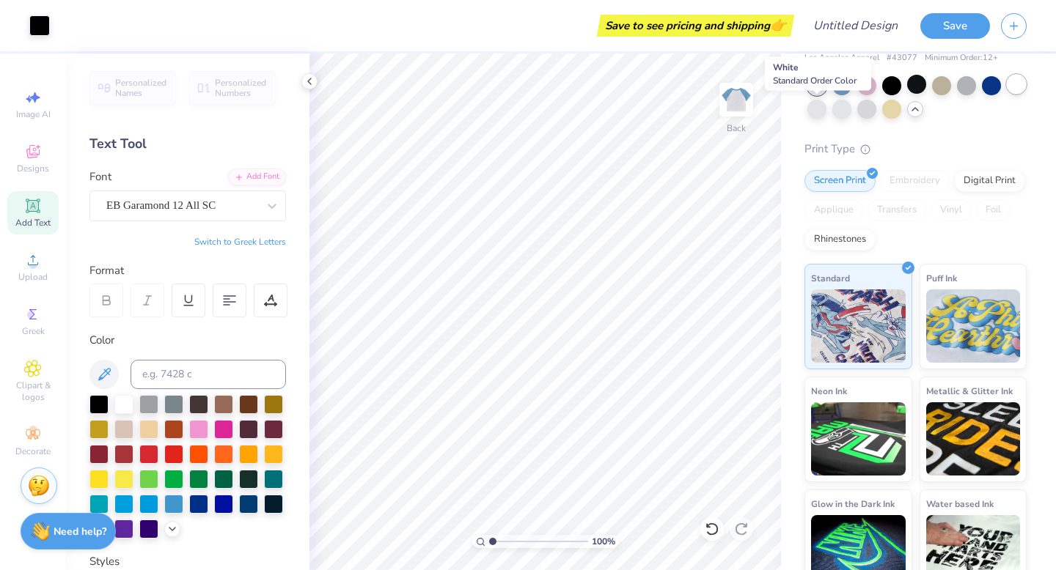
click at [1007, 94] on div at bounding box center [1016, 84] width 19 height 19
click at [914, 92] on div at bounding box center [916, 84] width 19 height 19
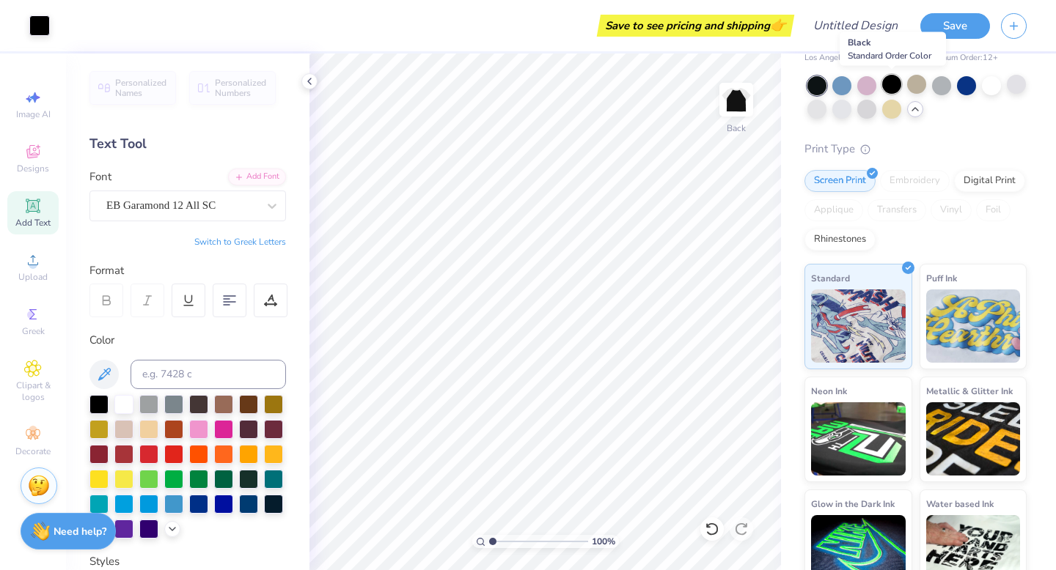
click at [893, 89] on div at bounding box center [891, 84] width 19 height 19
click at [876, 111] on div at bounding box center [866, 109] width 19 height 19
click at [1007, 94] on div at bounding box center [1016, 84] width 19 height 19
click at [826, 111] on div at bounding box center [816, 109] width 19 height 19
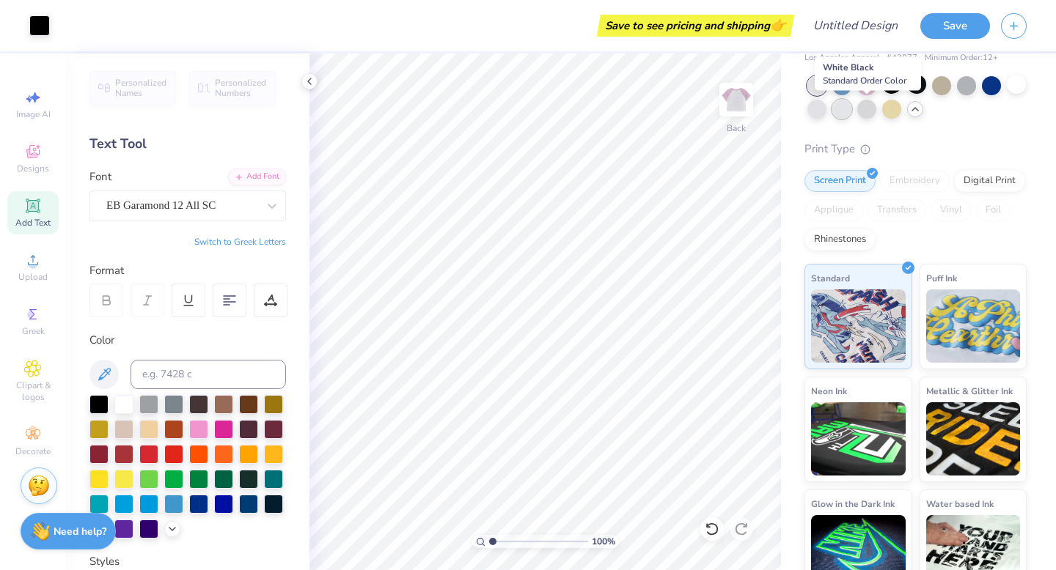
click at [851, 111] on div at bounding box center [841, 109] width 19 height 19
click at [36, 28] on div at bounding box center [39, 24] width 21 height 21
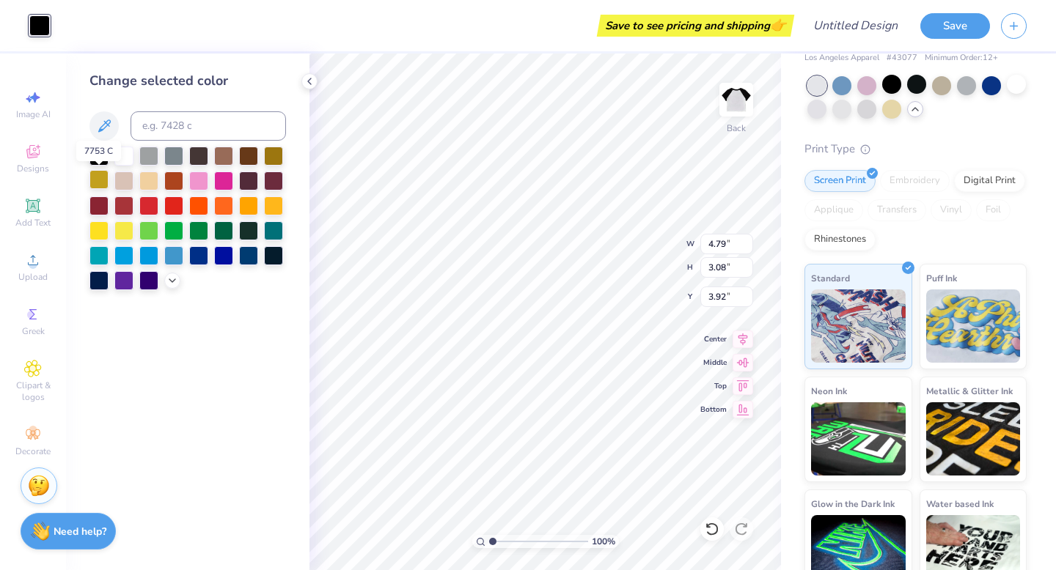
click at [99, 182] on div at bounding box center [98, 179] width 19 height 19
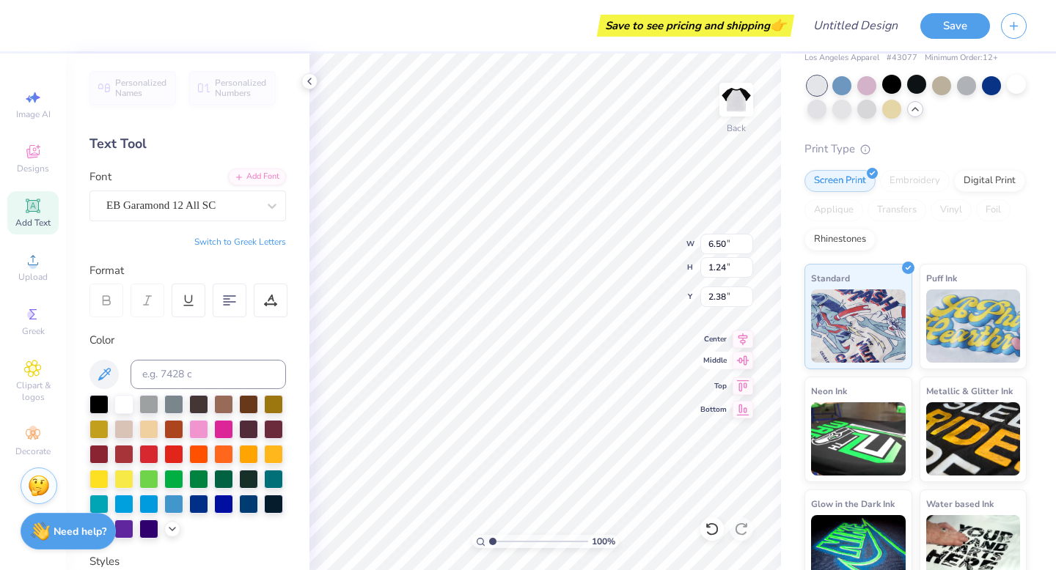
click at [722, 364] on div "100 % Back W 6.50 6.50 " H 1.24 1.24 " Y 2.38 2.38 " Center Middle Top Bottom" at bounding box center [544, 312] width 471 height 517
click at [208, 424] on div at bounding box center [198, 428] width 19 height 19
click at [233, 429] on div at bounding box center [223, 428] width 19 height 19
click at [208, 430] on div at bounding box center [198, 428] width 19 height 19
click at [94, 397] on div at bounding box center [98, 403] width 19 height 19
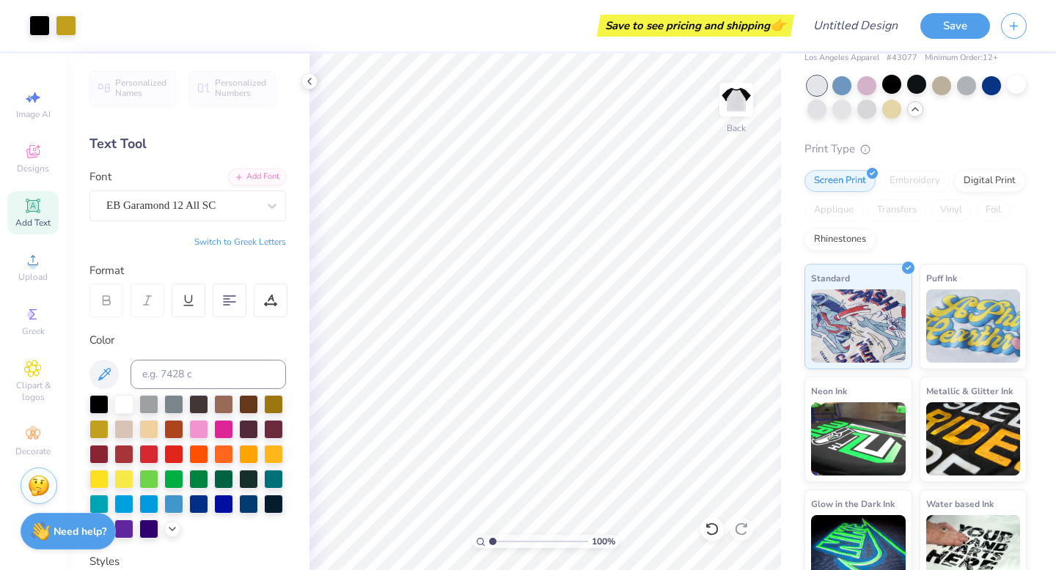
scroll to position [0, 0]
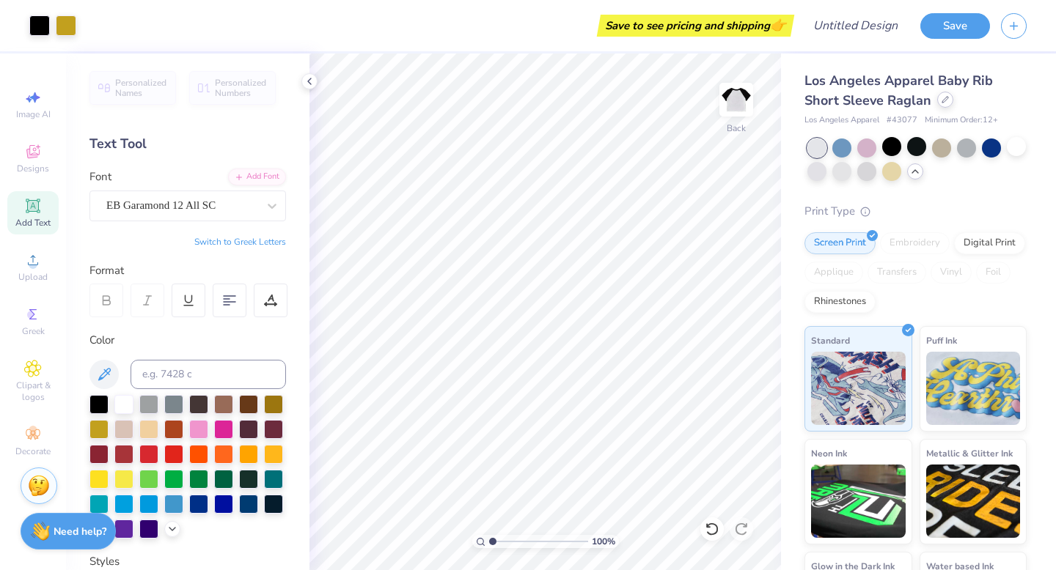
click at [942, 105] on div at bounding box center [945, 100] width 16 height 16
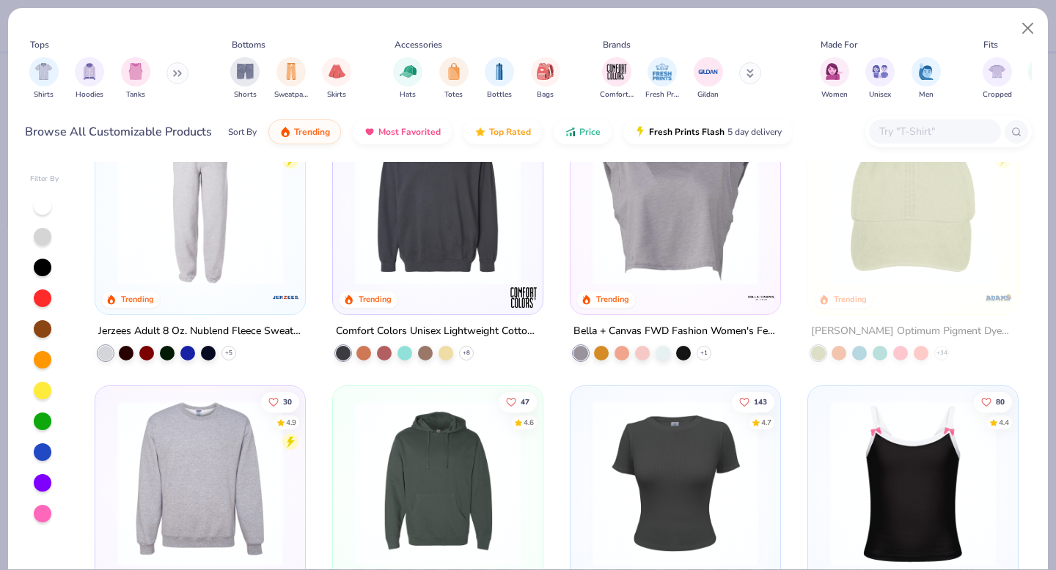
scroll to position [2791, 0]
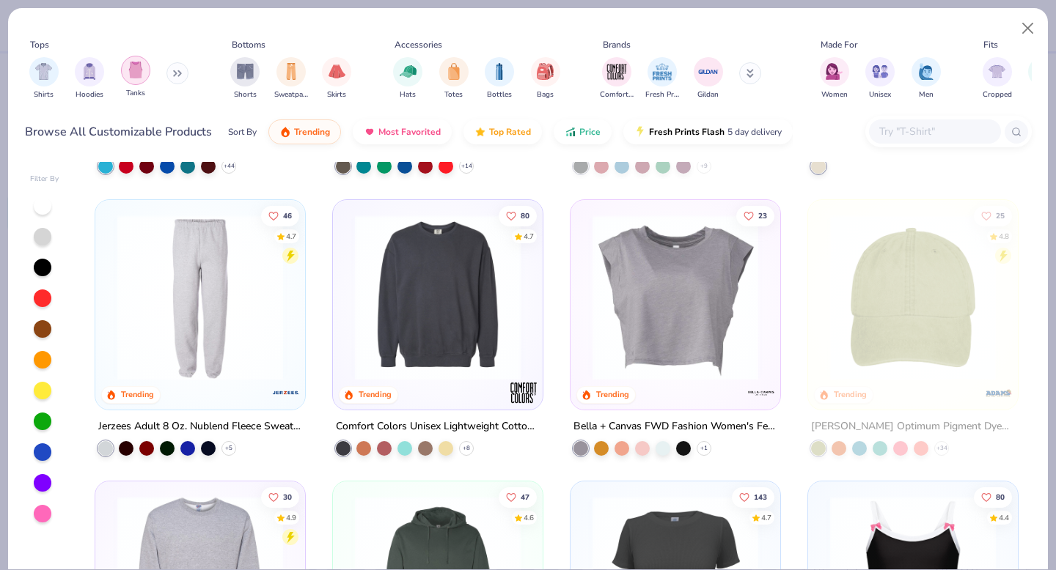
click at [142, 81] on div "filter for Tanks" at bounding box center [135, 70] width 29 height 29
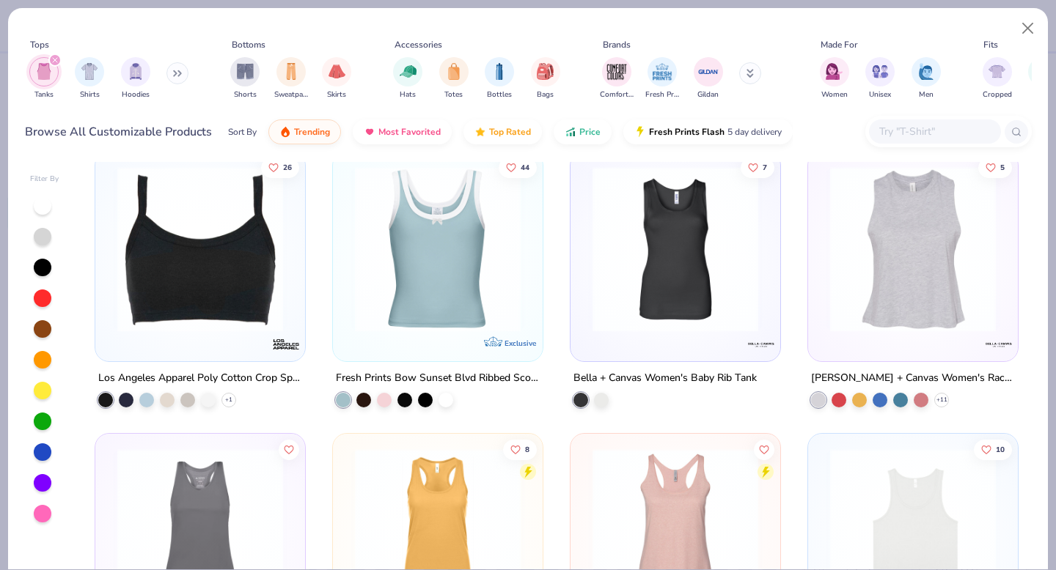
scroll to position [2058, 0]
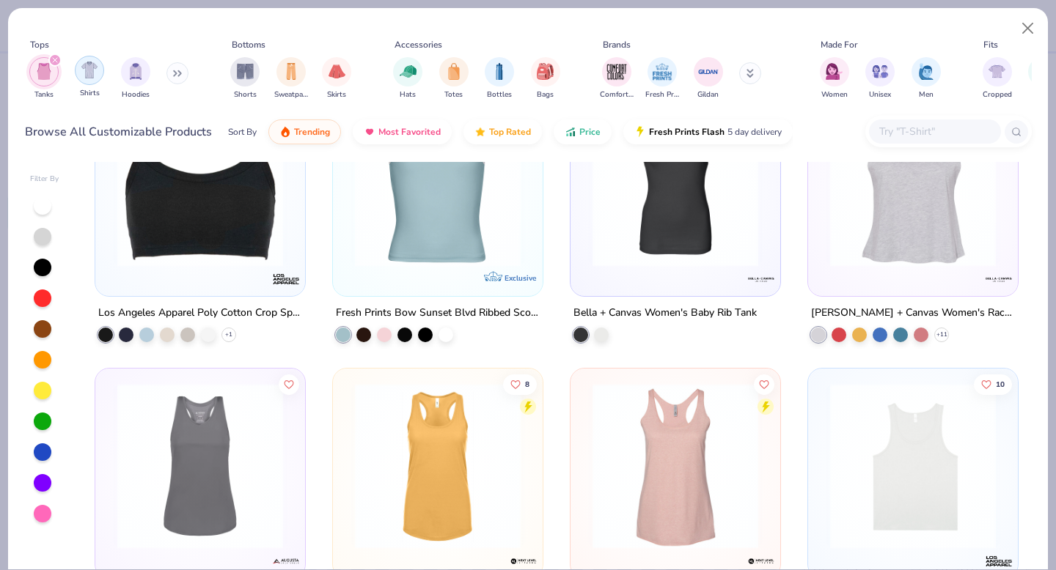
click at [94, 76] on img "filter for Shirts" at bounding box center [89, 70] width 17 height 17
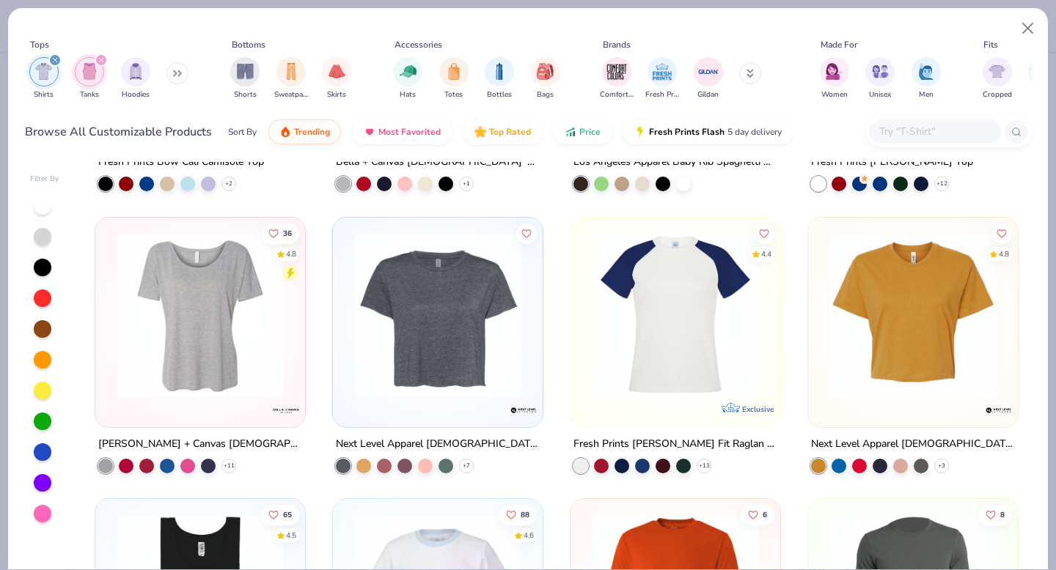
scroll to position [1649, 0]
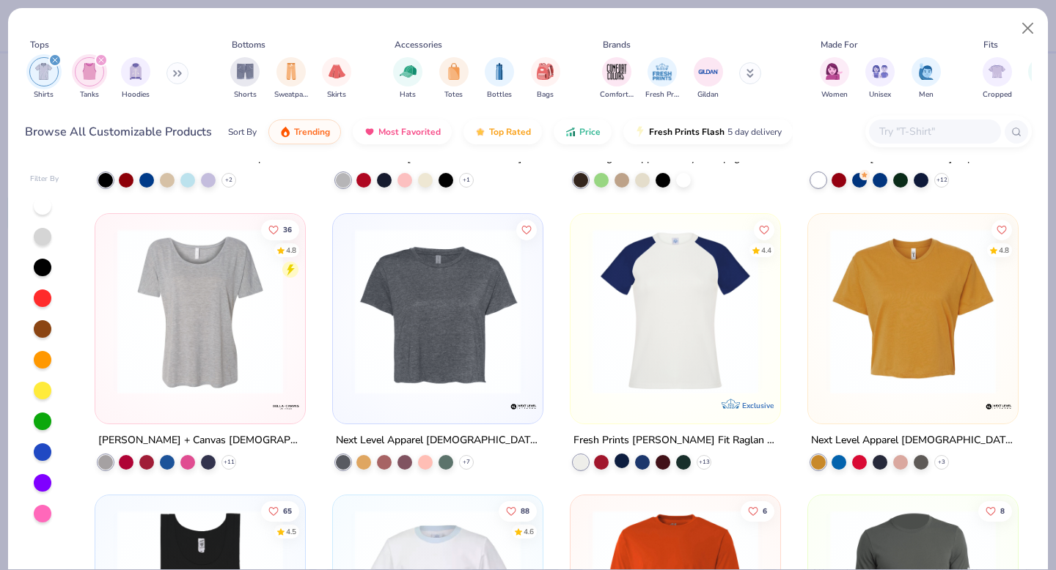
click at [616, 462] on div at bounding box center [621, 460] width 15 height 15
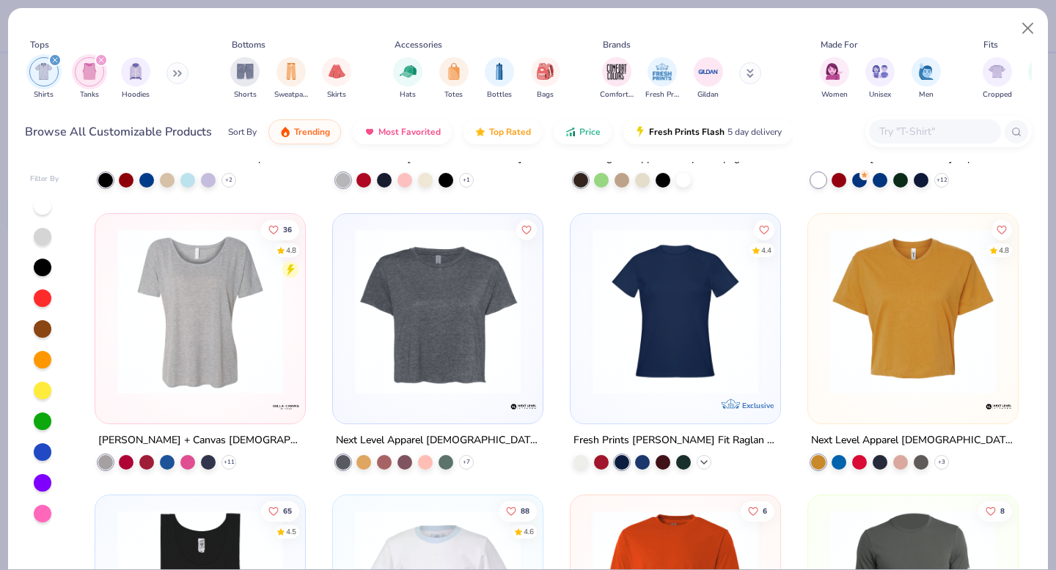
click at [698, 462] on icon at bounding box center [704, 462] width 12 height 12
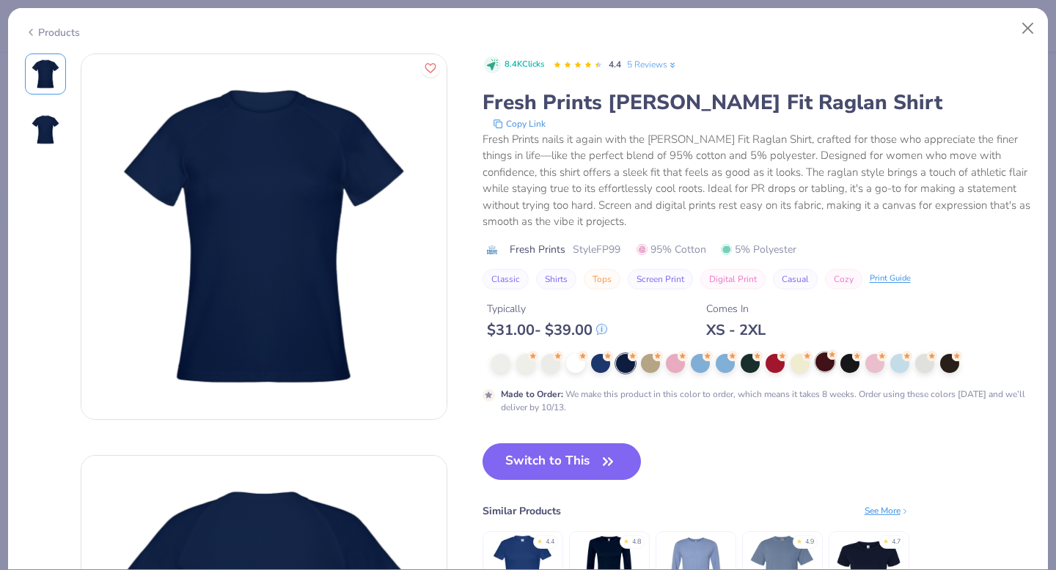
click at [831, 368] on div at bounding box center [824, 362] width 19 height 19
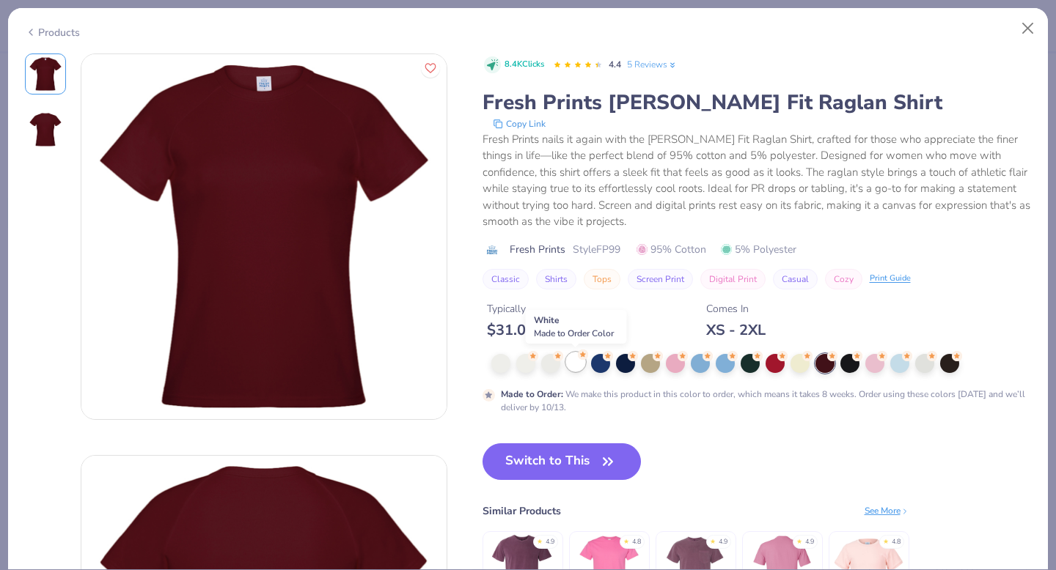
click at [574, 363] on div at bounding box center [575, 362] width 19 height 19
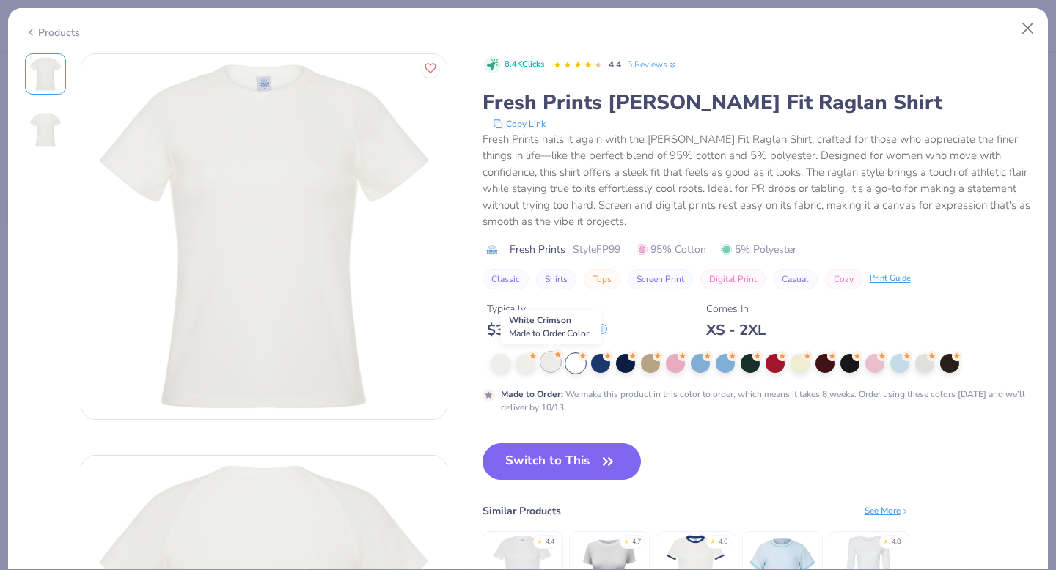
click at [554, 364] on div at bounding box center [550, 362] width 19 height 19
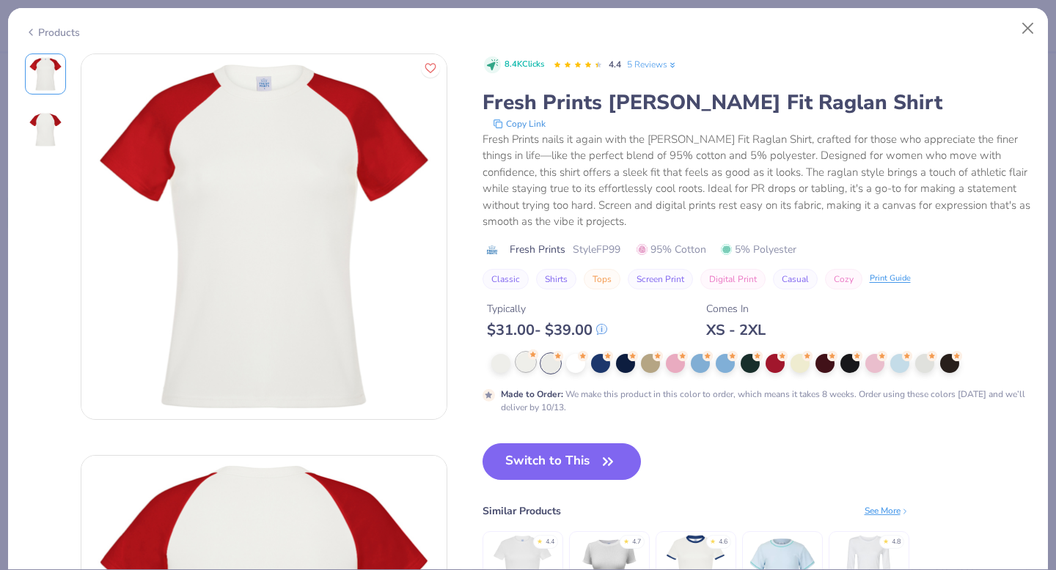
click at [534, 366] on div at bounding box center [525, 362] width 19 height 19
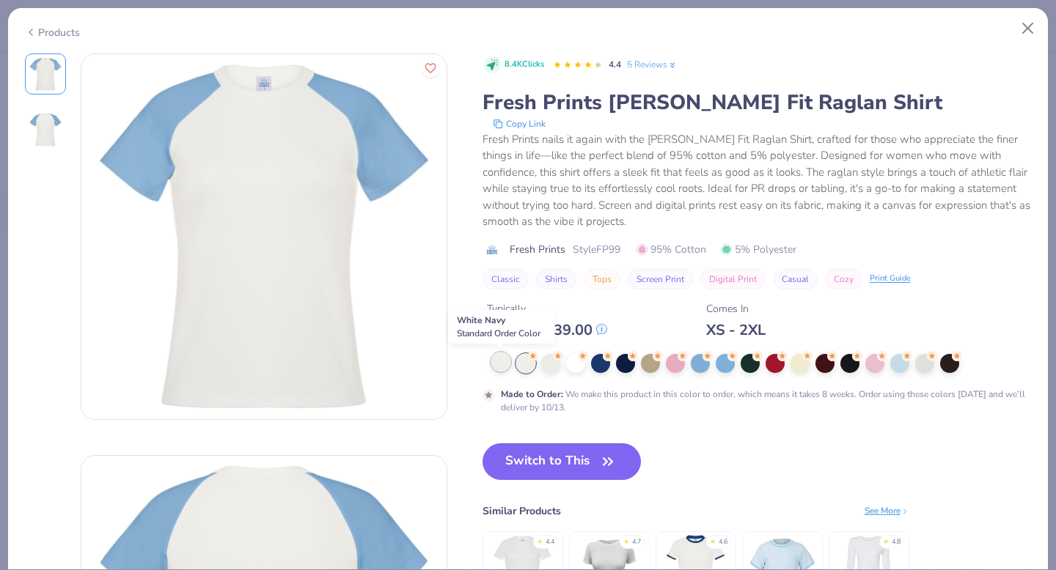
click at [499, 363] on div at bounding box center [500, 362] width 19 height 19
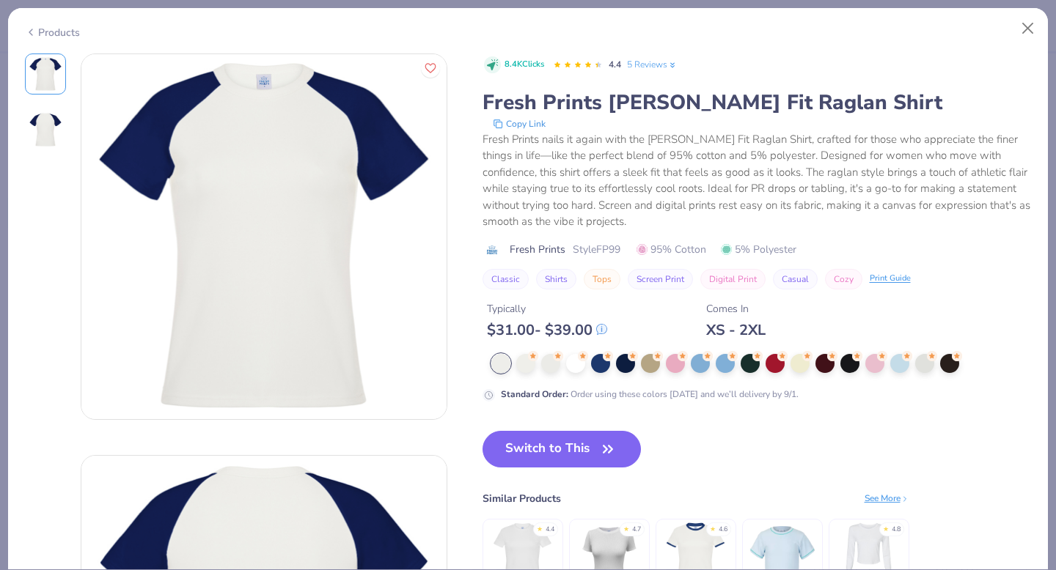
click at [963, 362] on div at bounding box center [761, 363] width 540 height 19
click at [954, 364] on div at bounding box center [949, 362] width 19 height 19
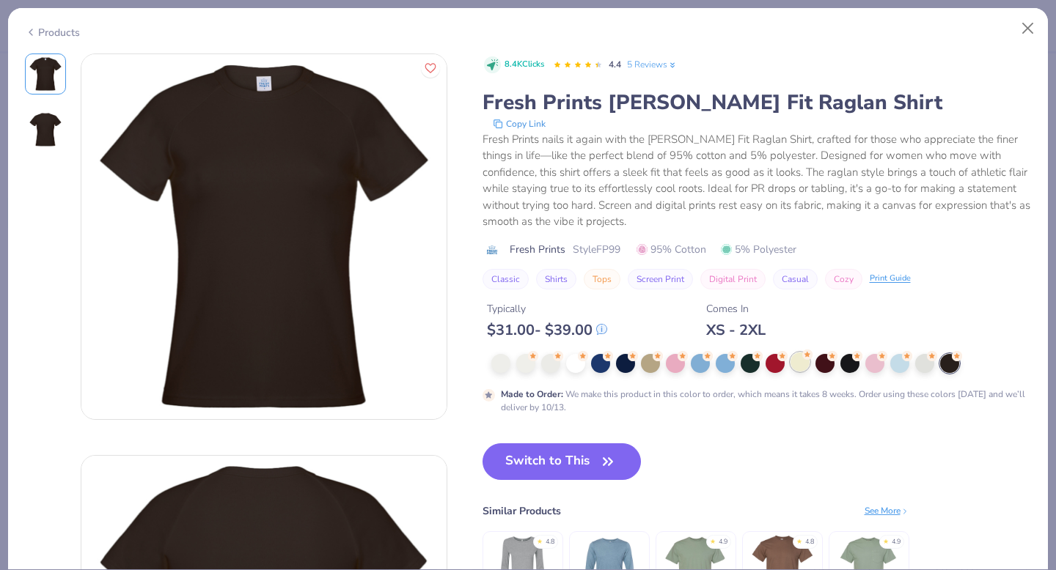
click at [800, 366] on div at bounding box center [799, 362] width 19 height 19
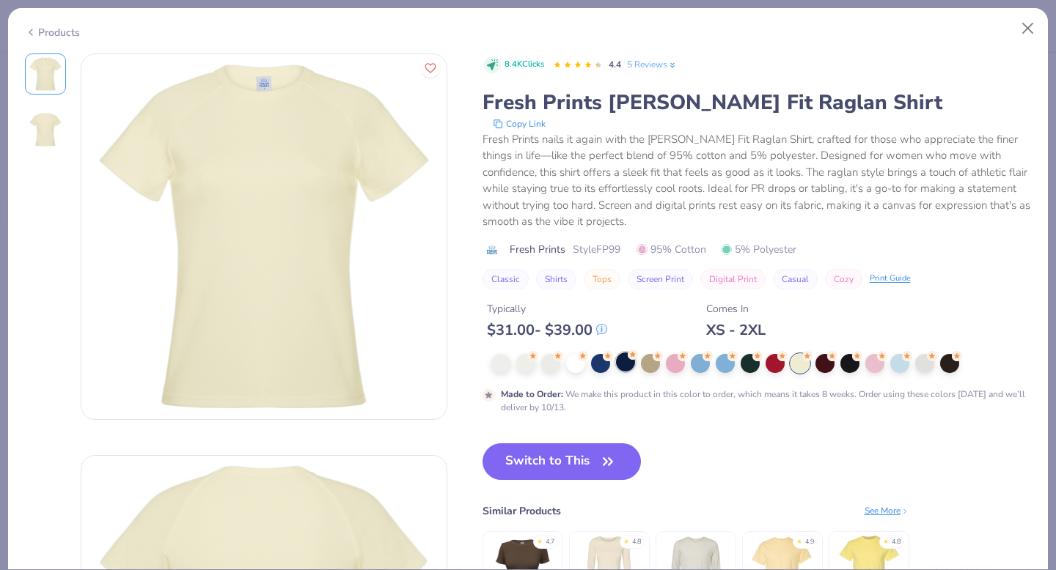
click at [620, 361] on div at bounding box center [625, 362] width 19 height 19
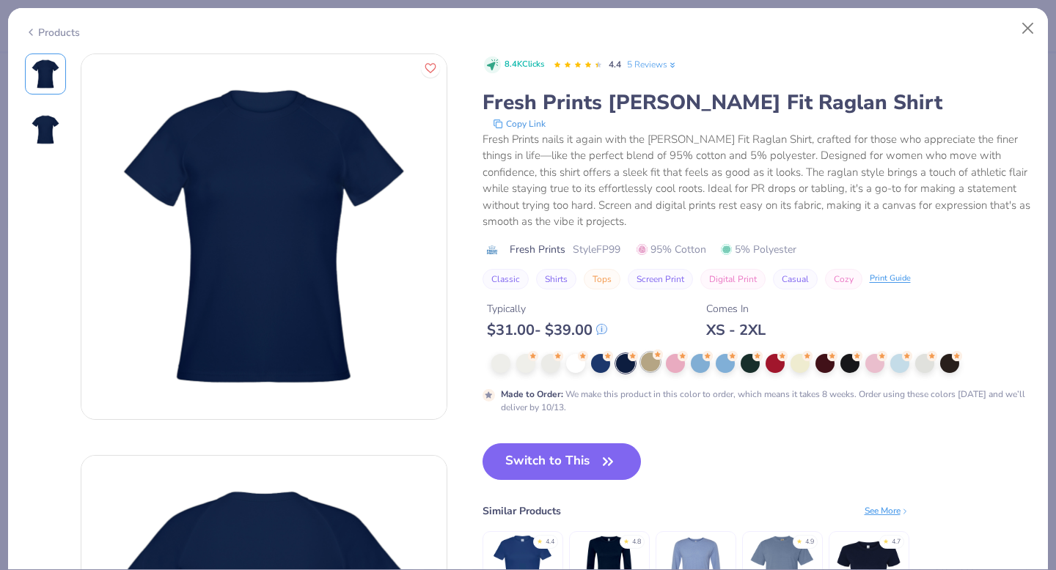
click at [651, 360] on div at bounding box center [650, 362] width 19 height 19
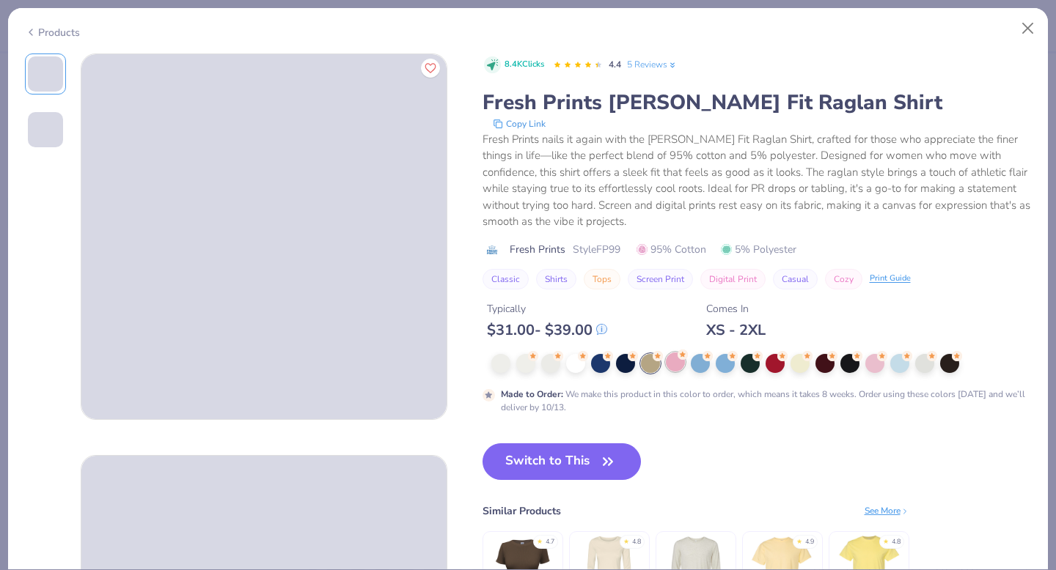
click at [672, 359] on div at bounding box center [675, 362] width 19 height 19
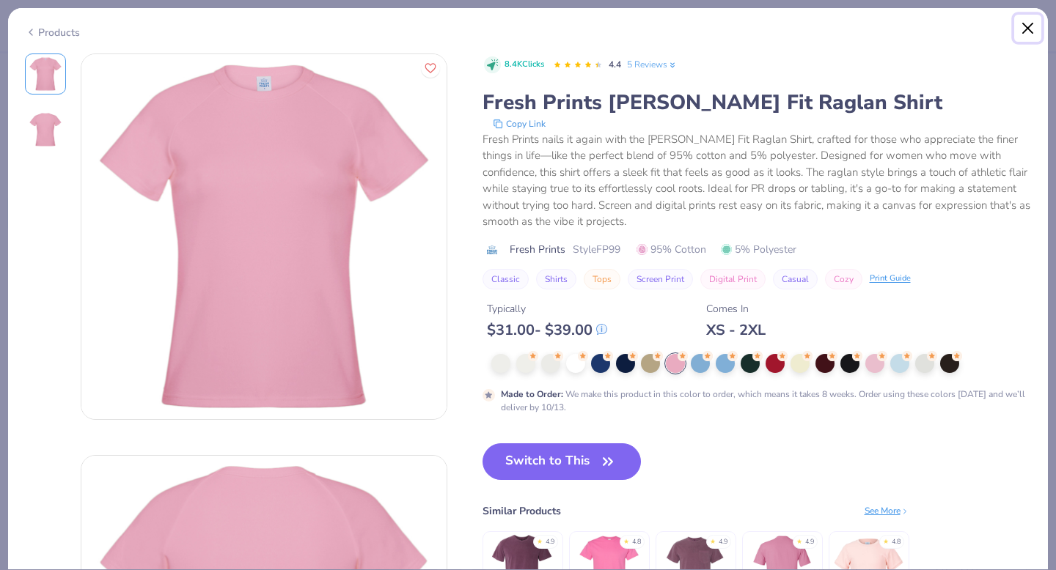
click at [1023, 32] on button "Close" at bounding box center [1028, 29] width 28 height 28
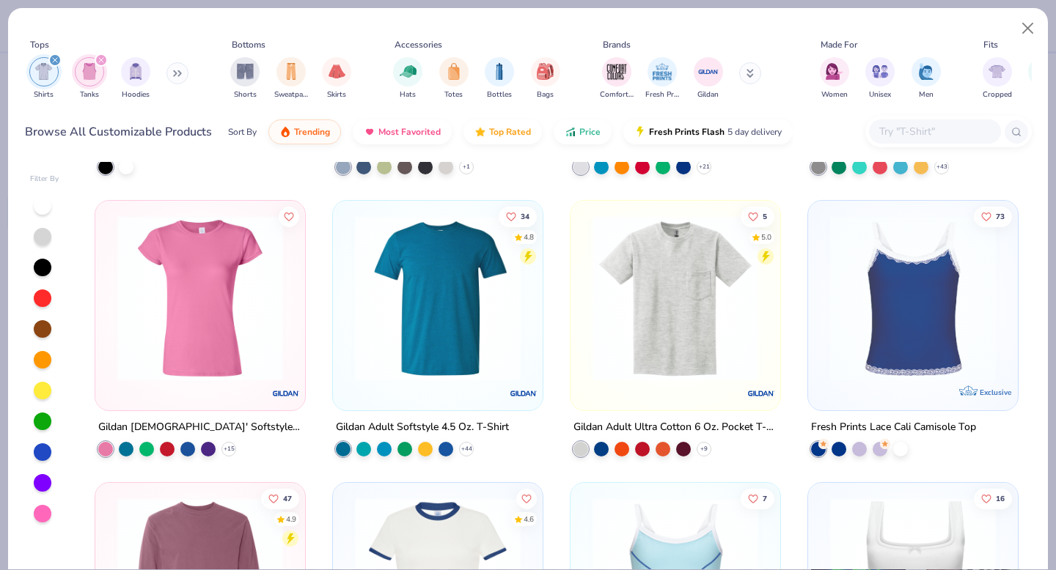
scroll to position [2484, 0]
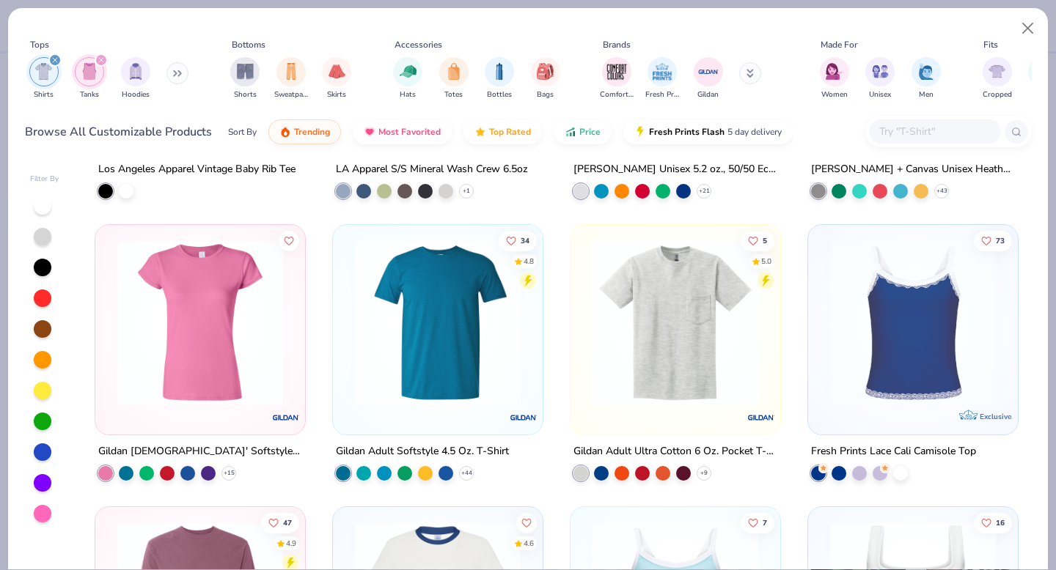
click at [257, 384] on img at bounding box center [200, 323] width 180 height 166
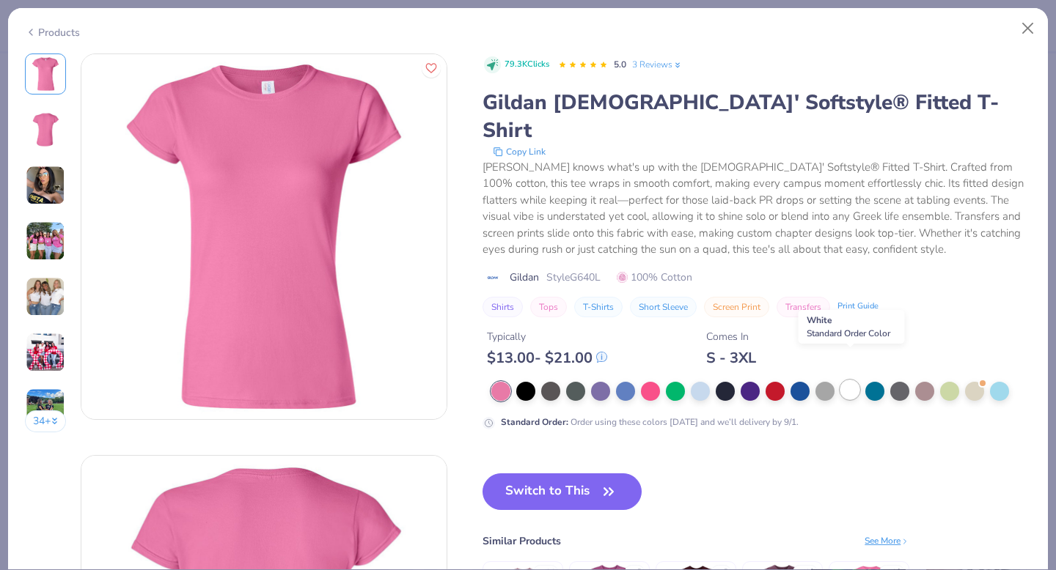
click at [846, 381] on div at bounding box center [849, 390] width 19 height 19
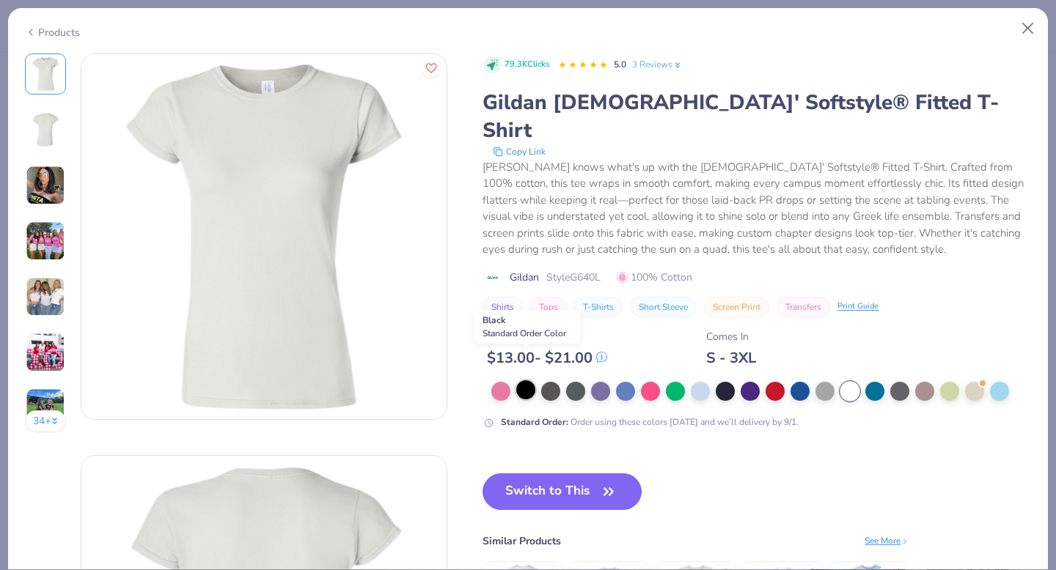
click at [526, 381] on div at bounding box center [525, 390] width 19 height 19
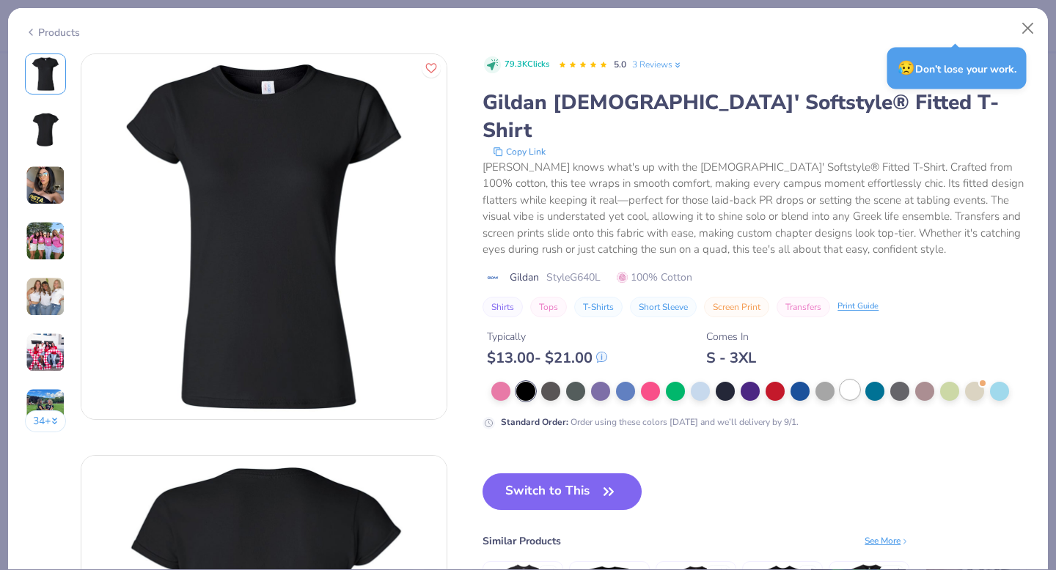
click at [844, 381] on div at bounding box center [849, 390] width 19 height 19
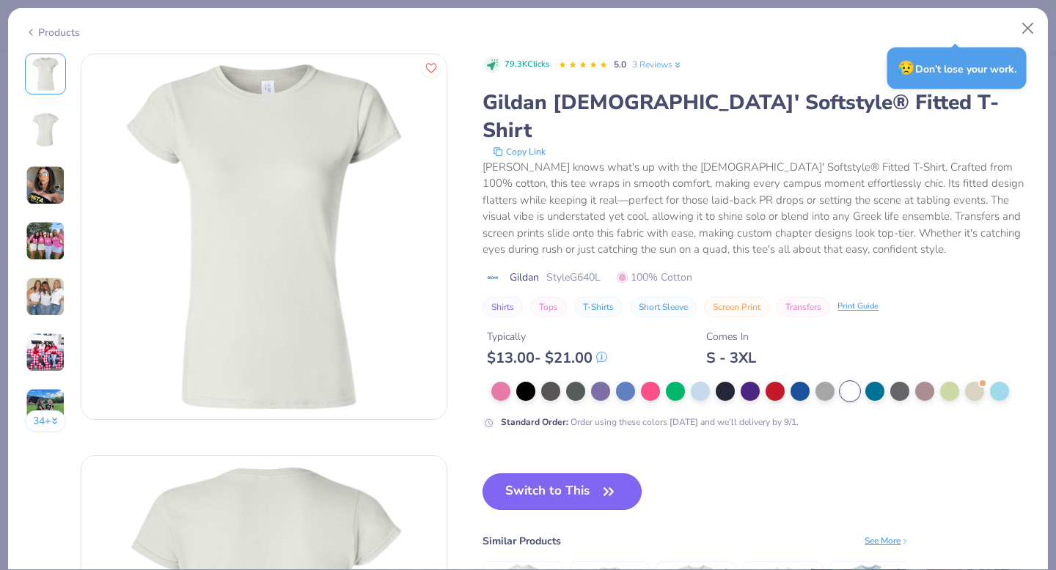
click at [610, 482] on icon "button" at bounding box center [608, 492] width 21 height 21
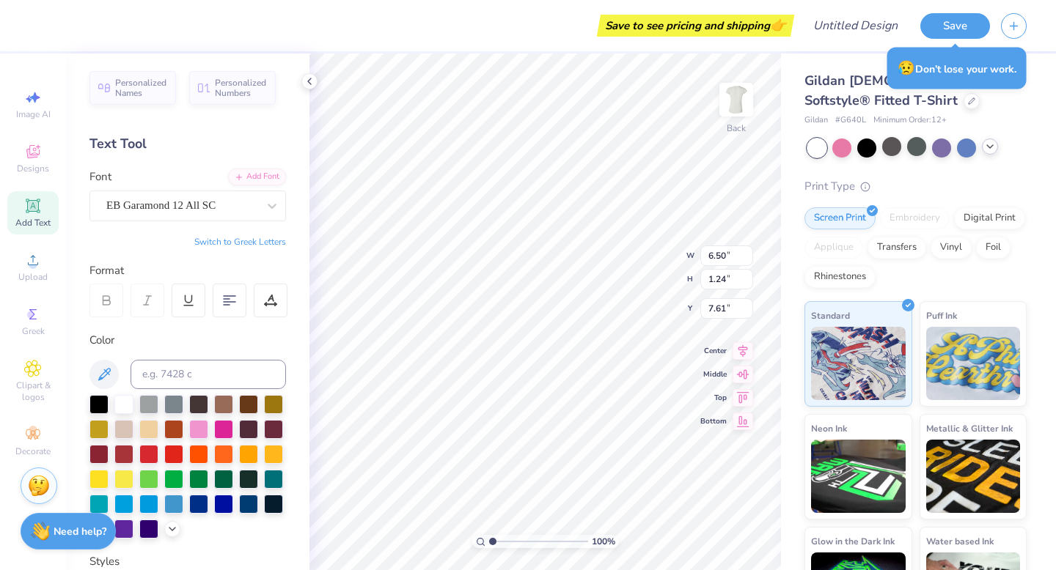
type input "3.83"
type input "4.79"
type input "3.08"
type input "5.71"
type input "8.87"
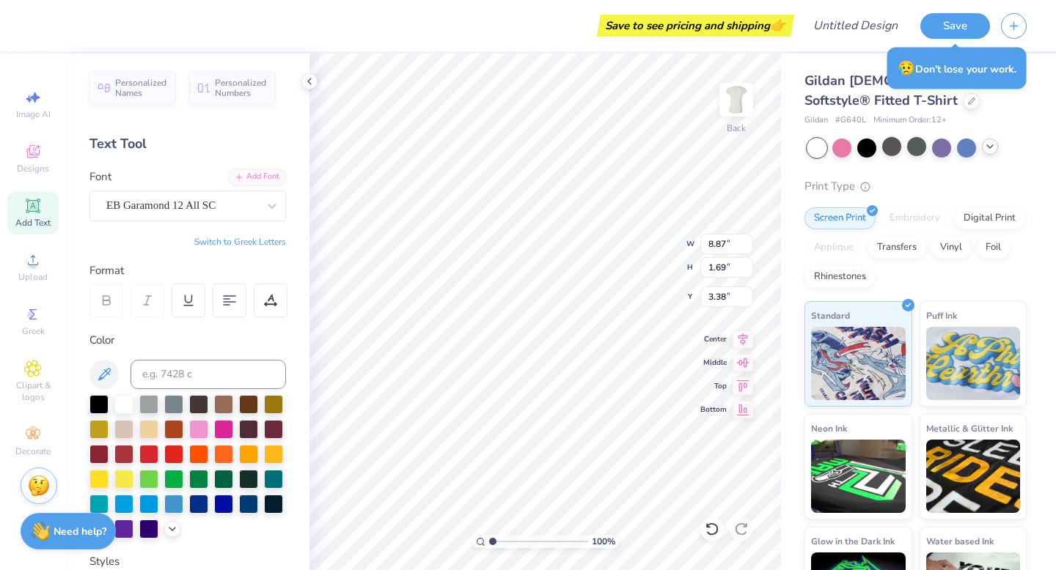
type input "1.69"
type input "4.02"
type input "9.59"
type input "1.82"
type input "3.89"
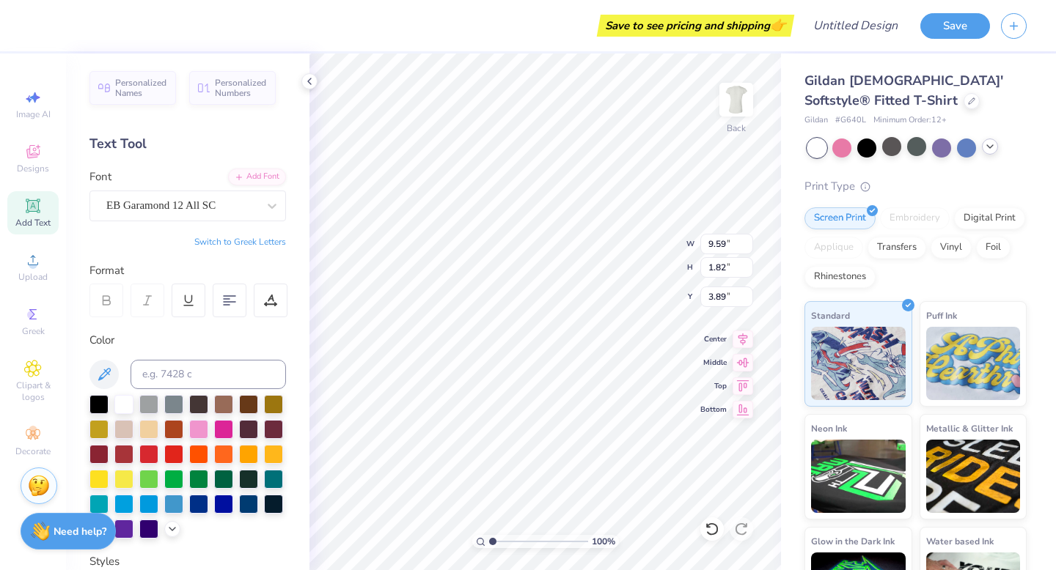
type input "4.79"
type input "3.08"
type input "5.71"
click at [111, 301] on icon at bounding box center [106, 300] width 13 height 13
